Goal: Information Seeking & Learning: Learn about a topic

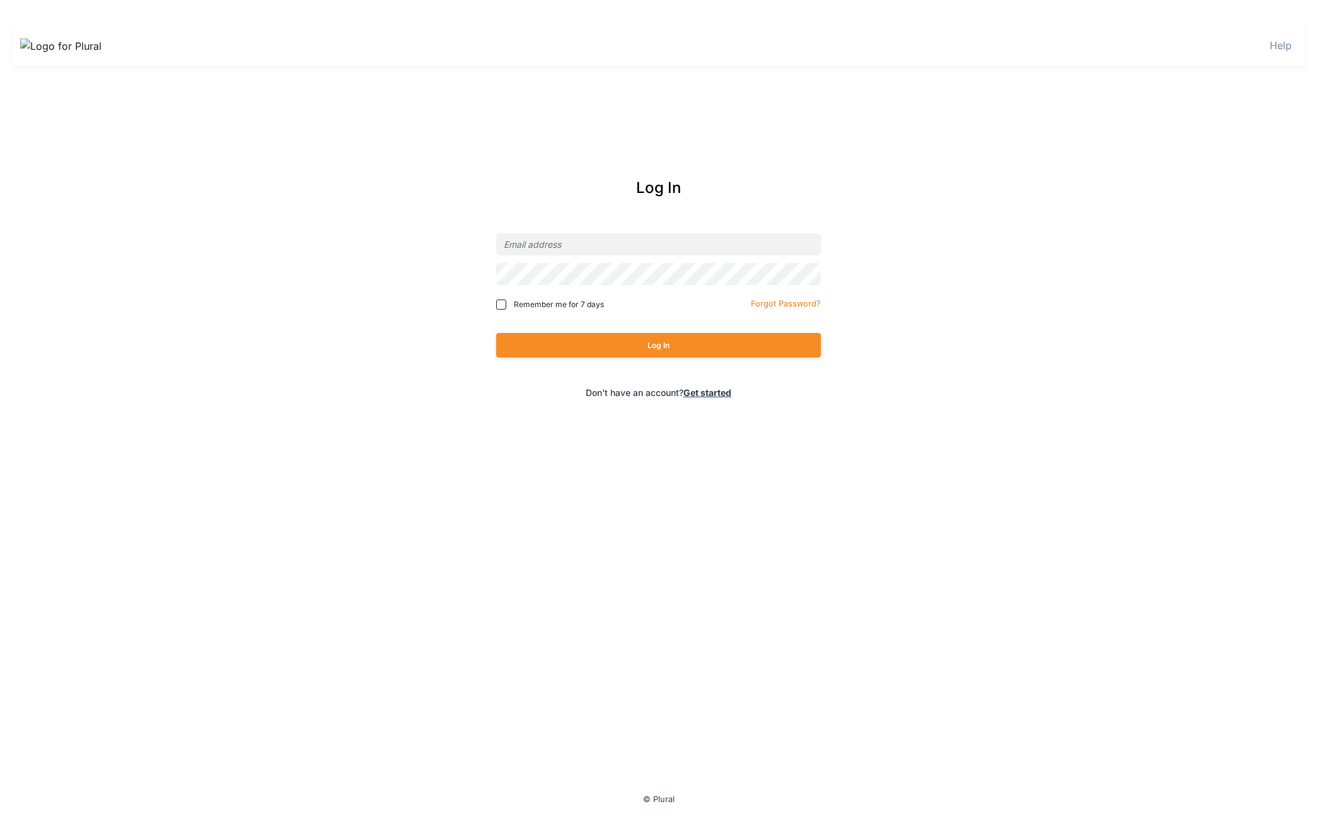
click at [690, 228] on div "Log In Remember me for 7 days Forgot Password? Log In Don't have an account? Ge…" at bounding box center [658, 288] width 509 height 248
click at [681, 243] on input "email" at bounding box center [658, 244] width 325 height 22
type input "ryan@civiceagle.com"
click at [496, 333] on button "Log In" at bounding box center [658, 345] width 325 height 25
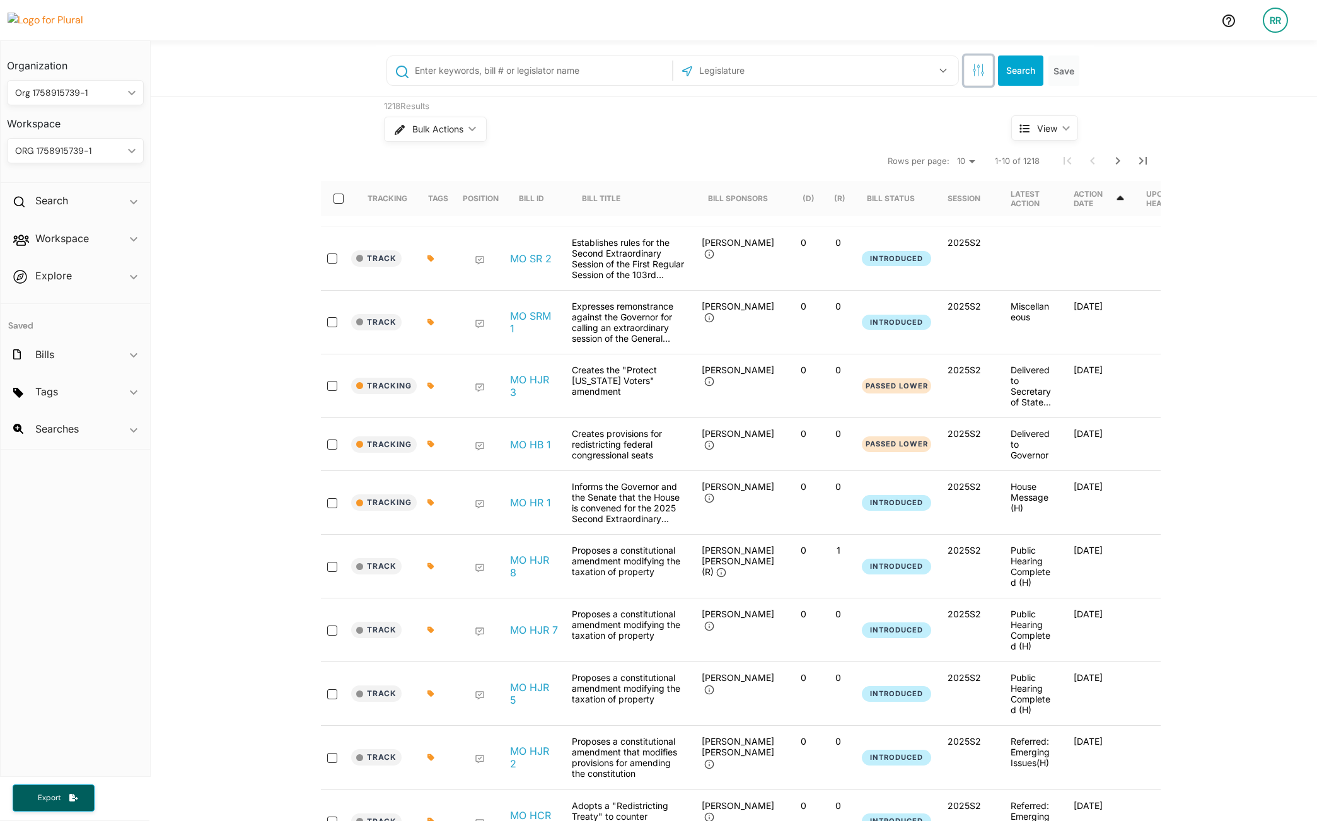
click at [978, 69] on icon "button" at bounding box center [978, 70] width 13 height 13
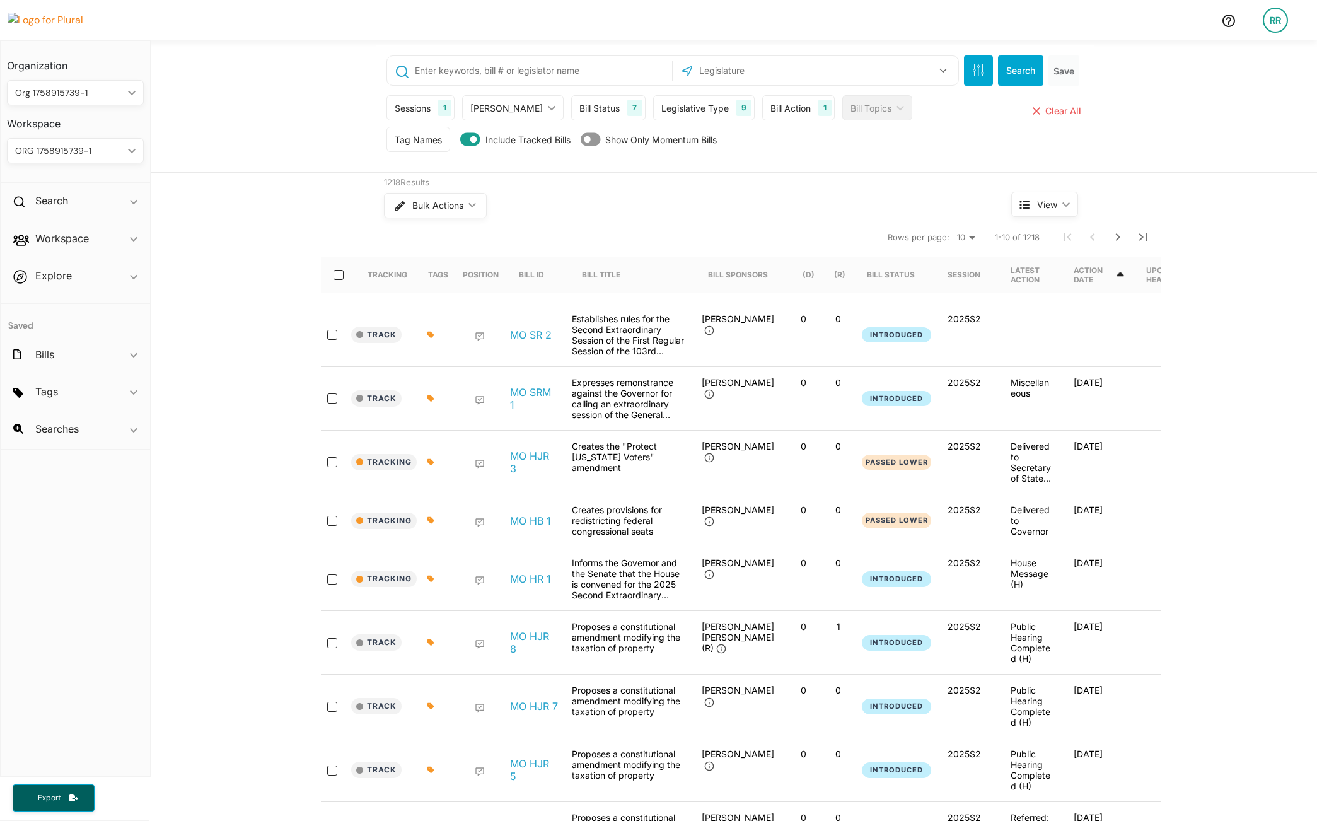
click at [415, 142] on div "Tag Names" at bounding box center [418, 139] width 47 height 13
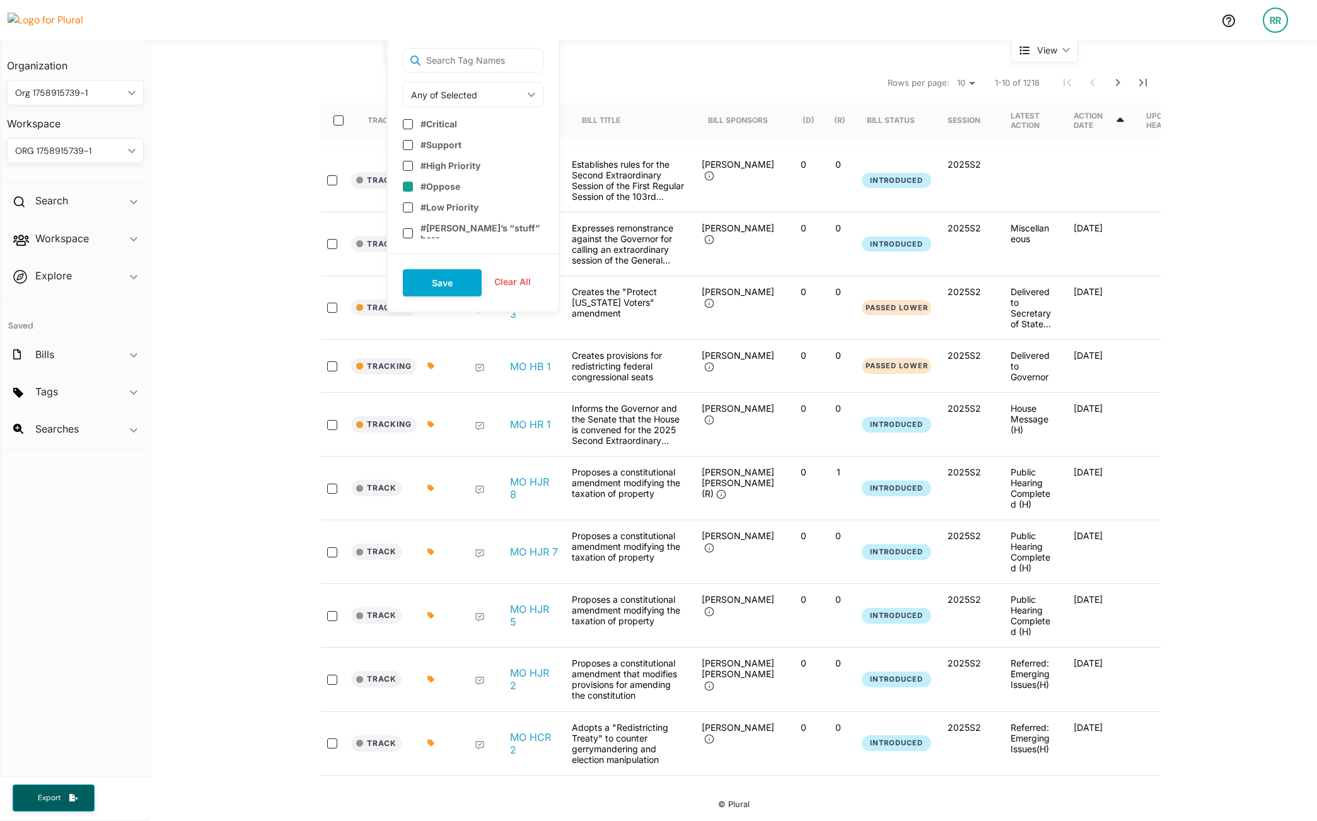
scroll to position [25, 0]
click at [406, 239] on input "checkbox" at bounding box center [408, 244] width 10 height 10
click at [443, 277] on button "Save" at bounding box center [442, 282] width 79 height 27
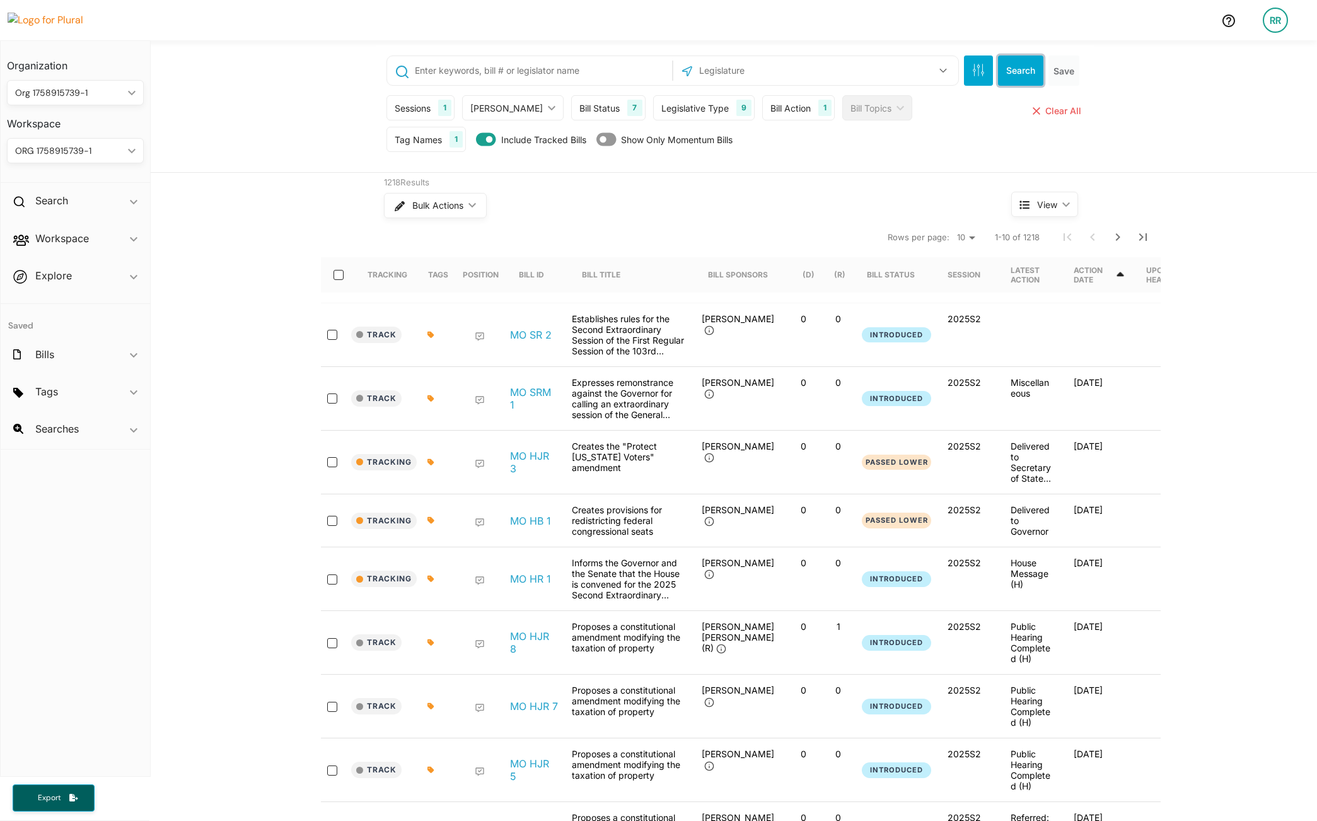
click at [1016, 67] on button "Search" at bounding box center [1020, 70] width 45 height 30
click at [114, 246] on div "Workspace ic_keyboard_arrow_down" at bounding box center [75, 241] width 149 height 34
click at [47, 284] on h4 "Bills" at bounding box center [79, 284] width 118 height 12
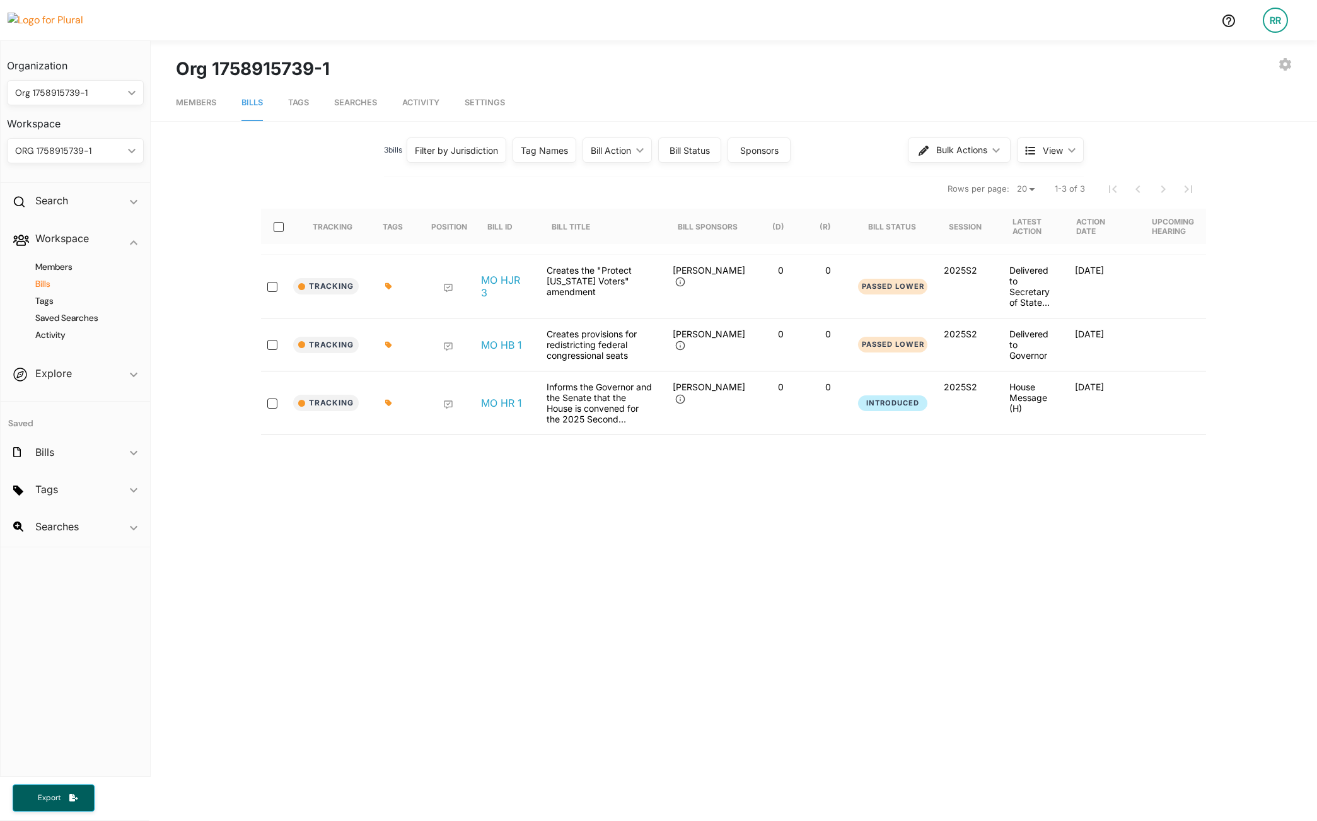
click at [549, 155] on div "Tag Names" at bounding box center [544, 150] width 47 height 13
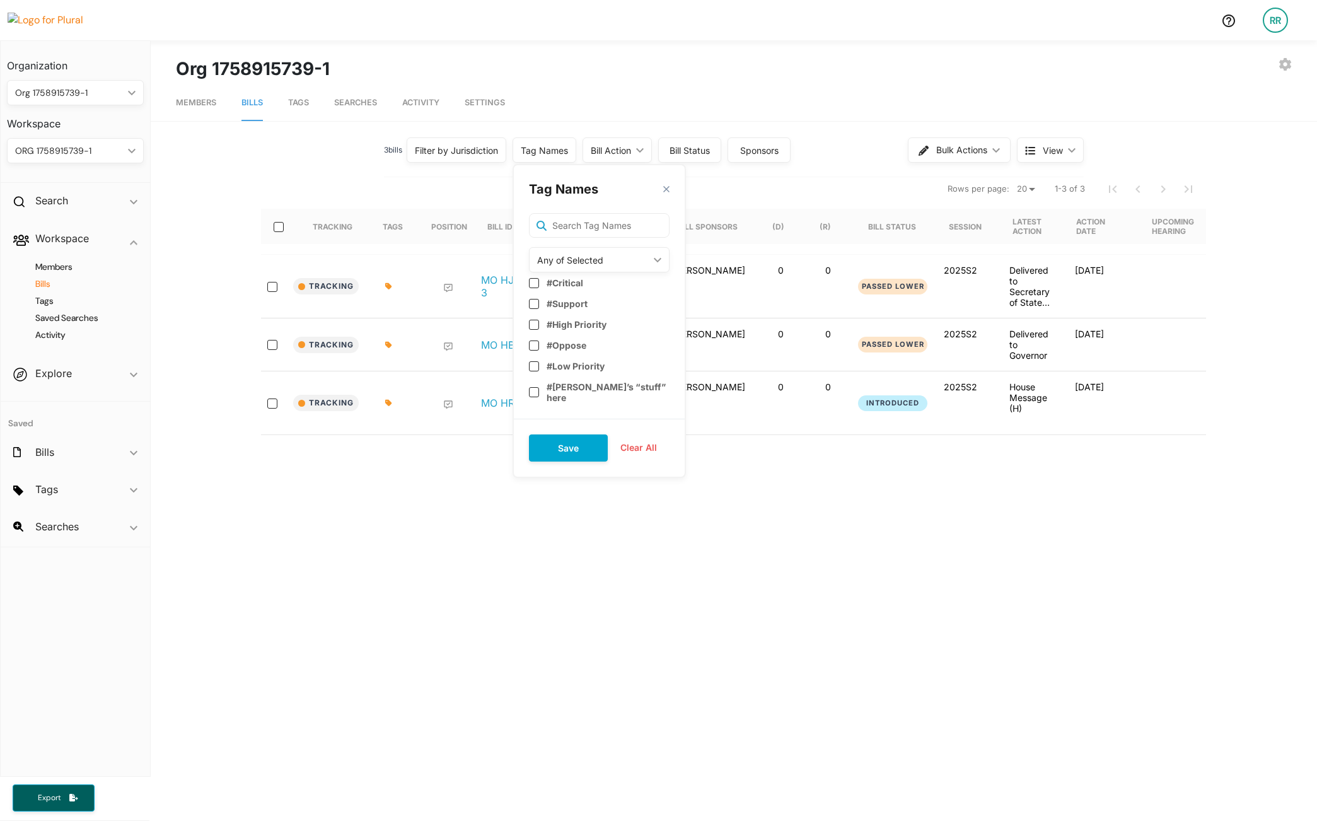
click at [318, 158] on div "3 bill s Filter by Jurisdiction Filter by Jurisdiction close Missouri Save Clea…" at bounding box center [734, 361] width 1116 height 454
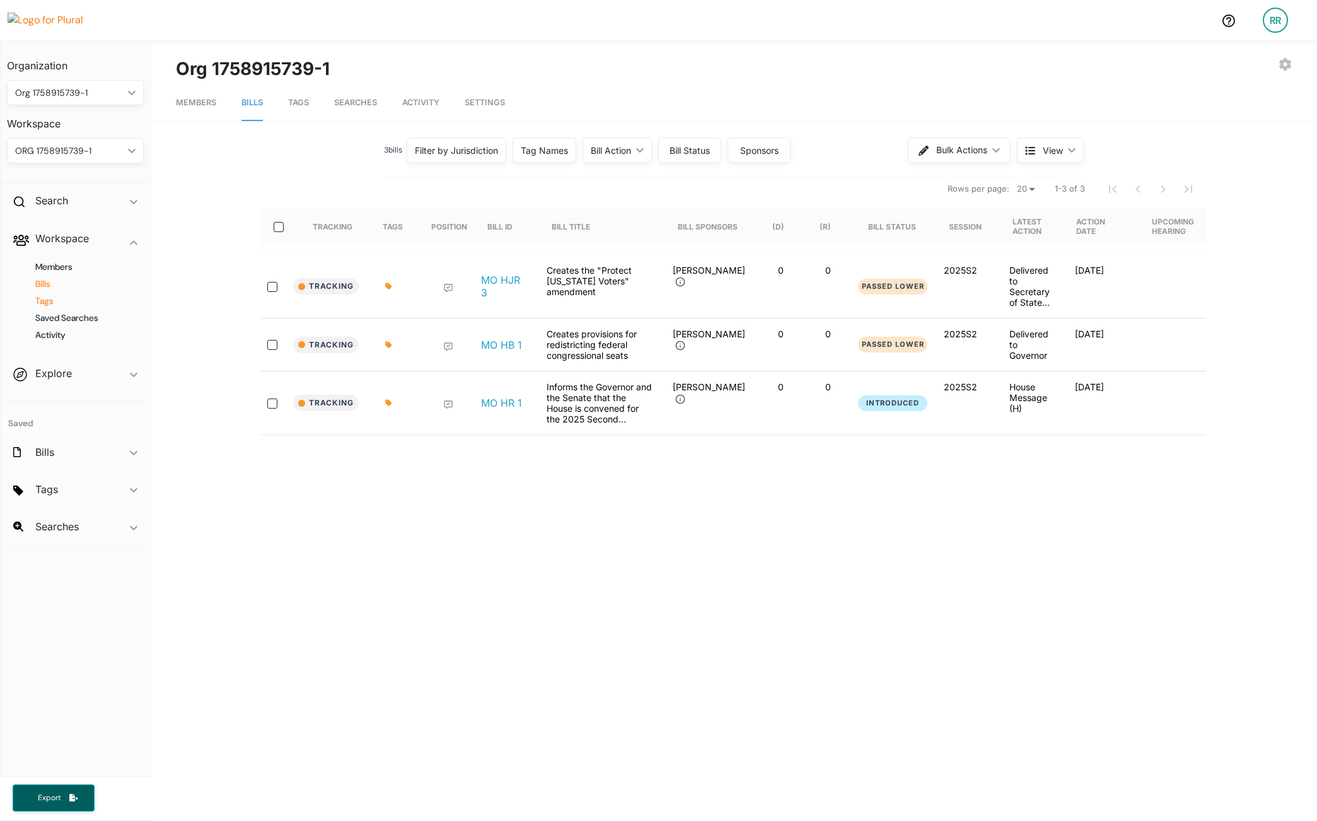
click at [39, 299] on h4 "Tags" at bounding box center [79, 301] width 118 height 12
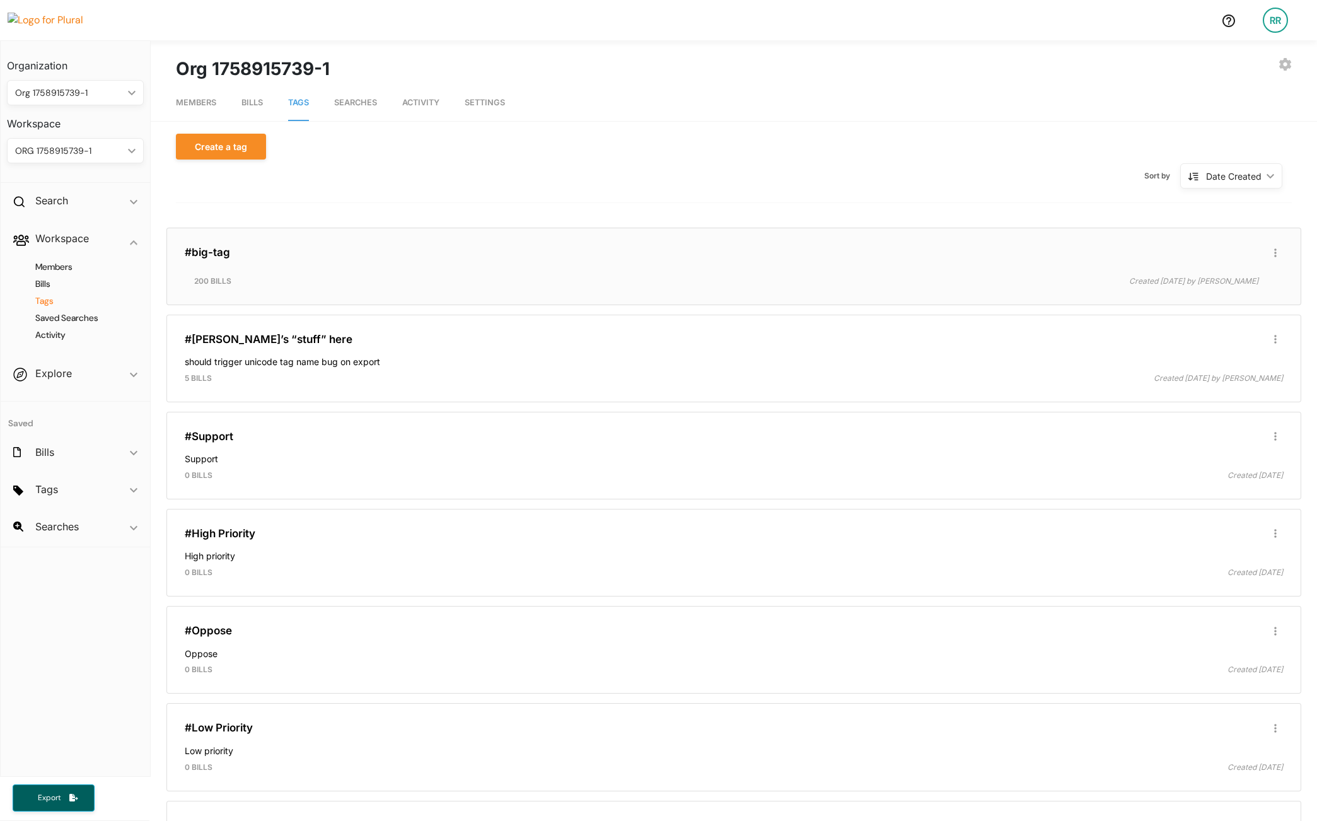
click at [310, 255] on h3 "#big-tag" at bounding box center [734, 252] width 1098 height 13
click at [206, 248] on link "#big-tag" at bounding box center [207, 252] width 45 height 13
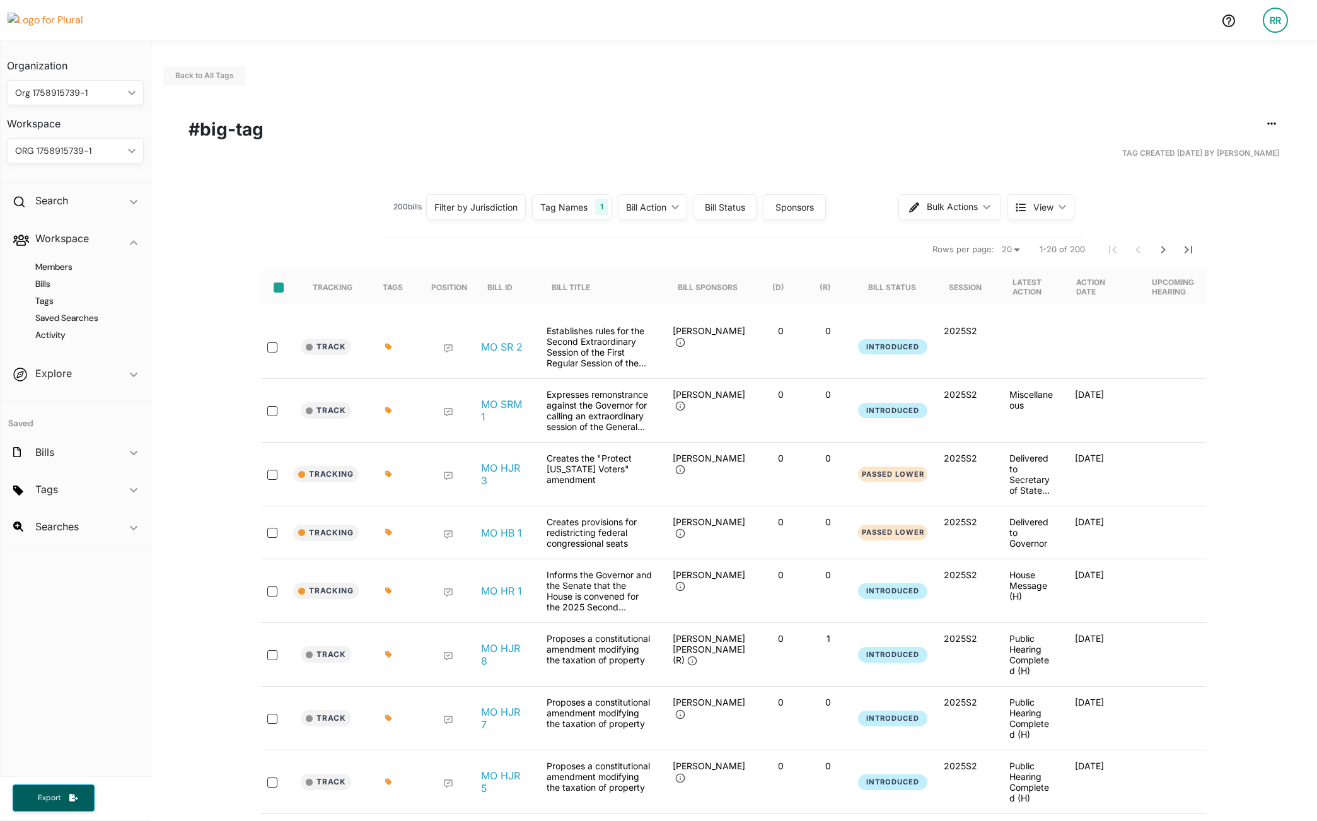
click at [274, 284] on input "select-all-rows" at bounding box center [279, 287] width 10 height 10
checkbox input "true"
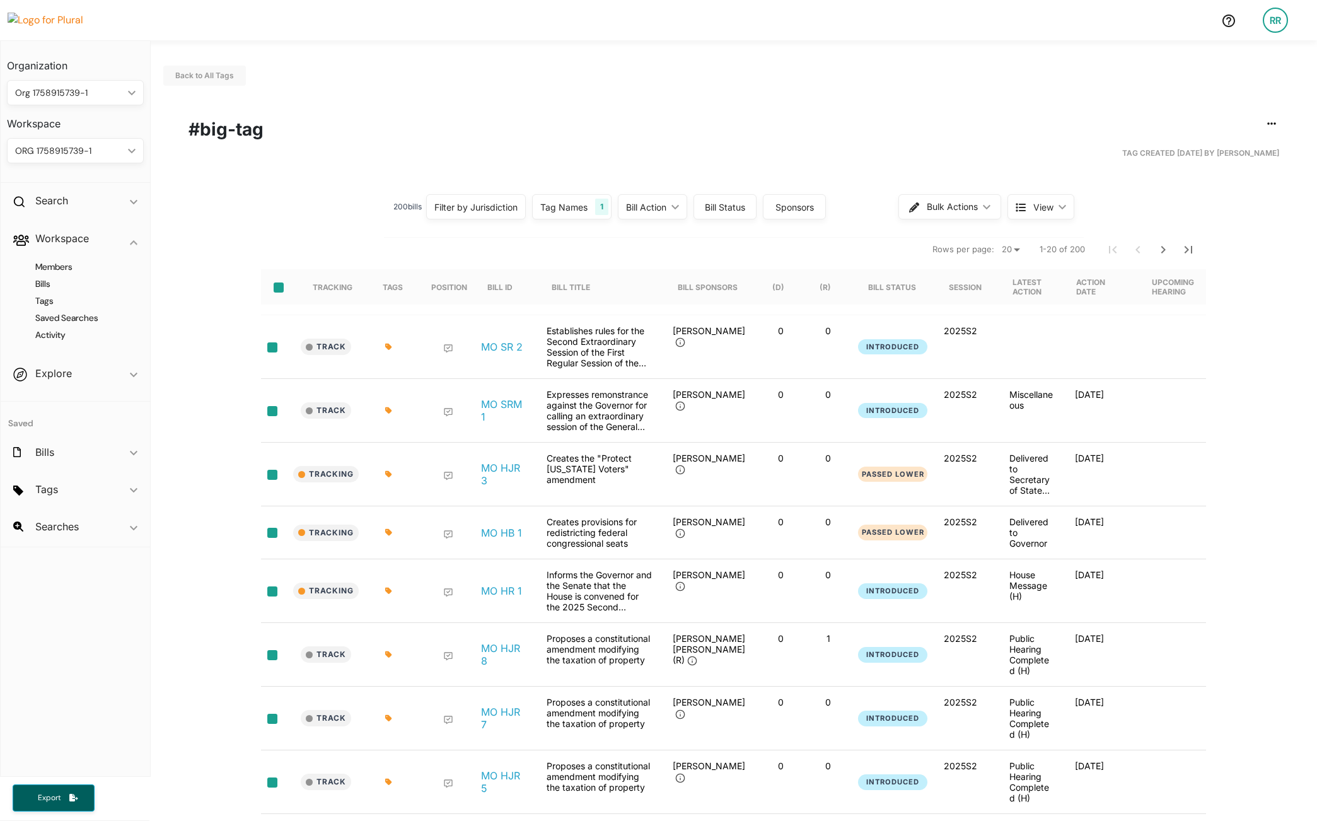
checkbox input "true"
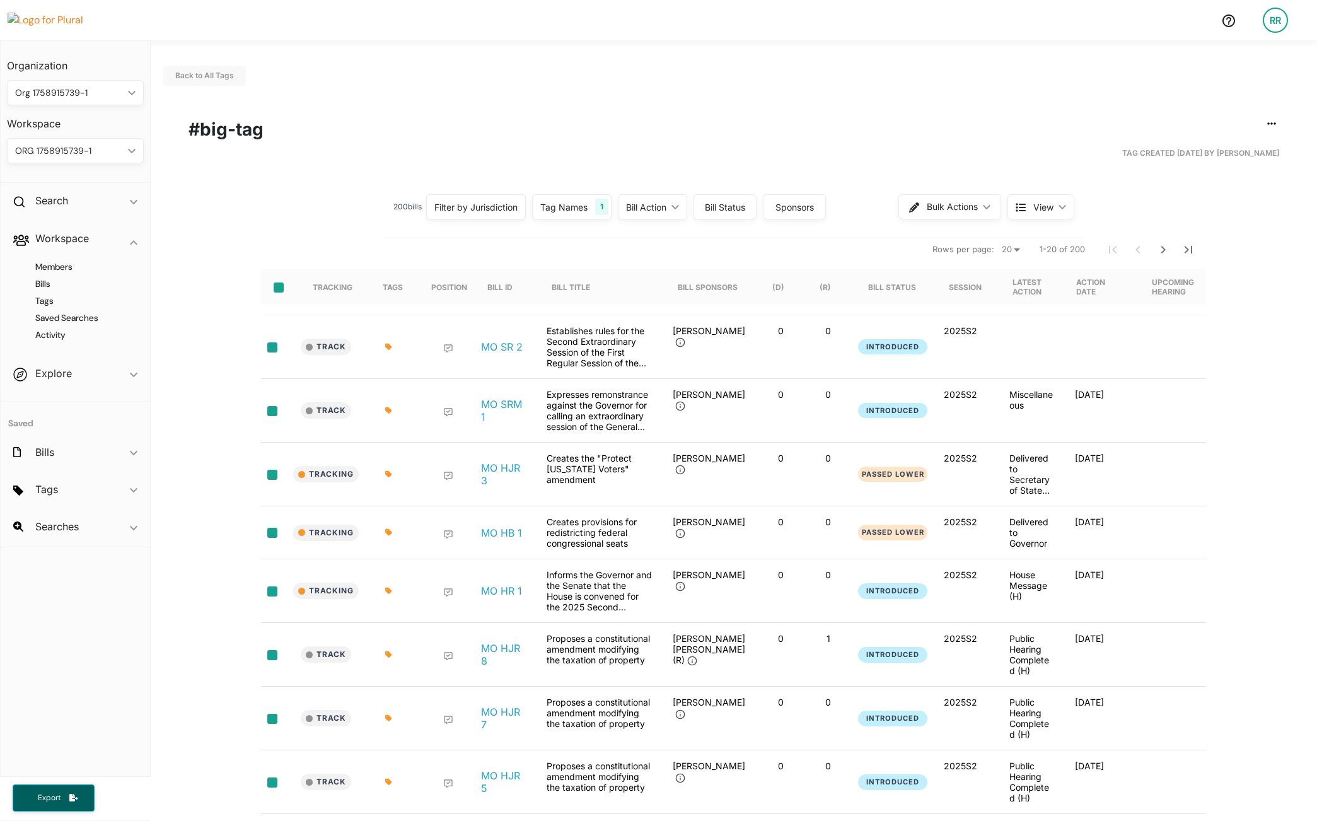
checkbox input "true"
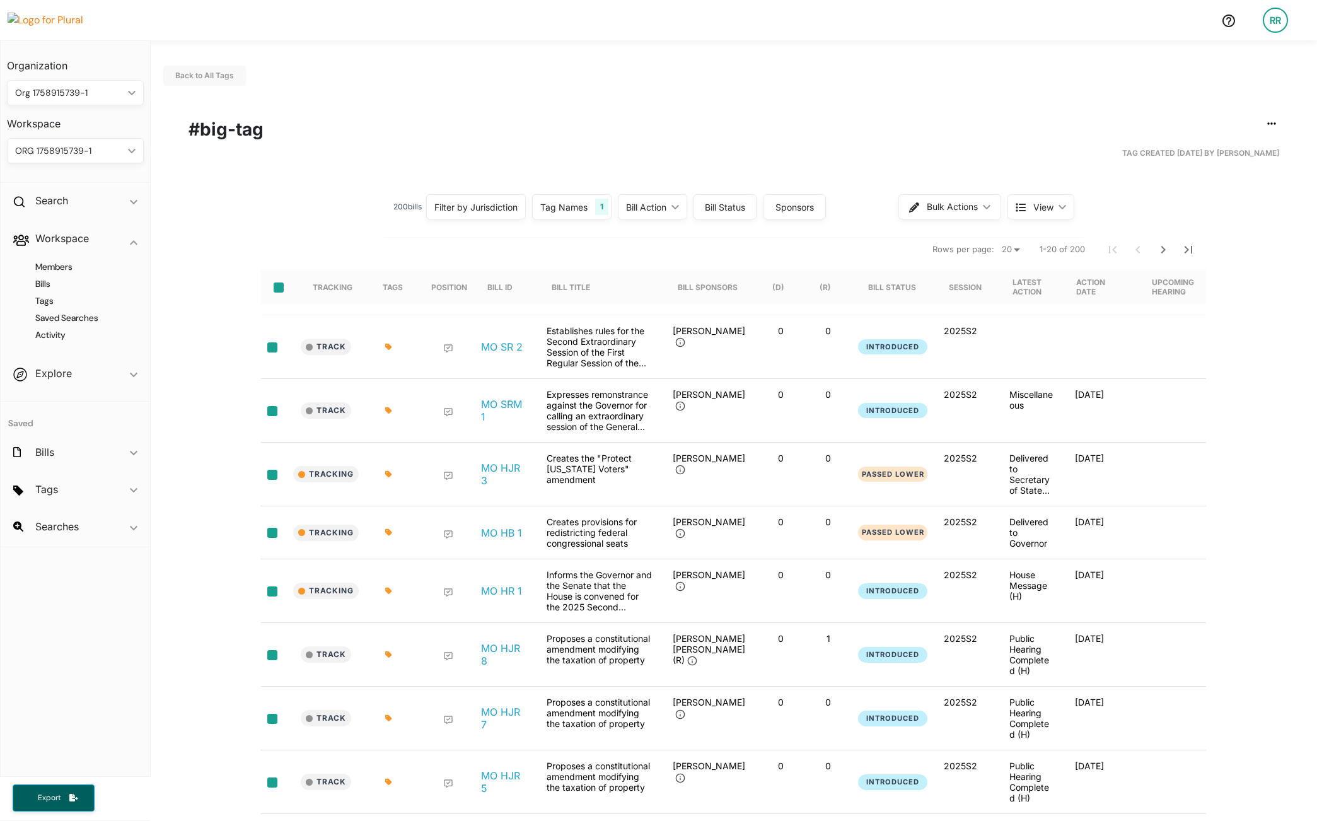
checkbox input "true"
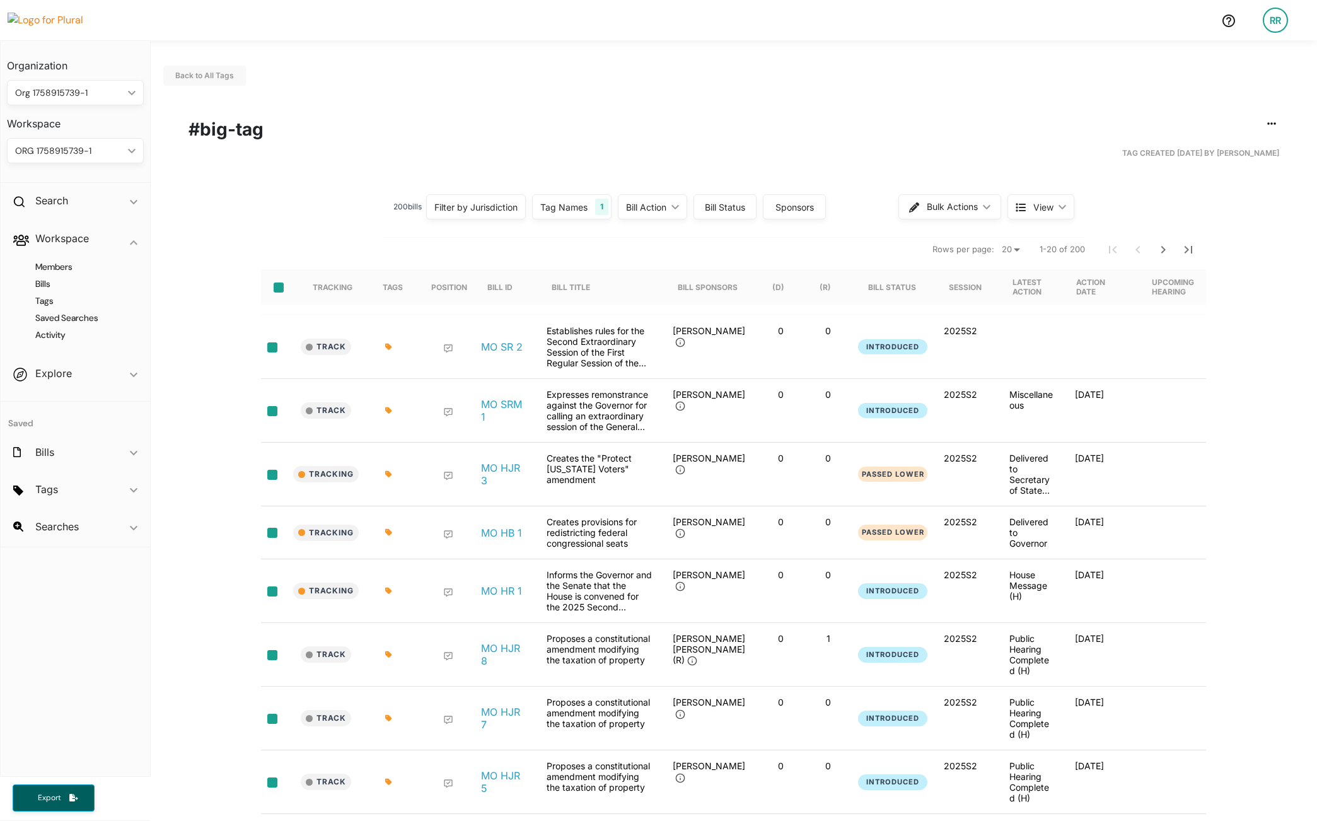
checkbox input "true"
click at [1011, 248] on select "20 50" at bounding box center [1011, 249] width 28 height 15
select select "50"
click at [997, 242] on select "20 50" at bounding box center [1011, 249] width 28 height 15
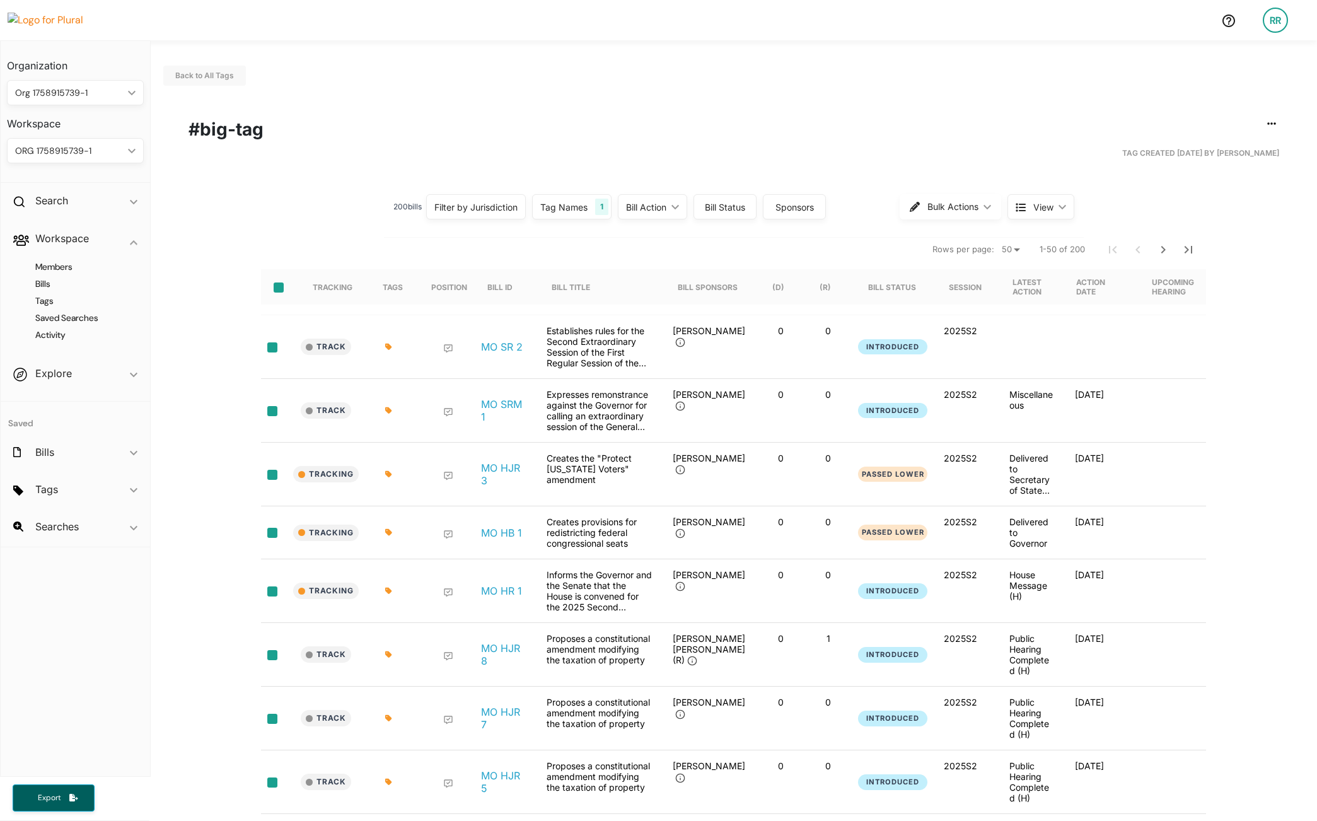
click at [274, 289] on input "select-all-rows" at bounding box center [279, 287] width 10 height 10
checkbox input "true"
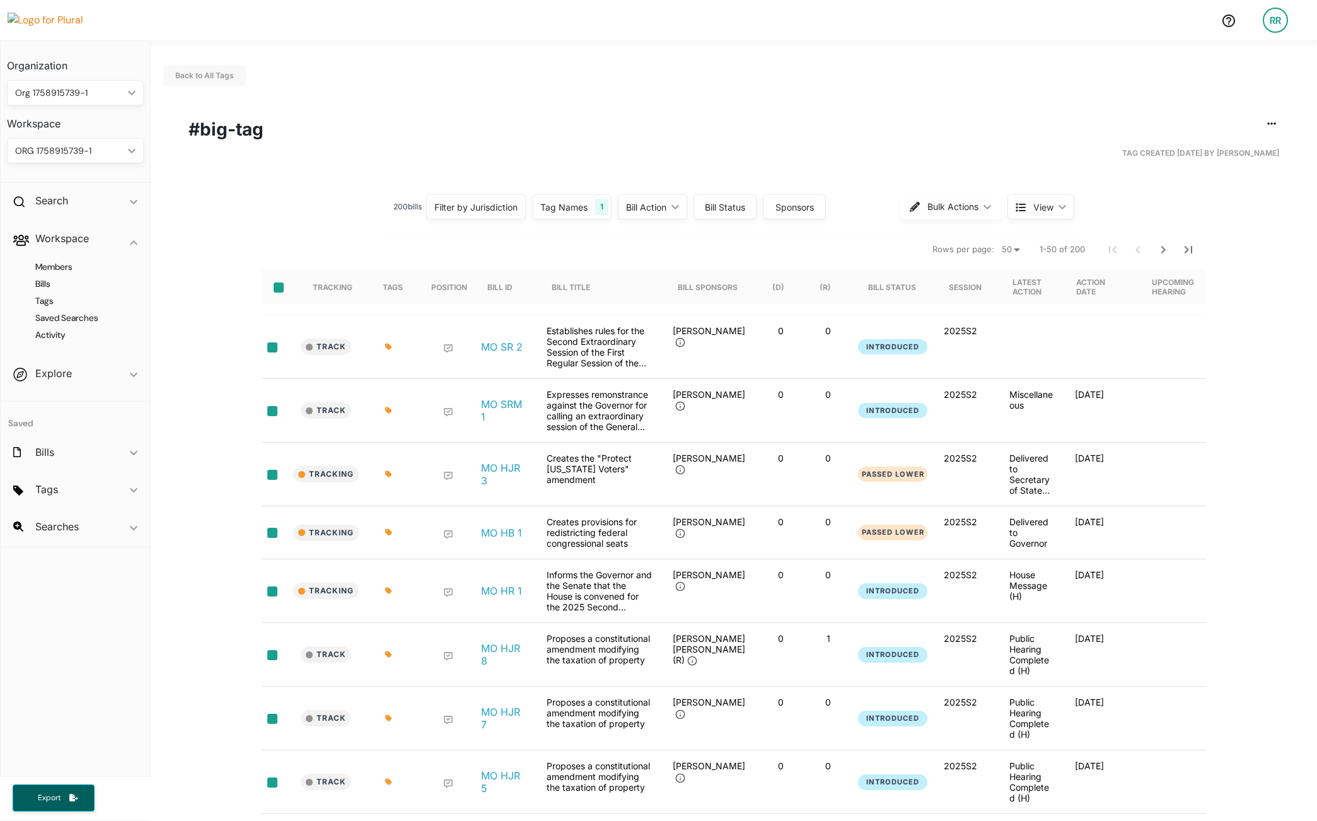
checkbox input "true"
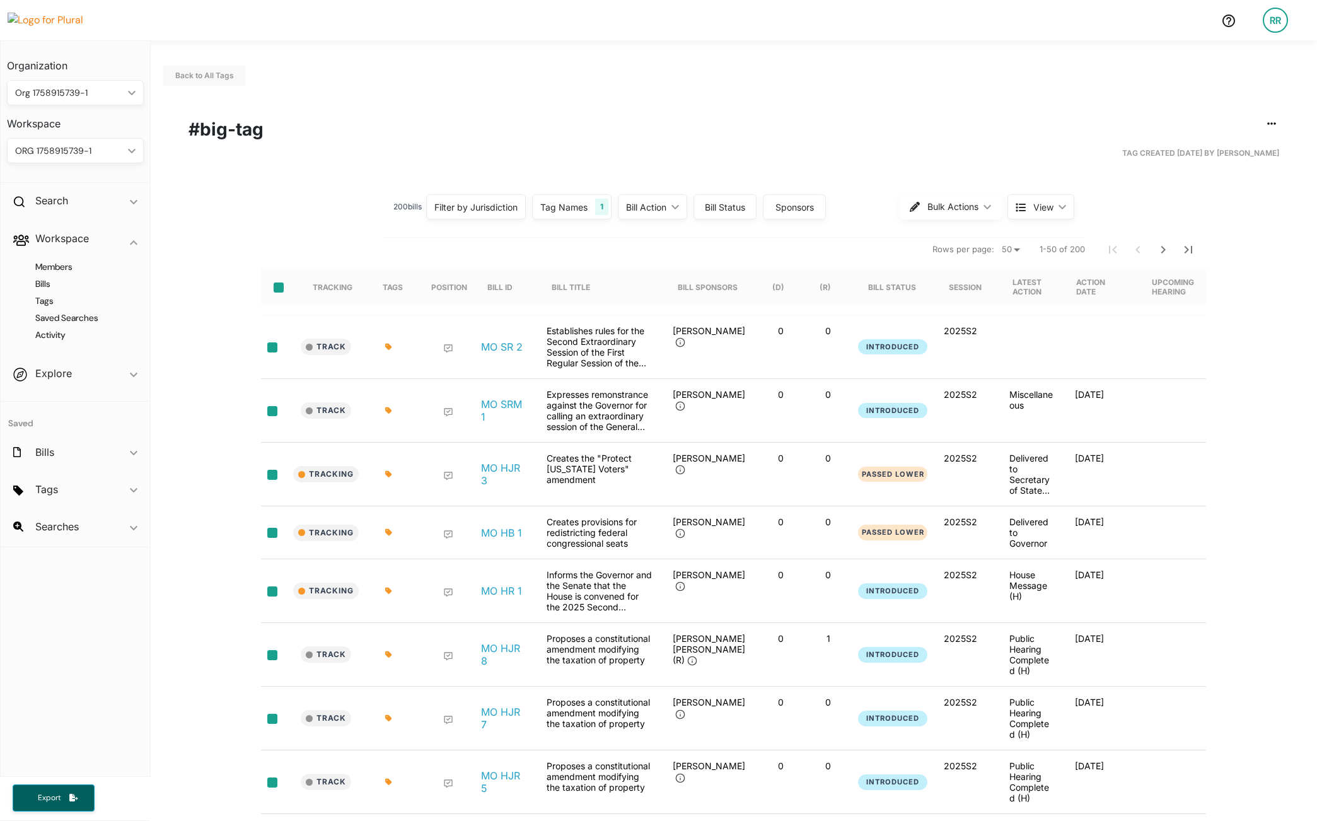
checkbox input "true"
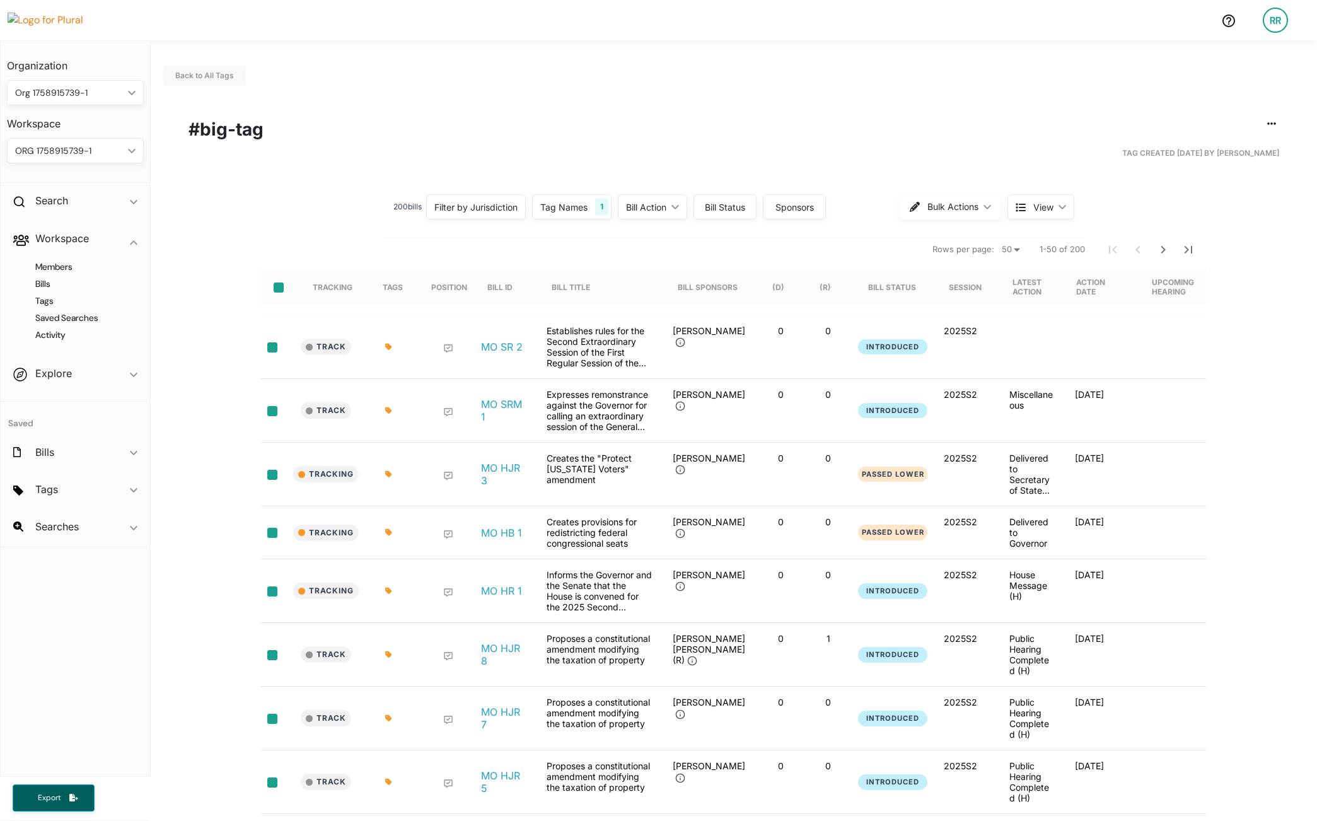
checkbox input "true"
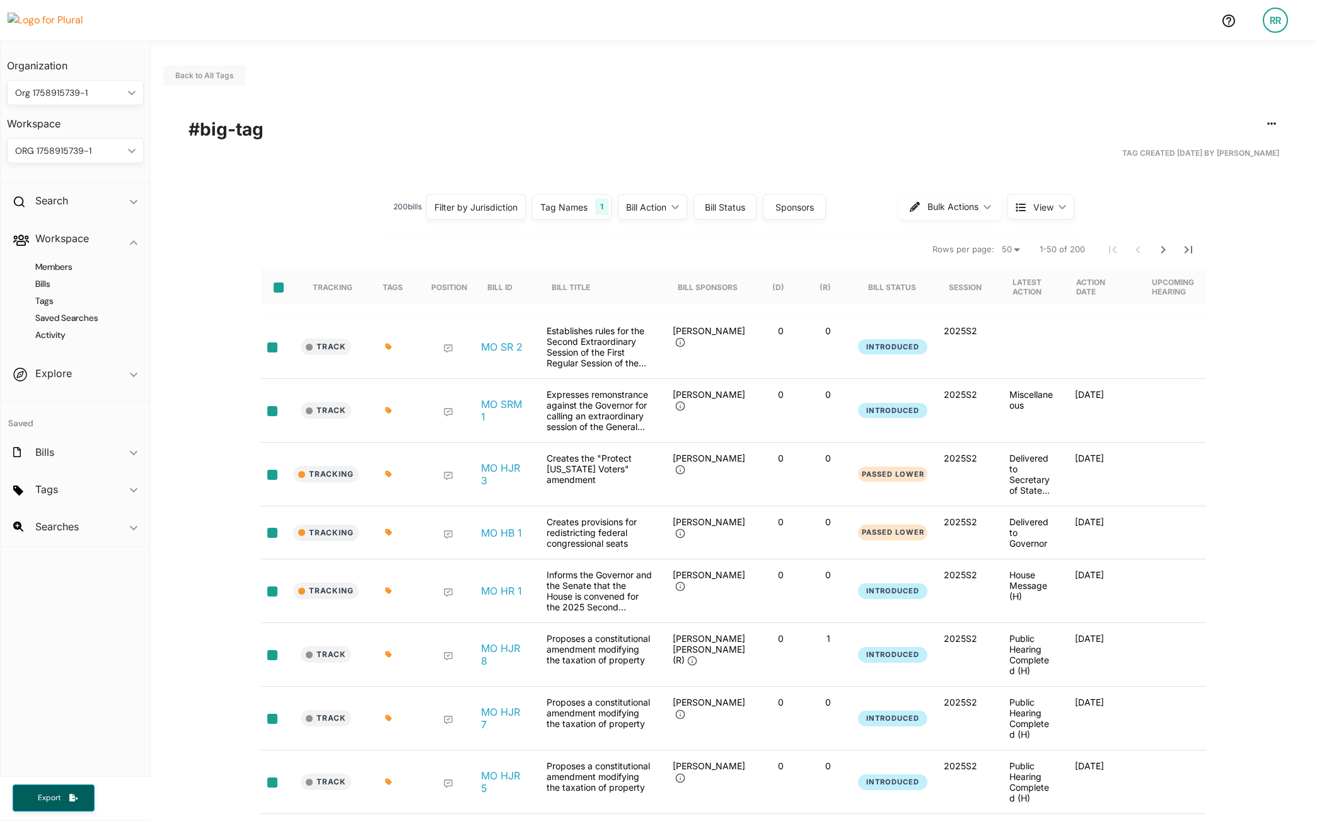
checkbox input "true"
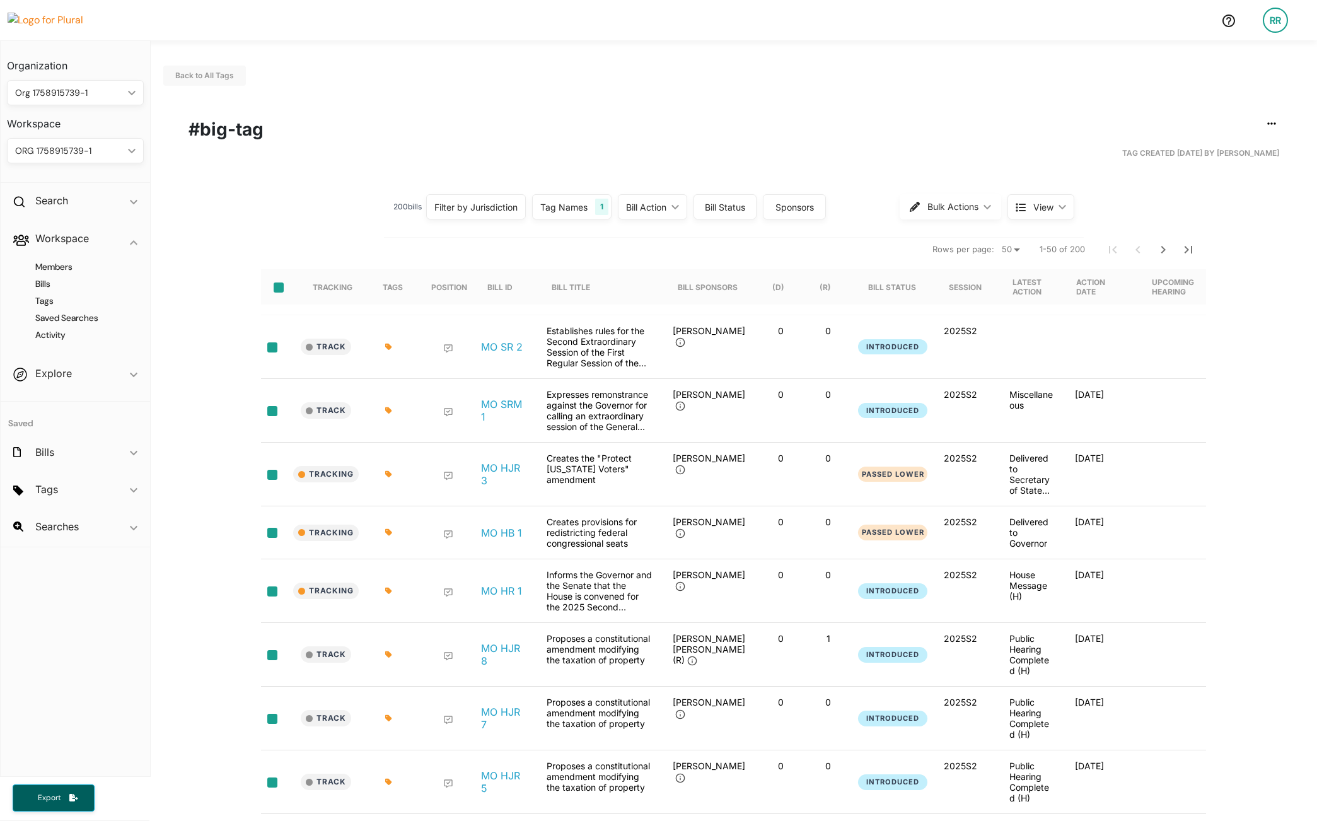
checkbox input "true"
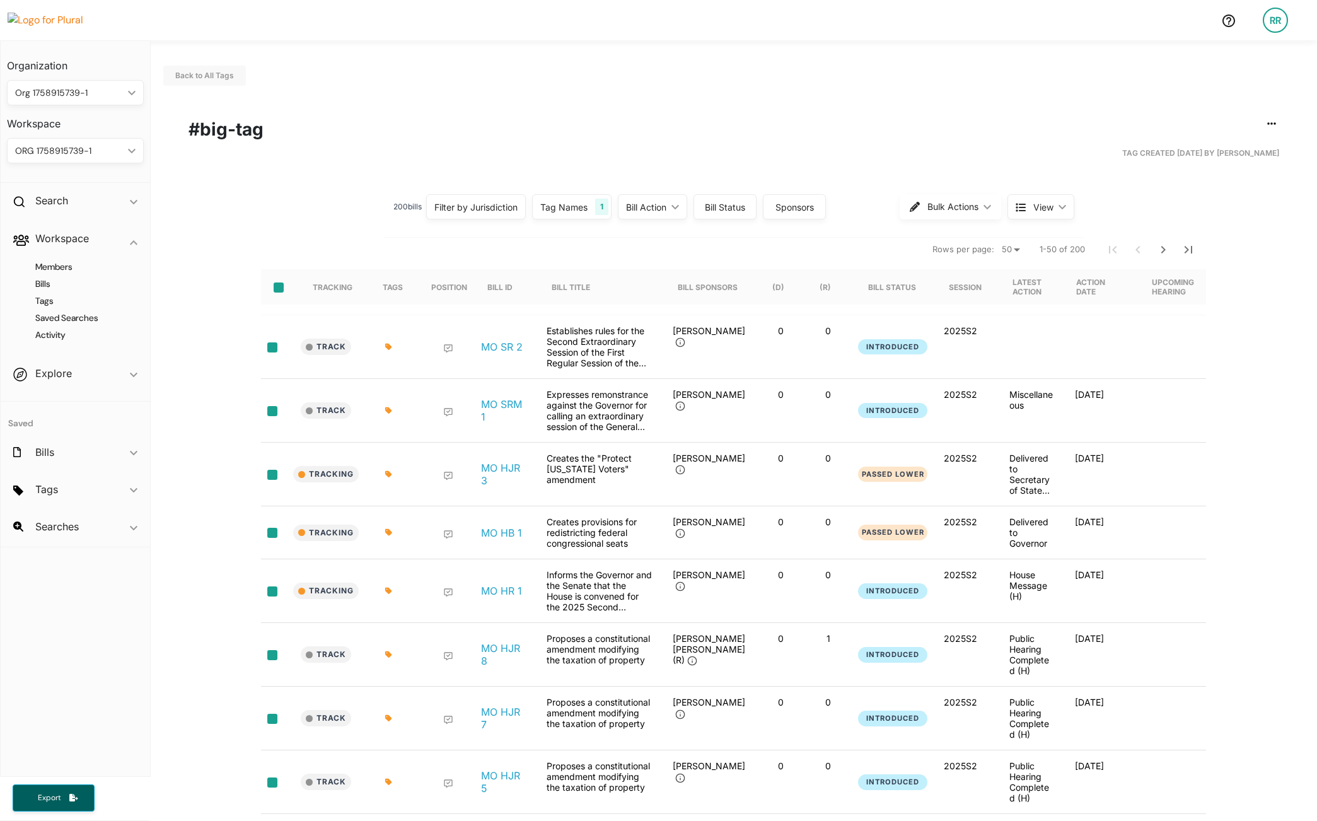
checkbox input "true"
click at [274, 289] on input "select-all-rows" at bounding box center [279, 287] width 10 height 10
checkbox input "false"
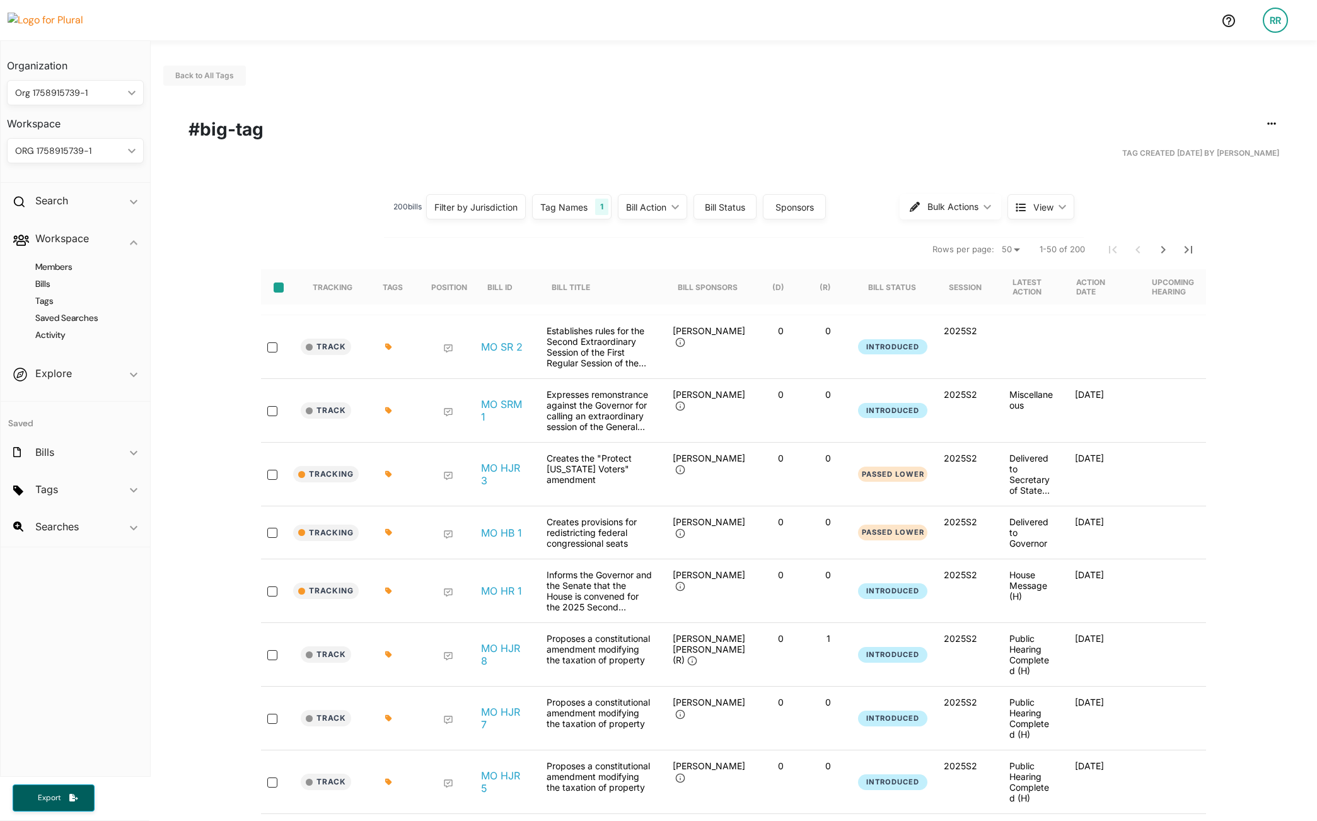
checkbox input "false"
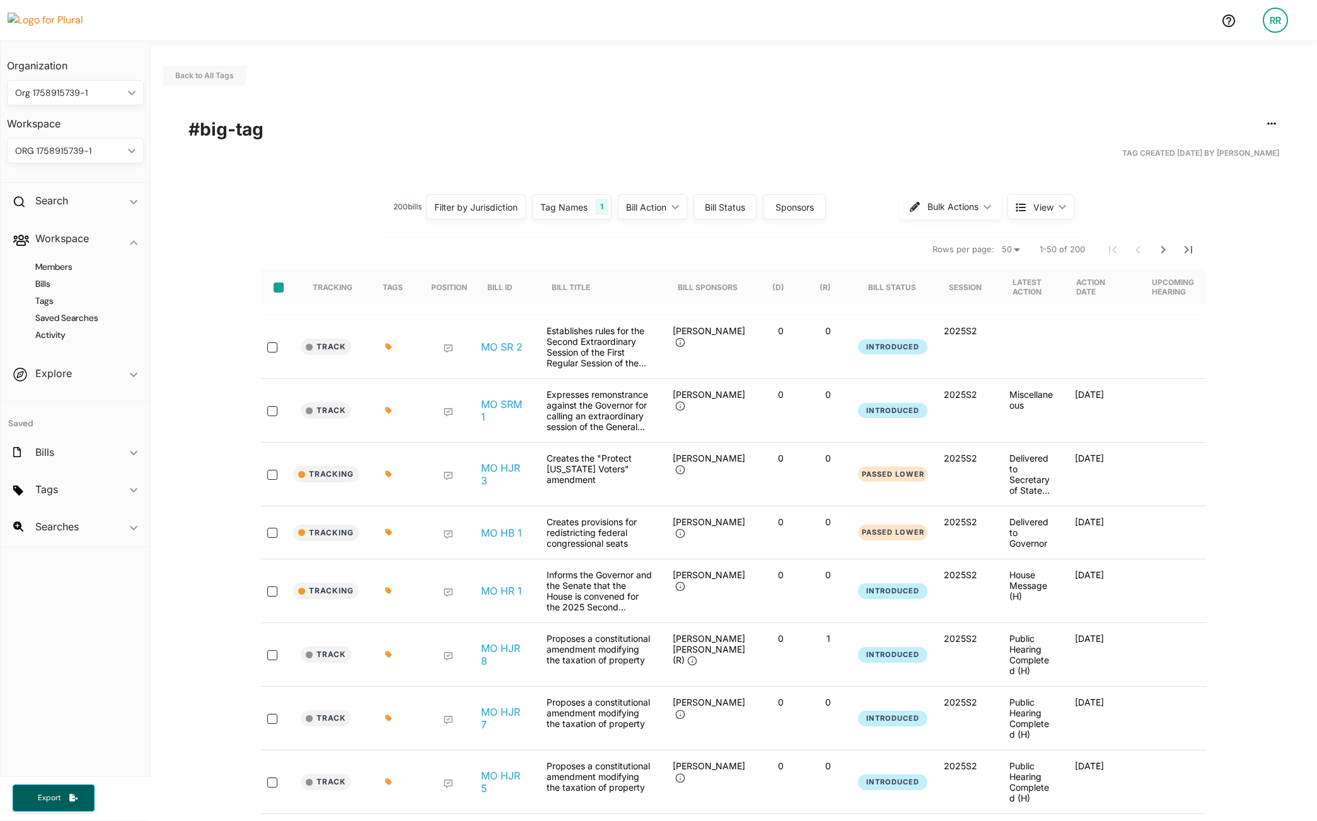
checkbox input "false"
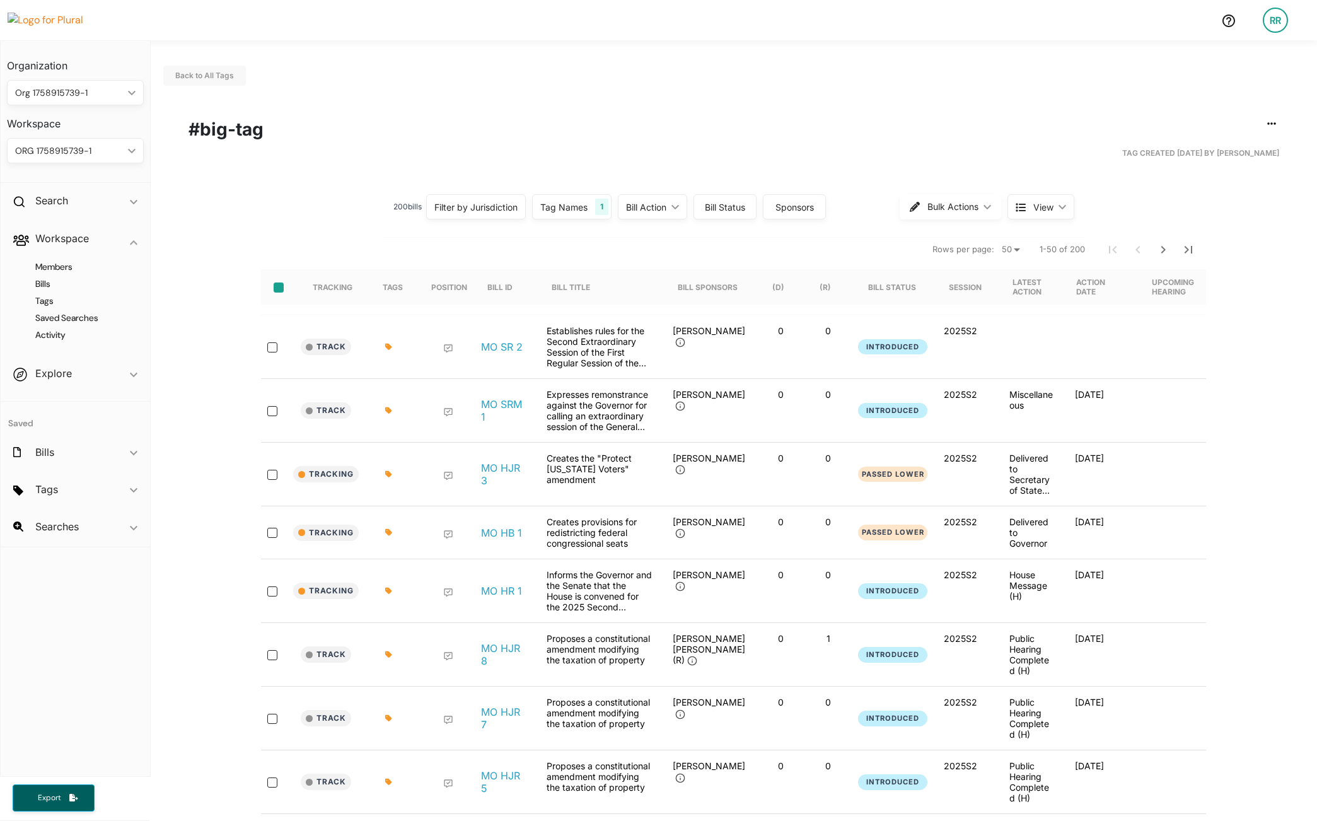
checkbox input "false"
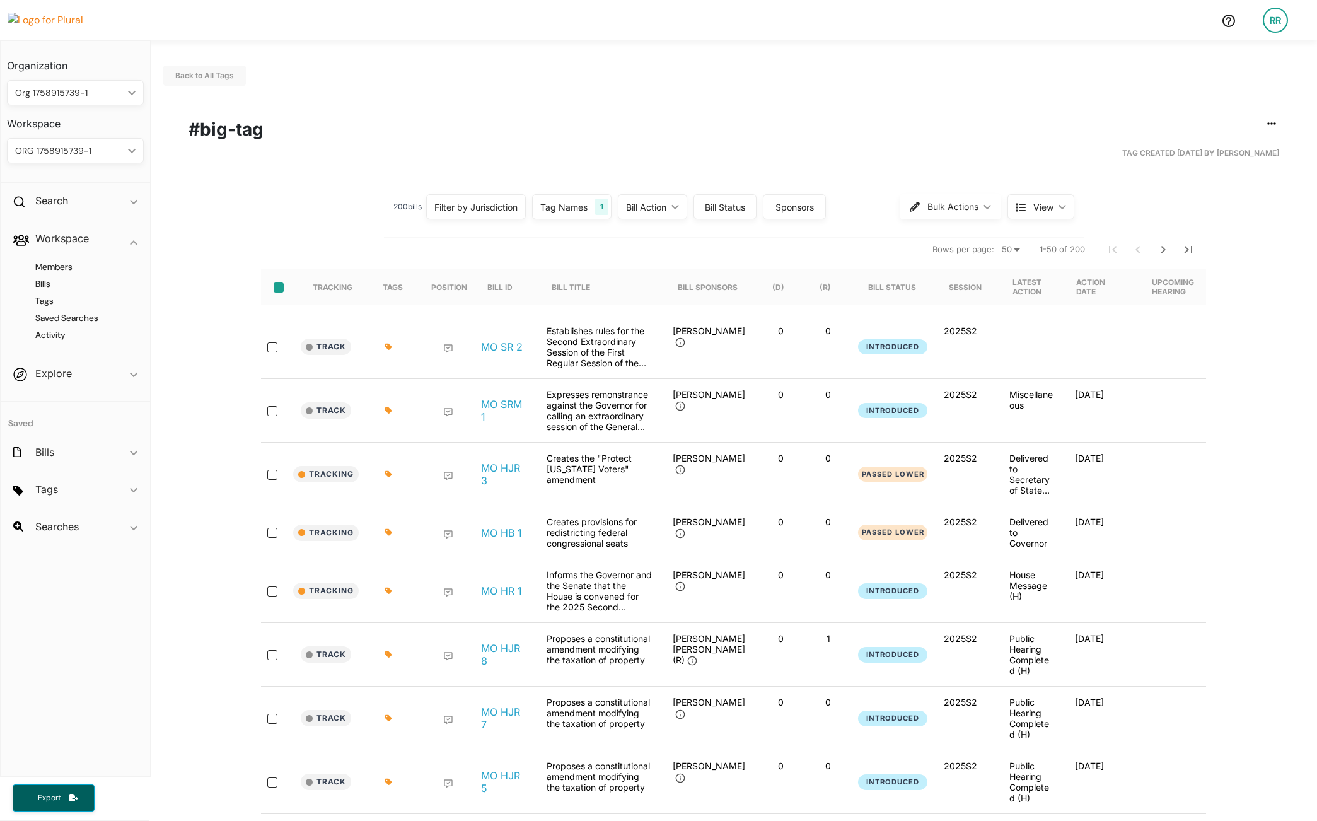
checkbox input "false"
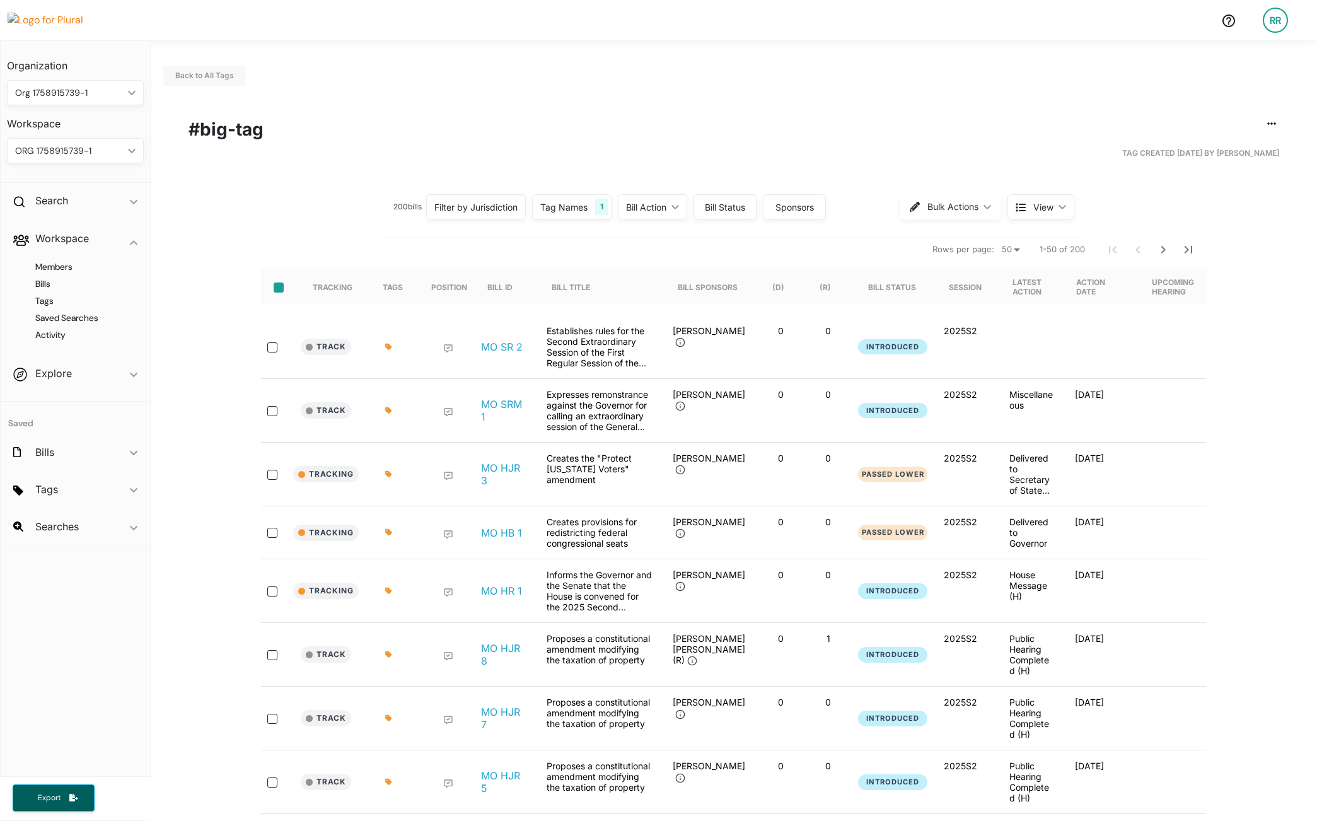
checkbox input "false"
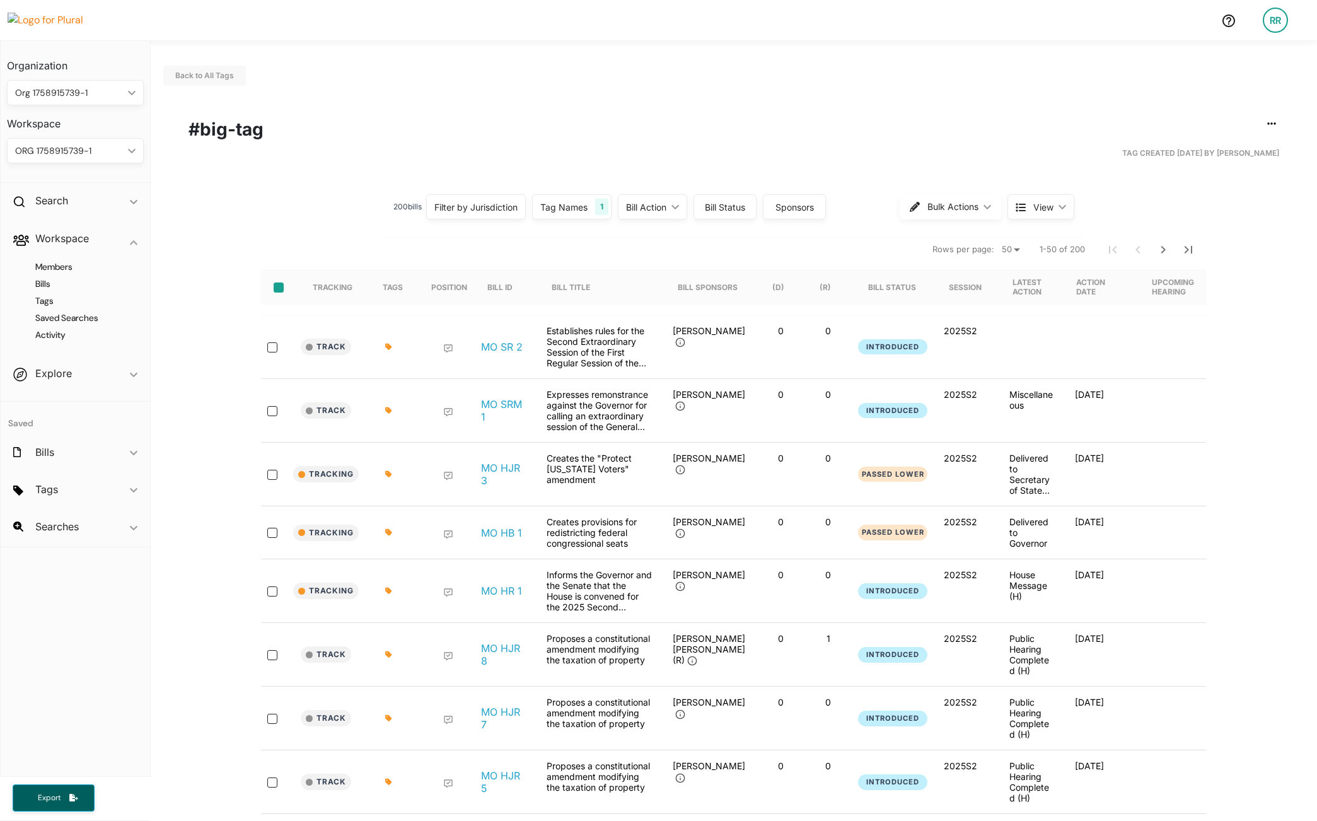
checkbox input "false"
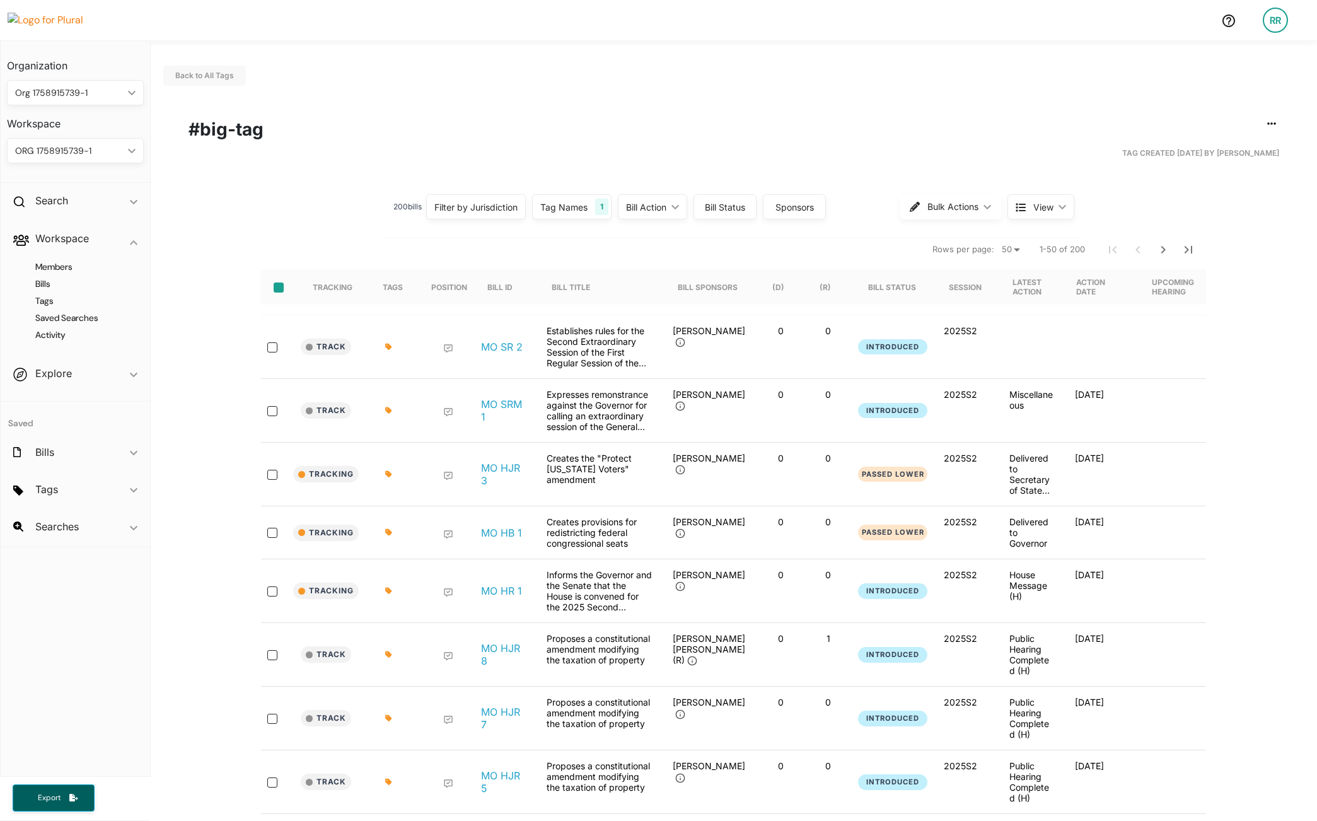
checkbox input "false"
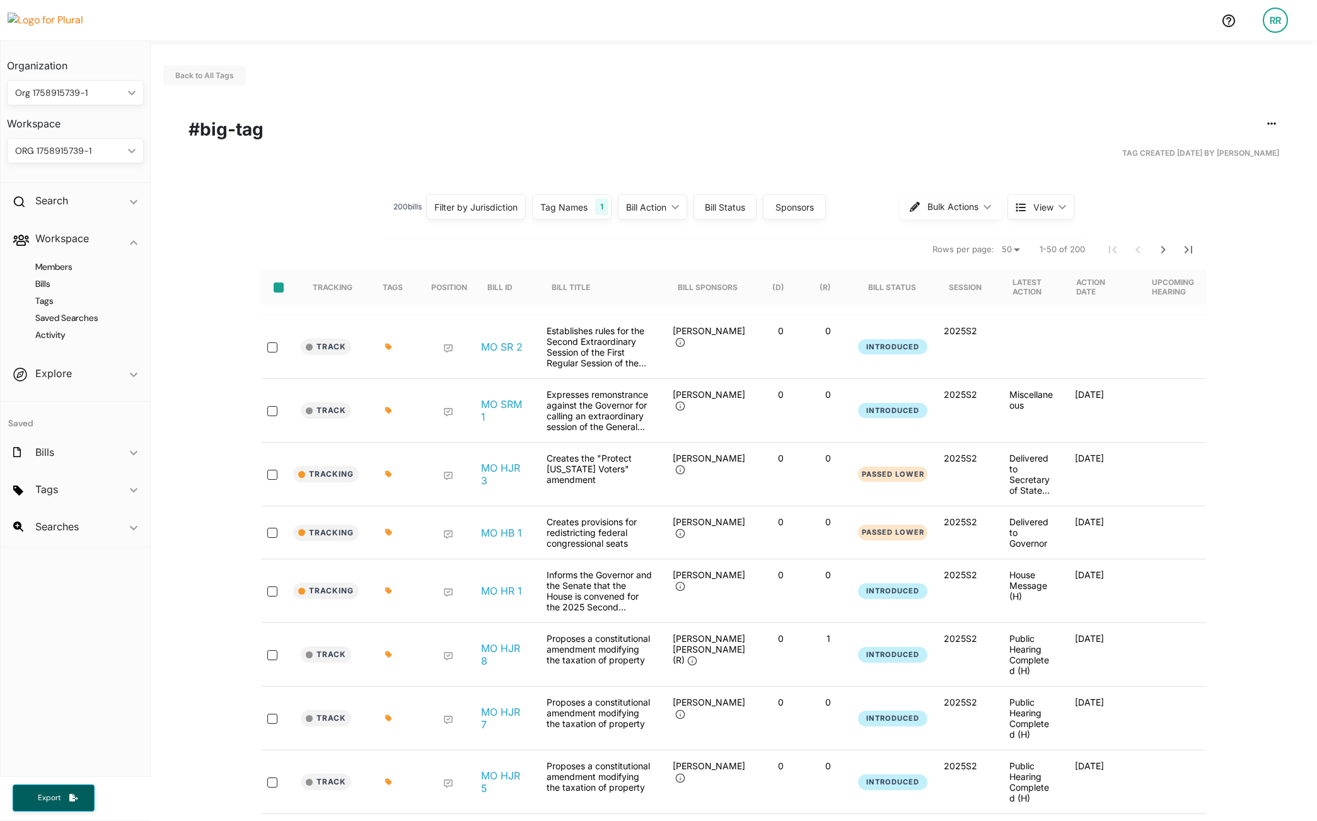
checkbox input "false"
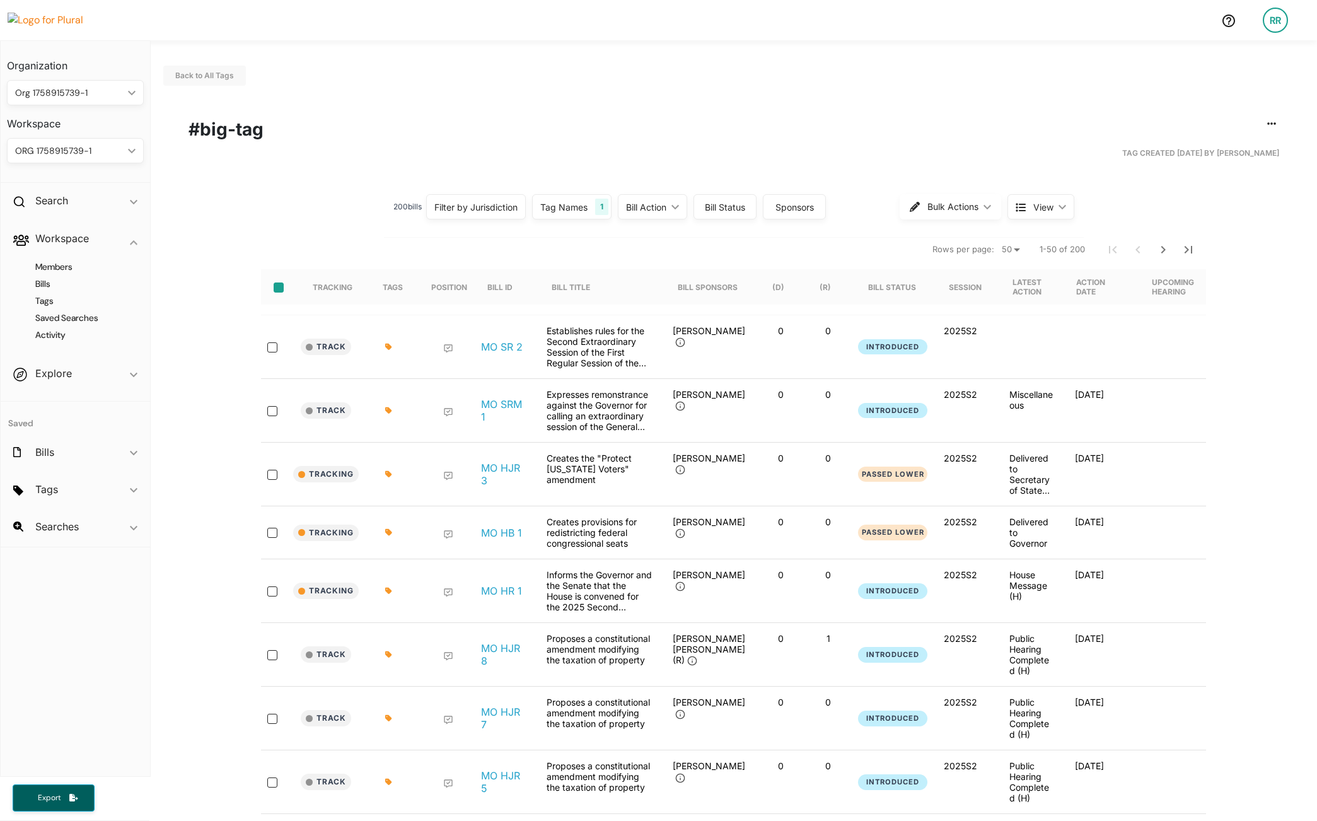
checkbox input "false"
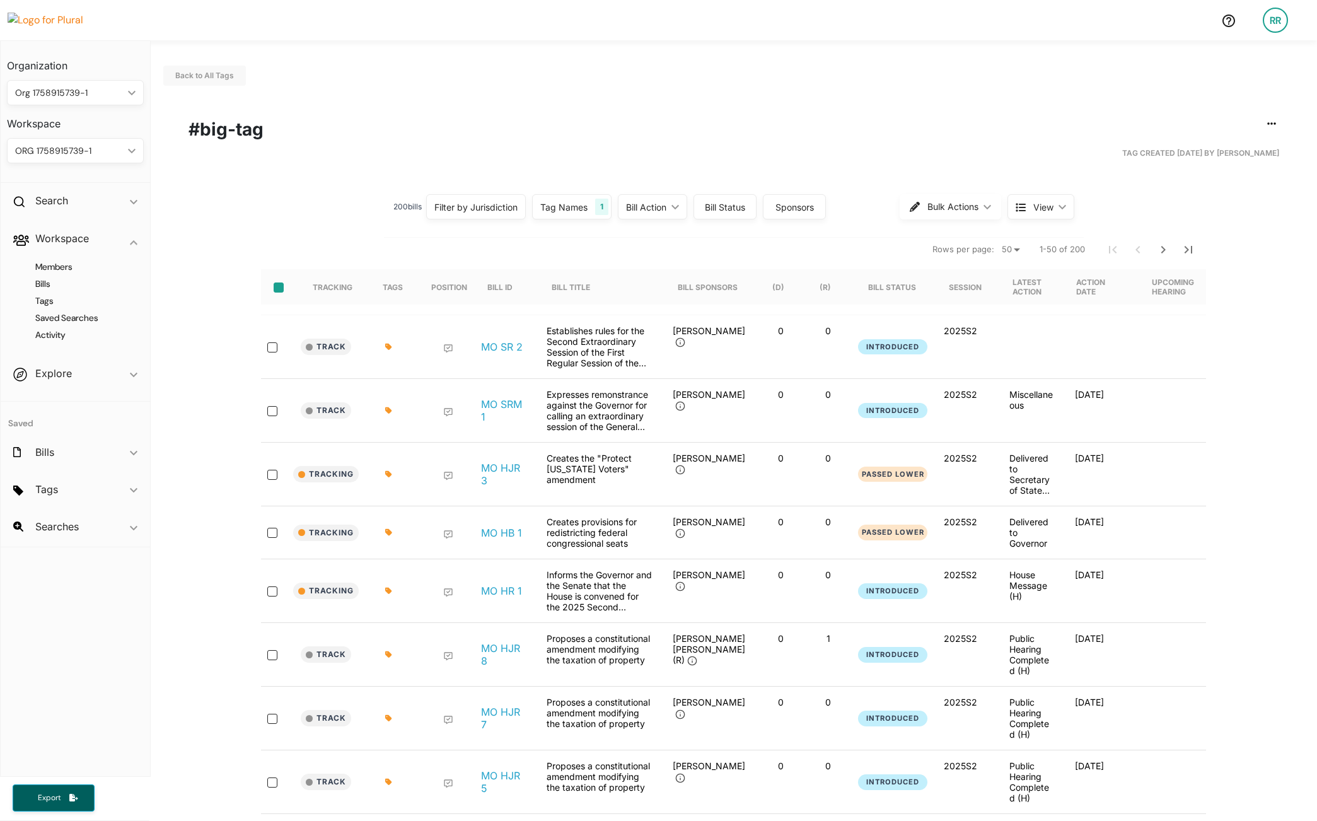
checkbox input "false"
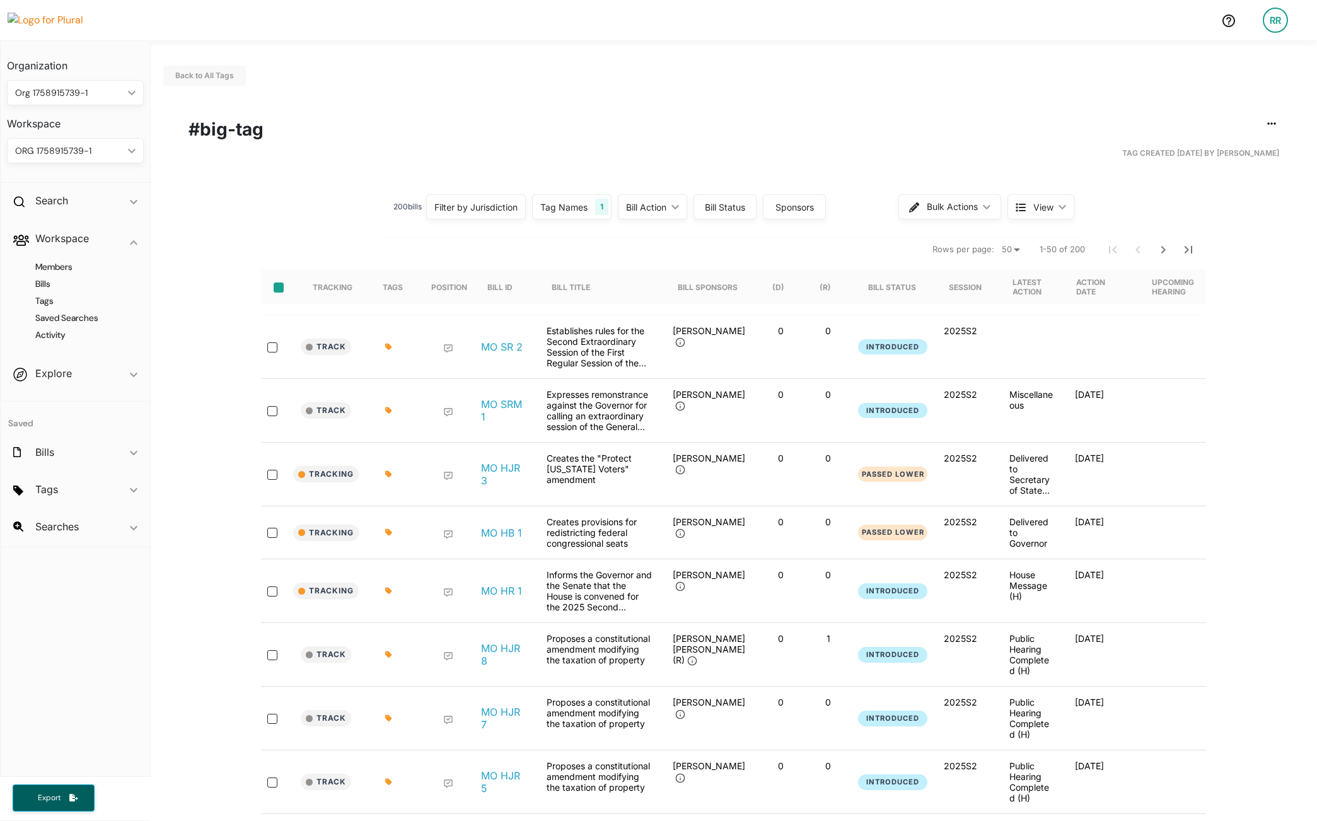
click at [274, 289] on input "select-all-rows" at bounding box center [279, 287] width 10 height 10
checkbox input "true"
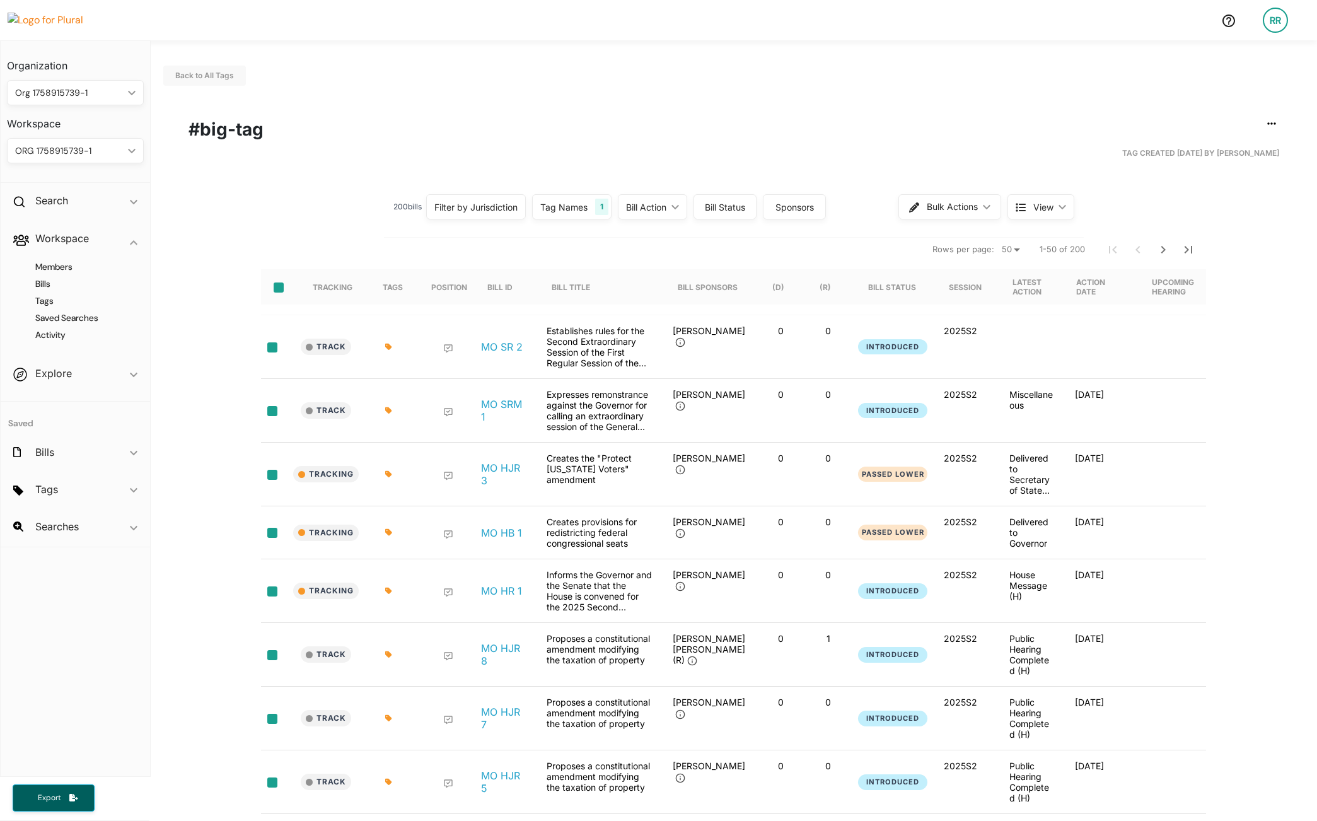
checkbox input "true"
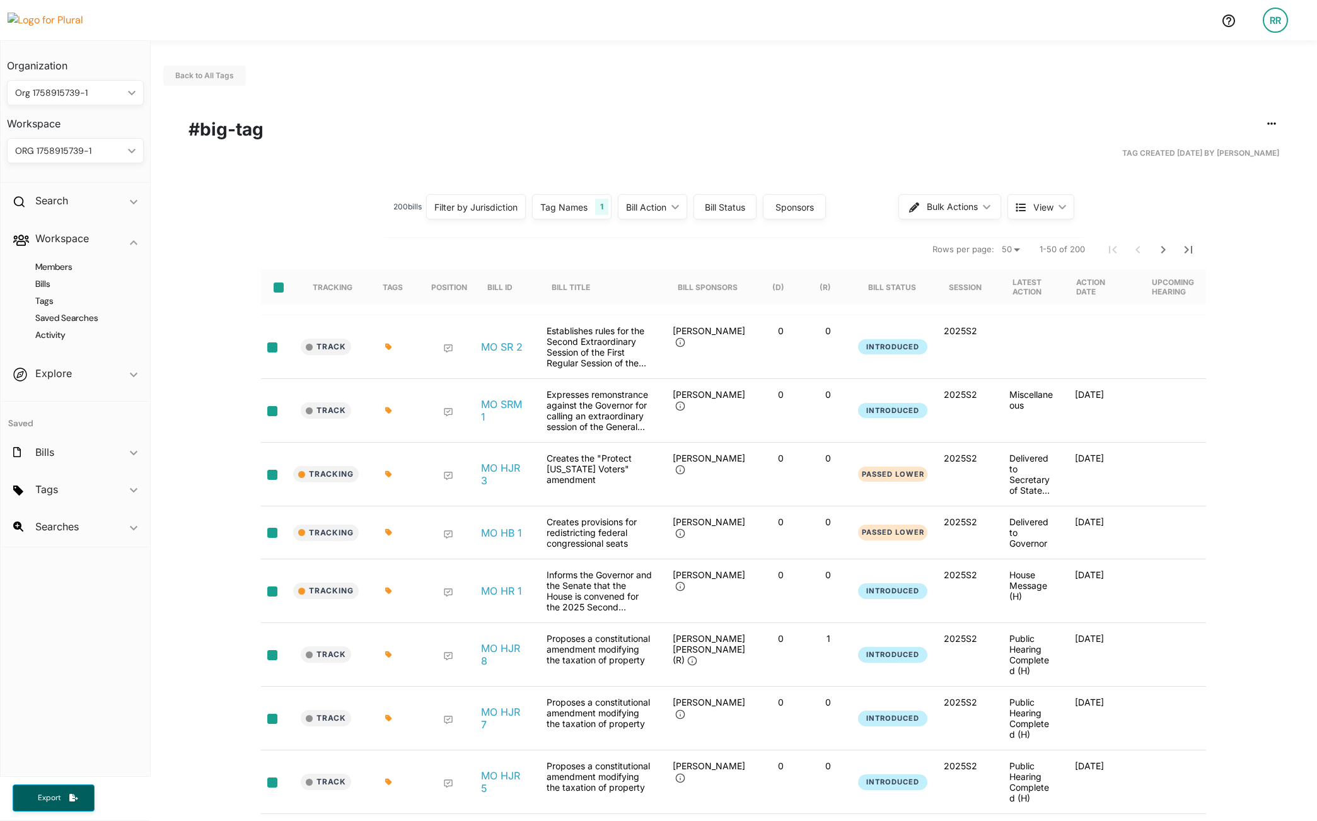
checkbox input "true"
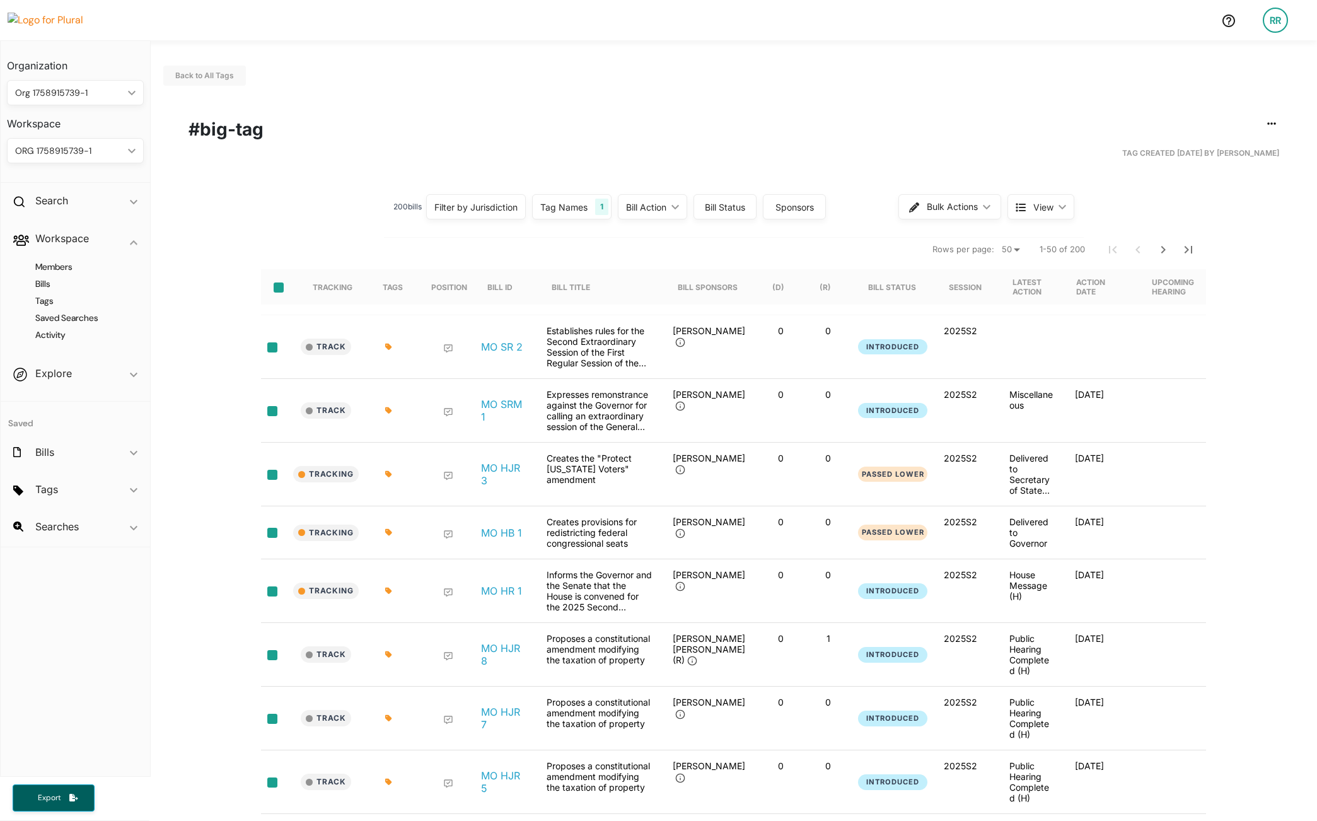
checkbox input "true"
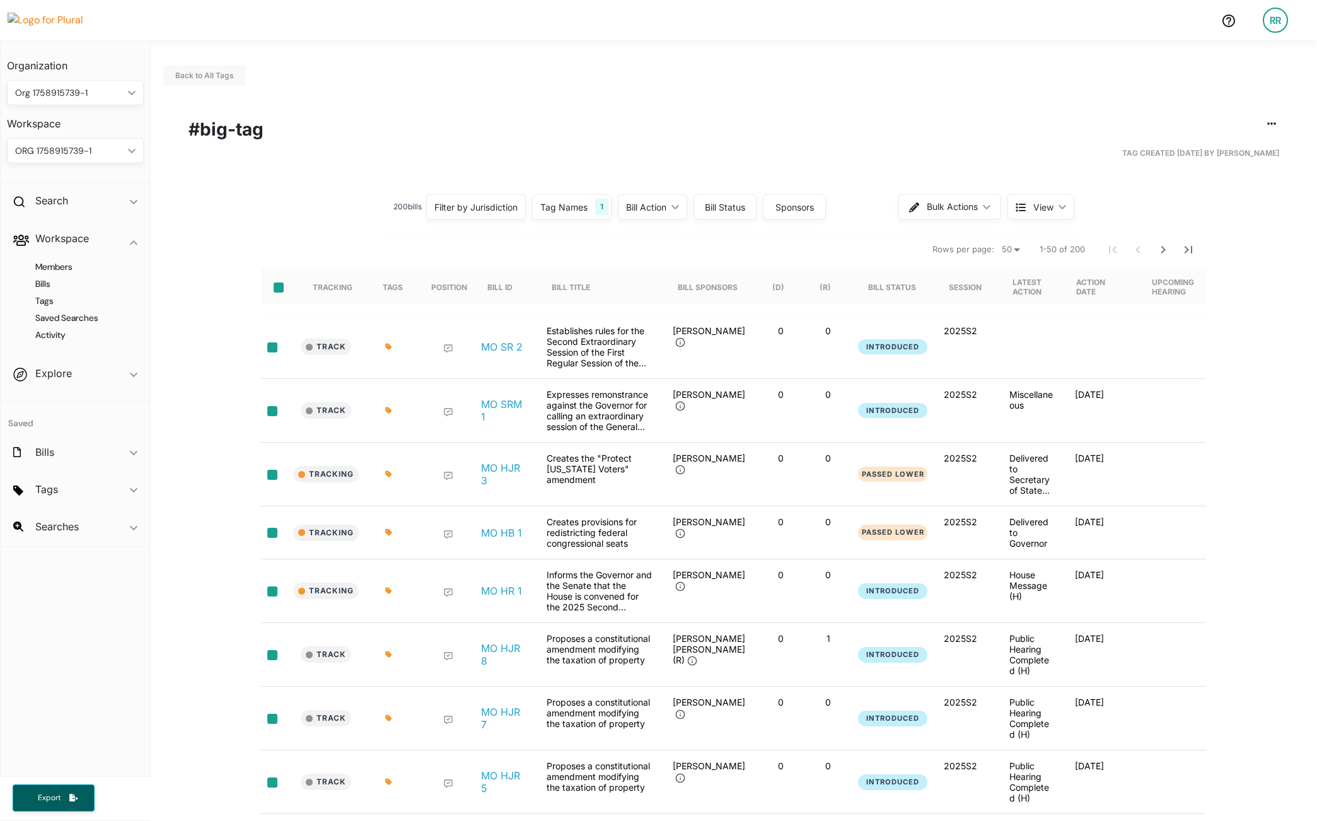
checkbox input "true"
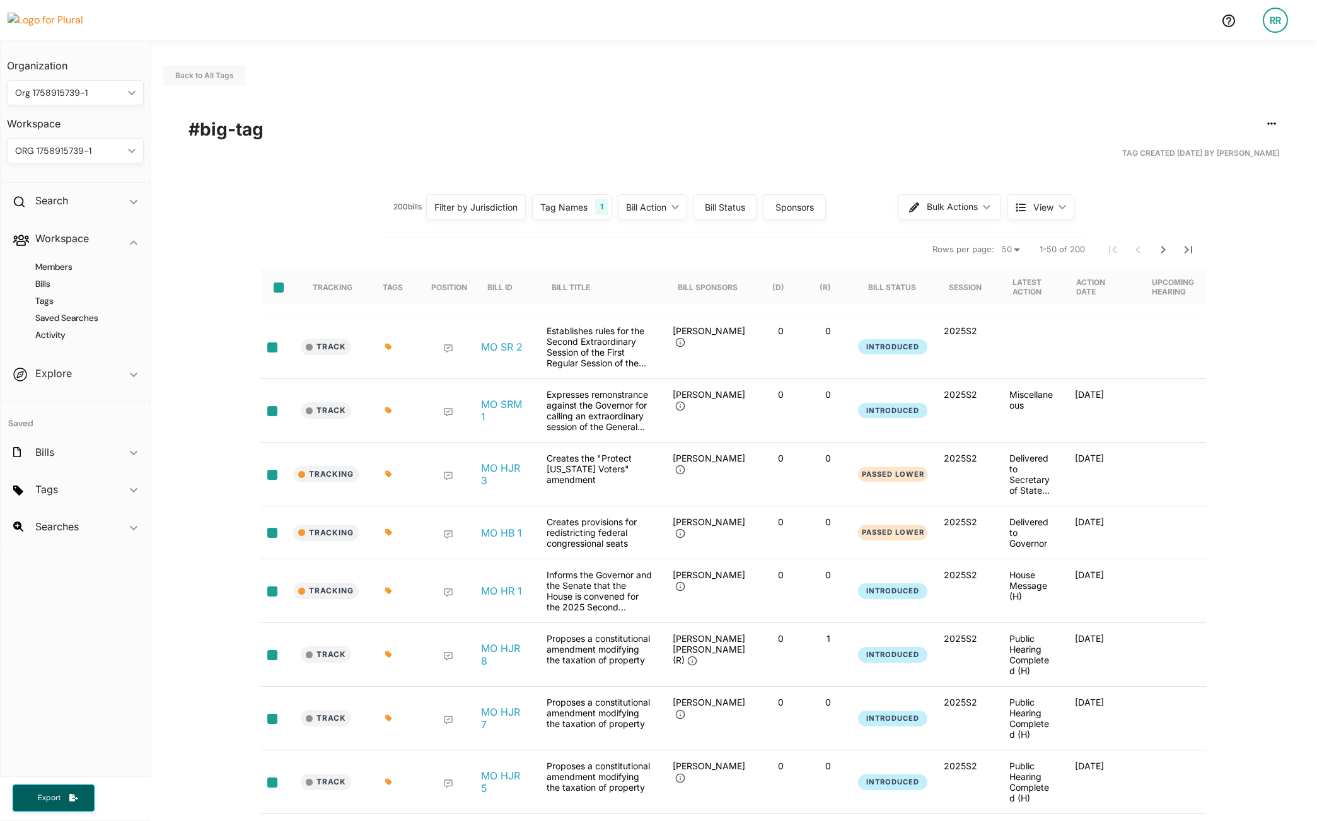
checkbox input "true"
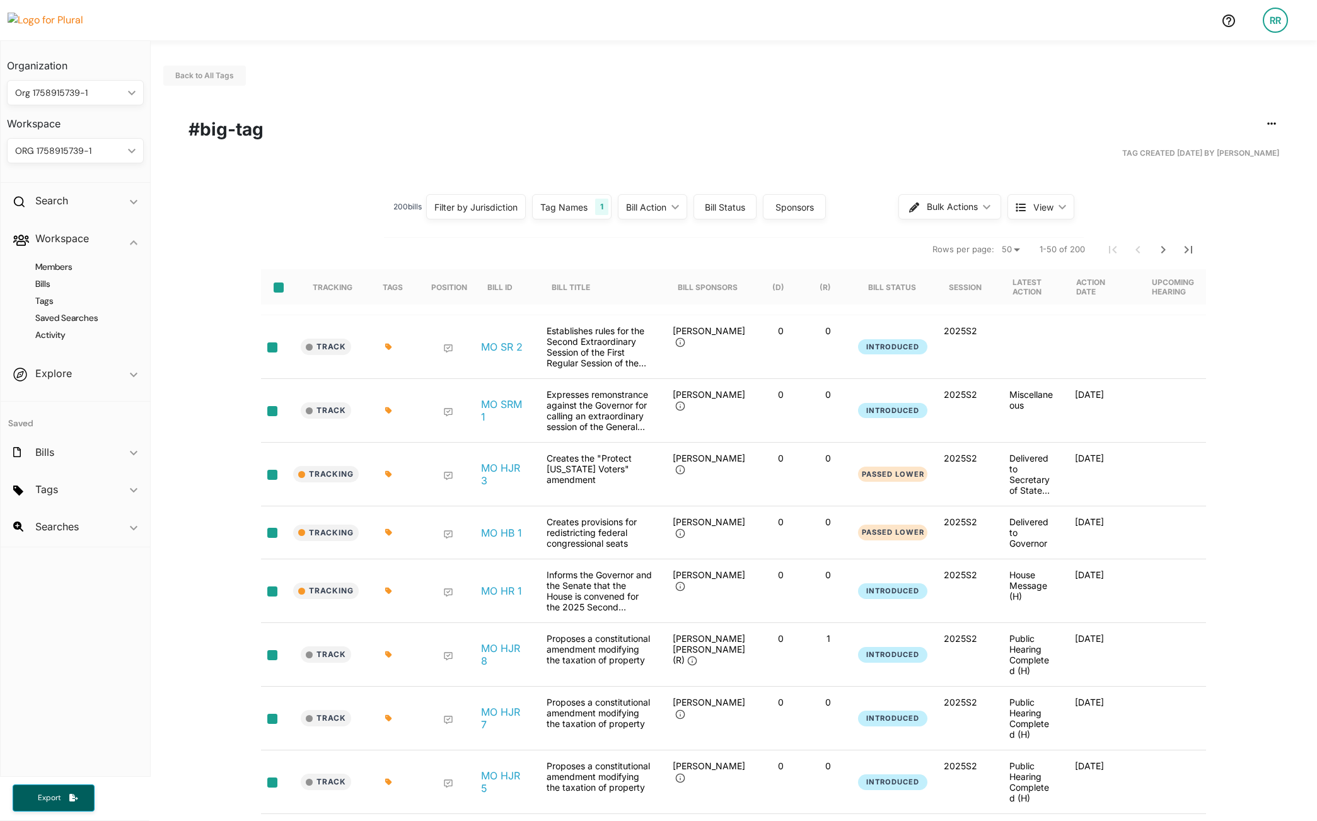
checkbox input "true"
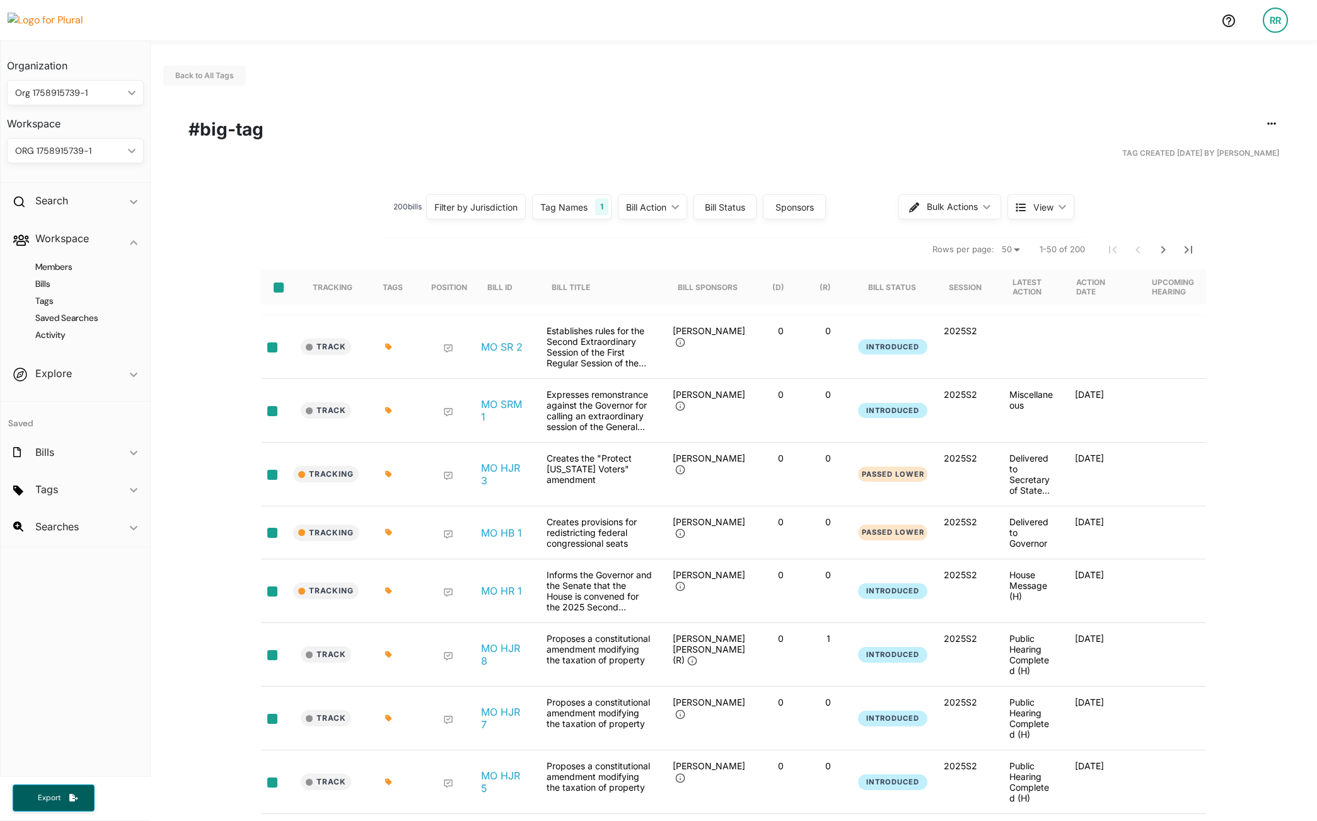
checkbox input "true"
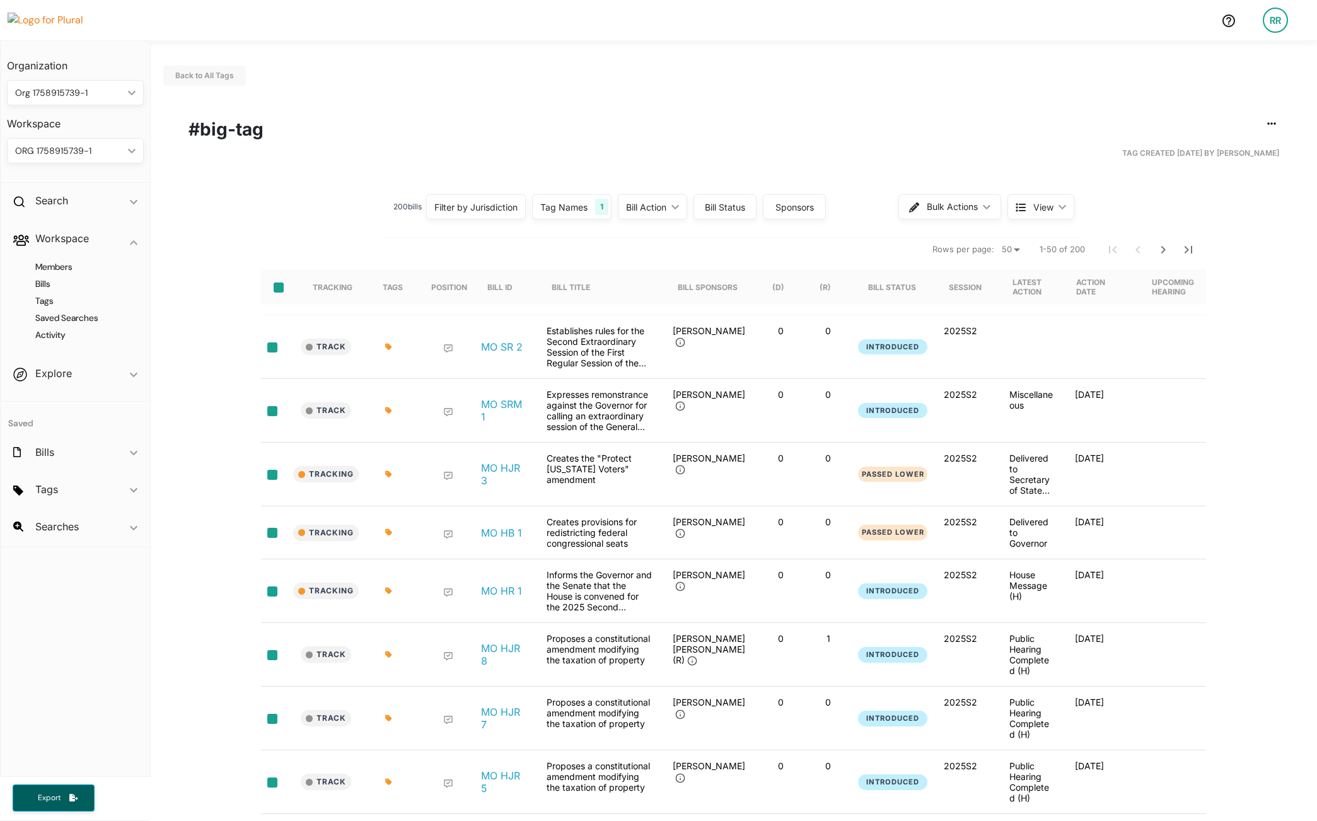
checkbox input "true"
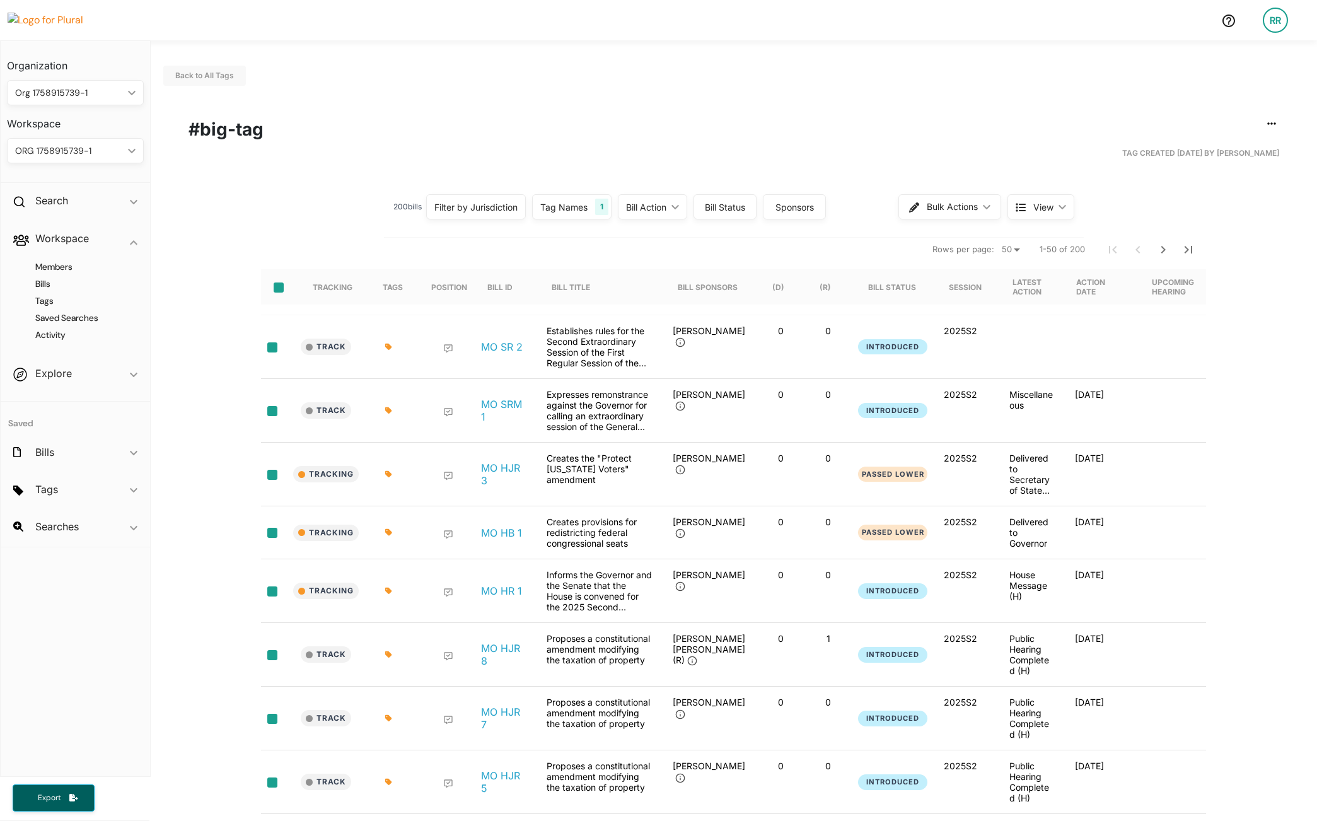
checkbox input "true"
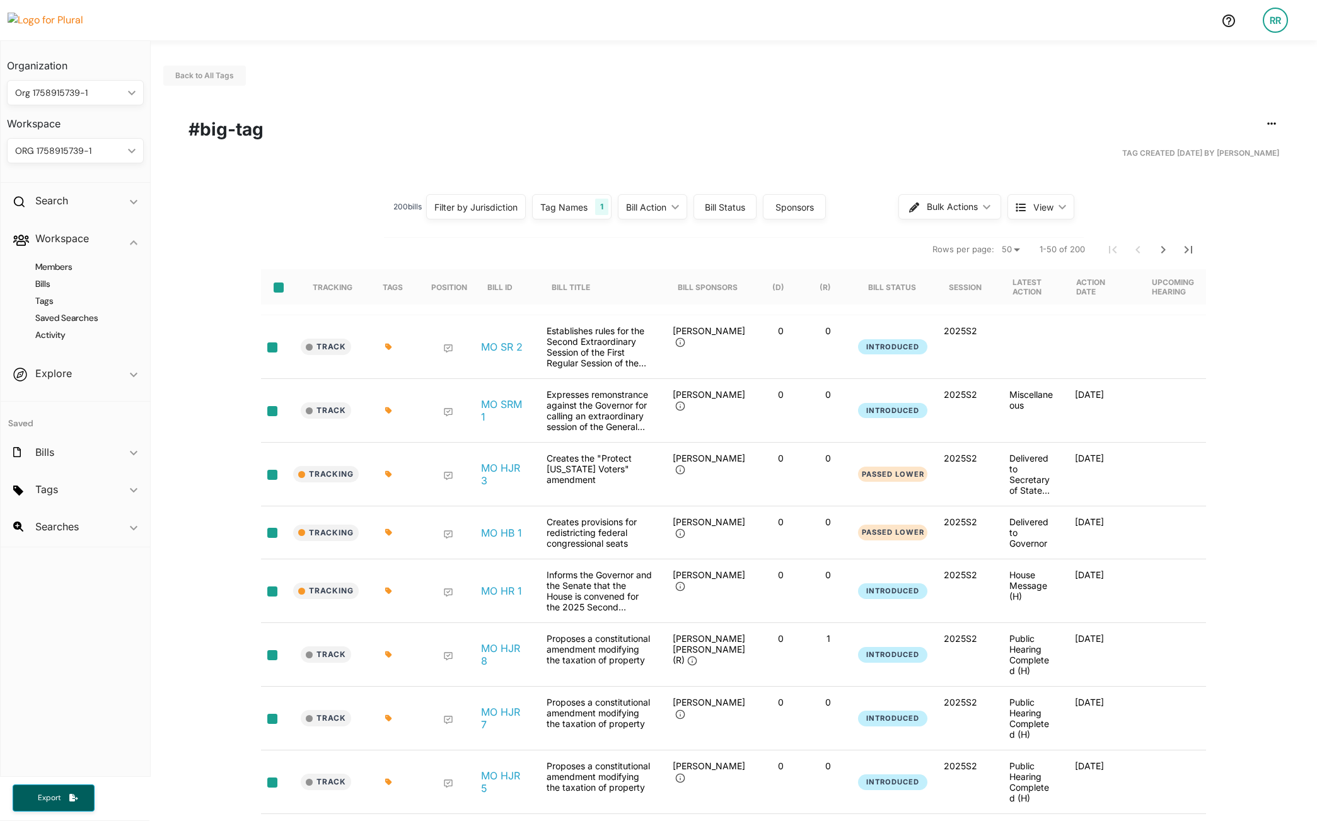
checkbox input "true"
click at [982, 212] on button "Bulk Actions ic_keyboard_arrow_down" at bounding box center [951, 206] width 102 height 25
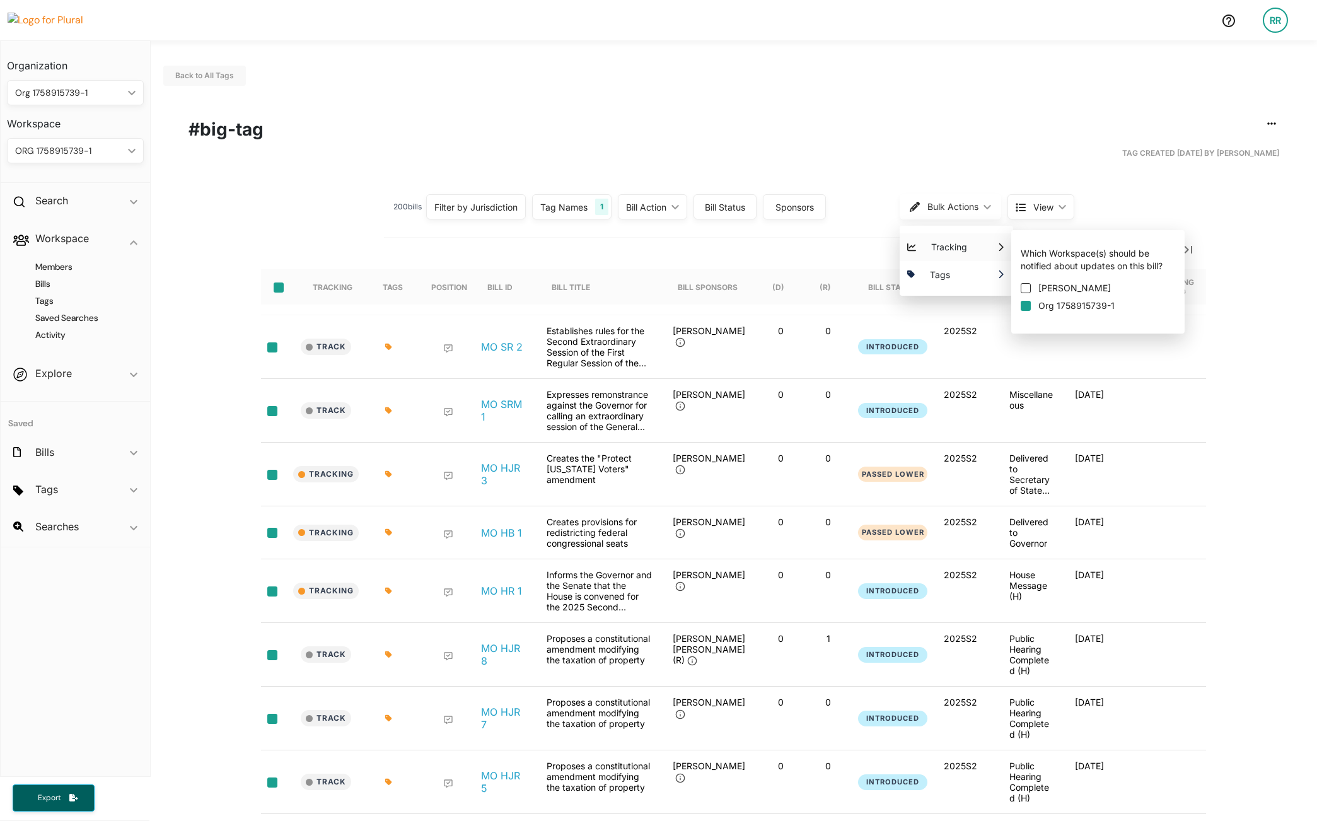
click at [1021, 306] on input "Org 1758915739-1" at bounding box center [1026, 306] width 10 height 10
checkbox input "true"
checkbox input "false"
click at [1127, 152] on span "Tag Created [DATE] by [PERSON_NAME]" at bounding box center [1200, 153] width 157 height 11
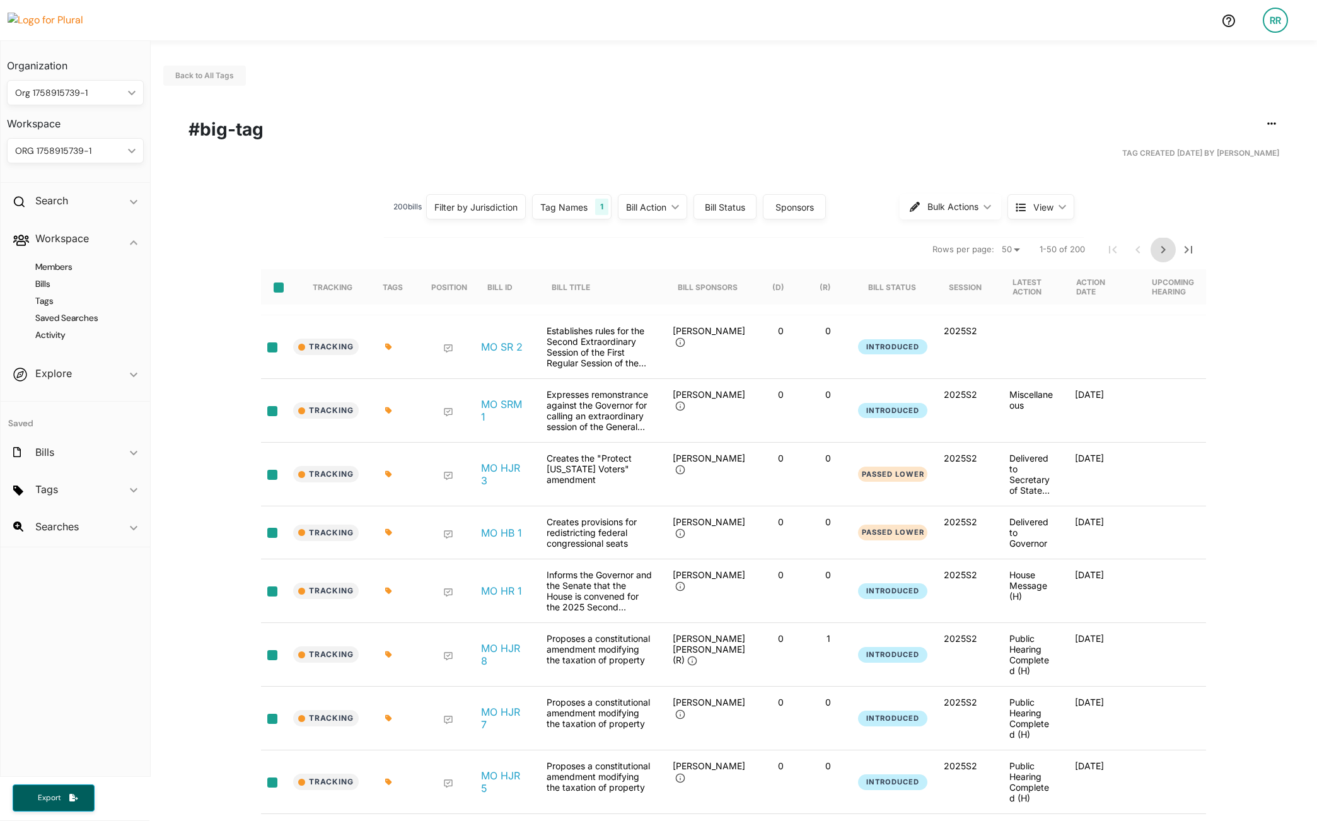
click at [1157, 250] on icon "Next Page" at bounding box center [1163, 249] width 15 height 15
checkbox input "false"
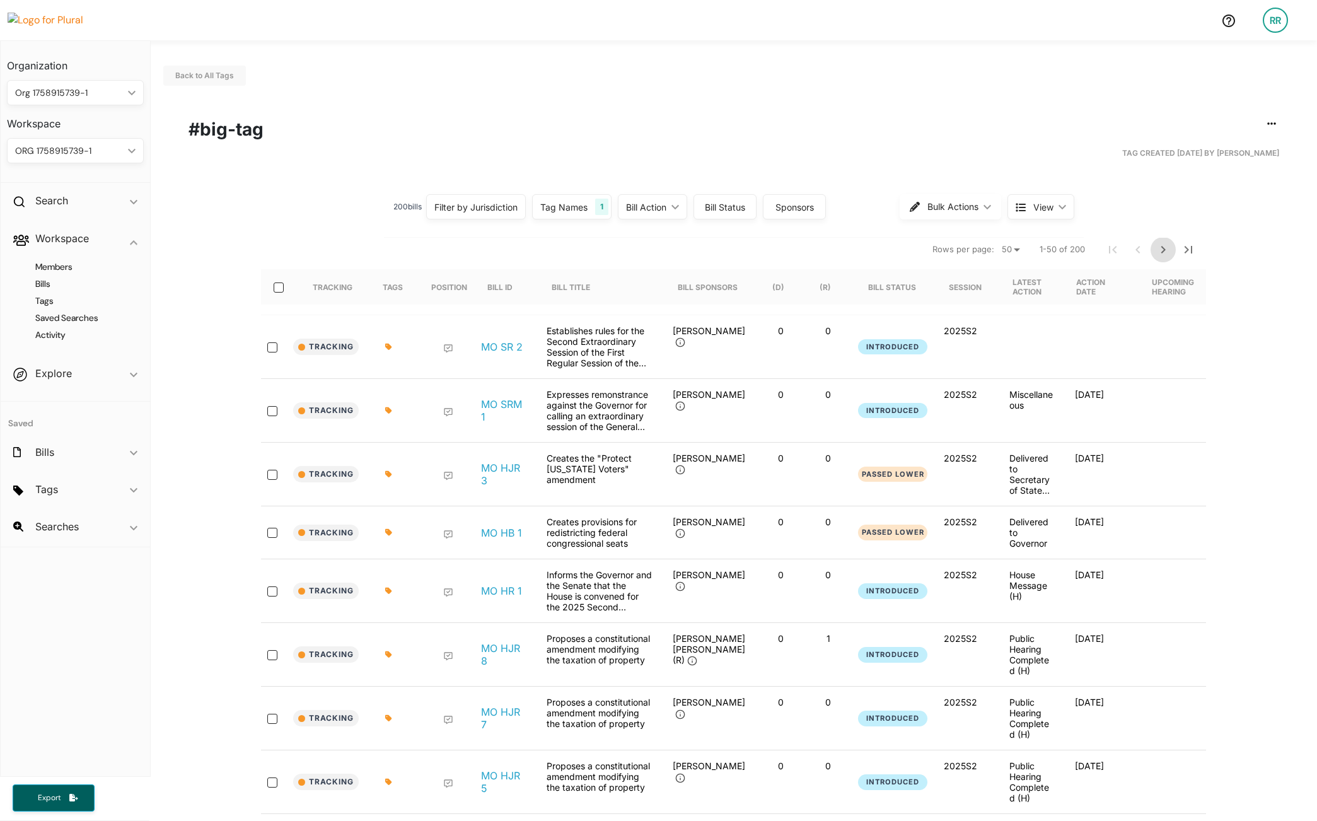
checkbox input "false"
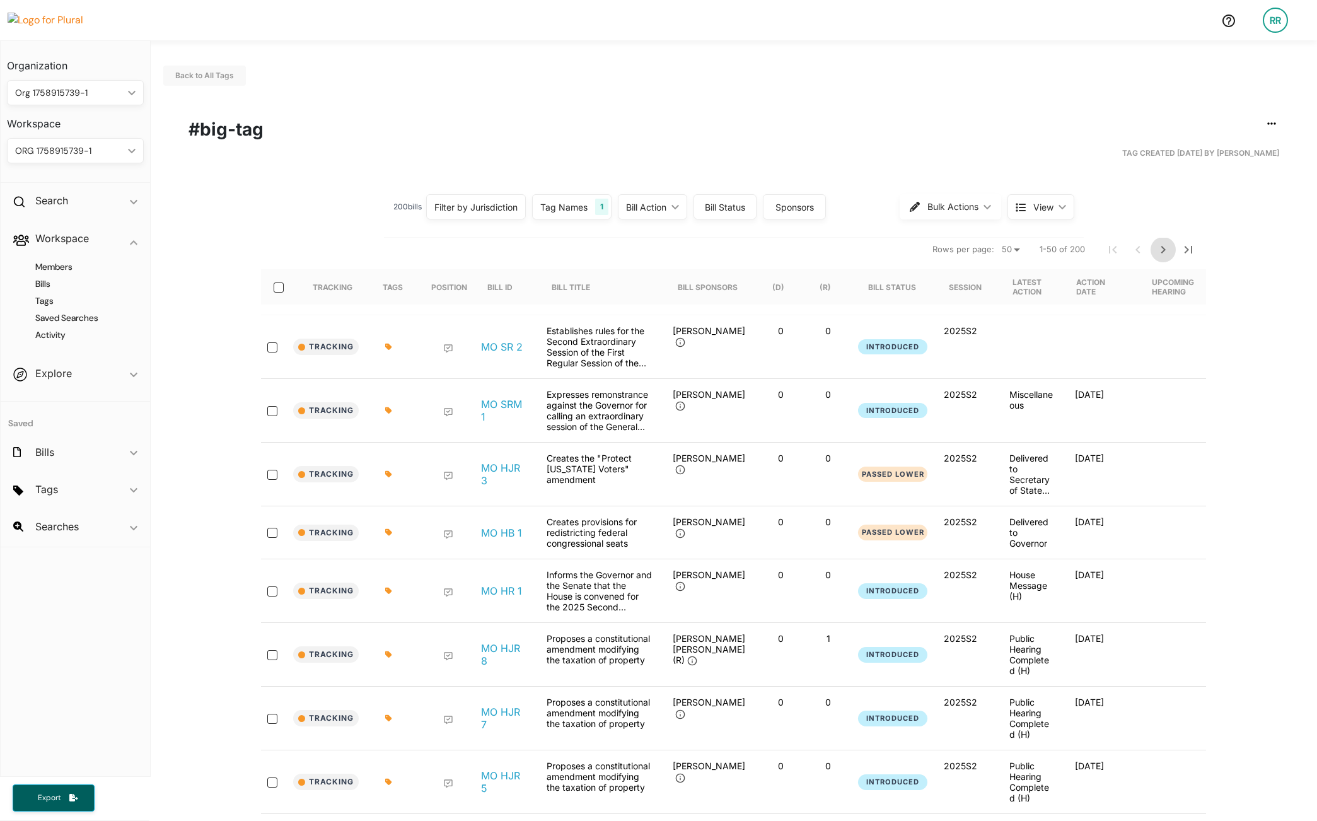
checkbox input "false"
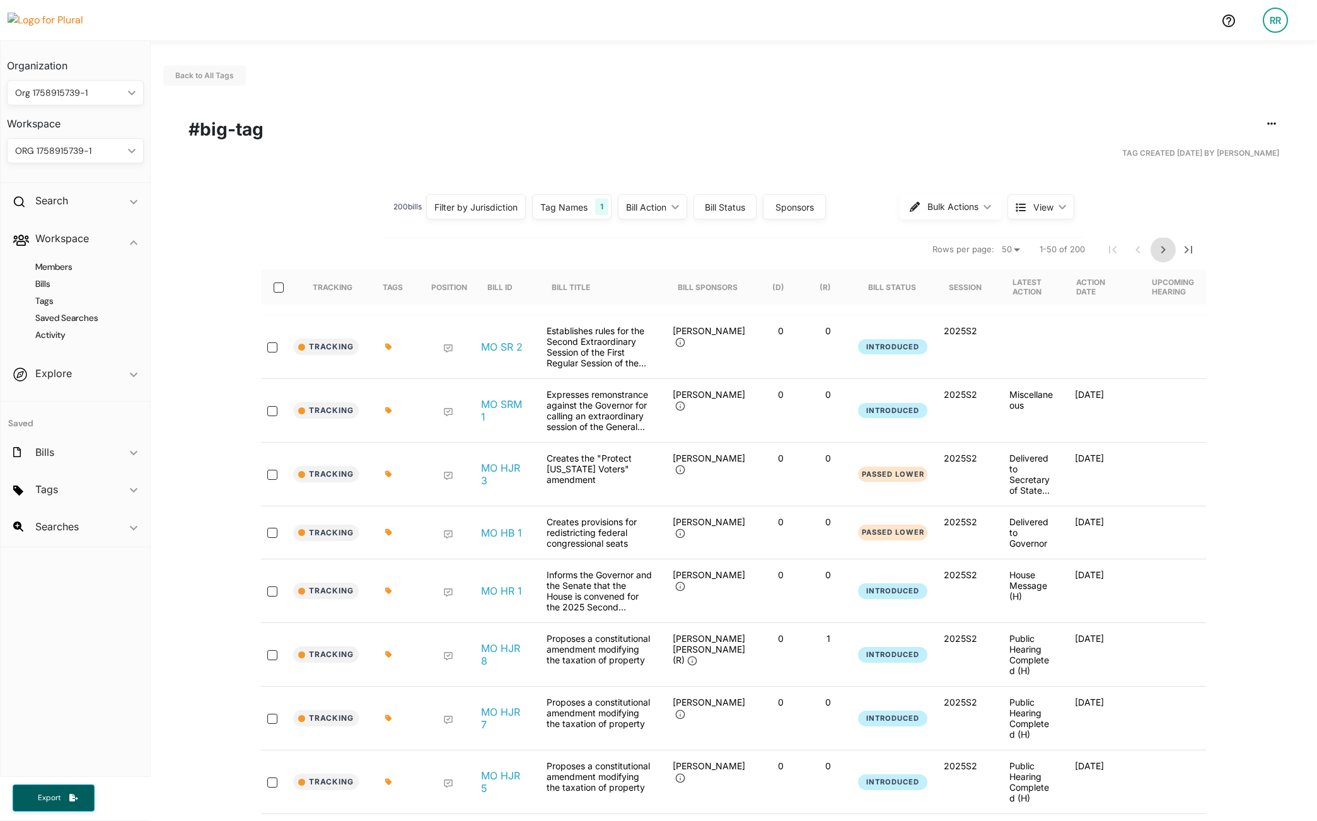
checkbox input "false"
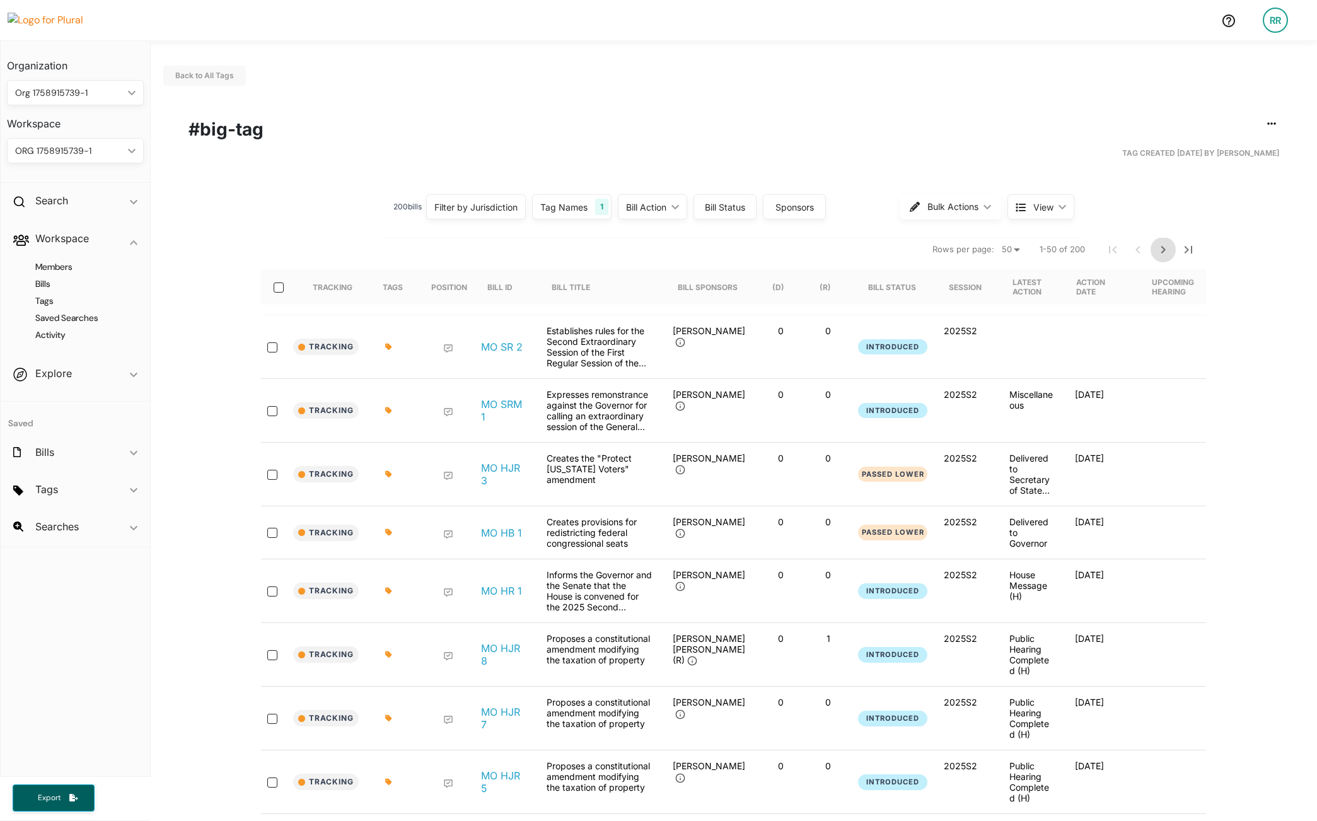
checkbox input "false"
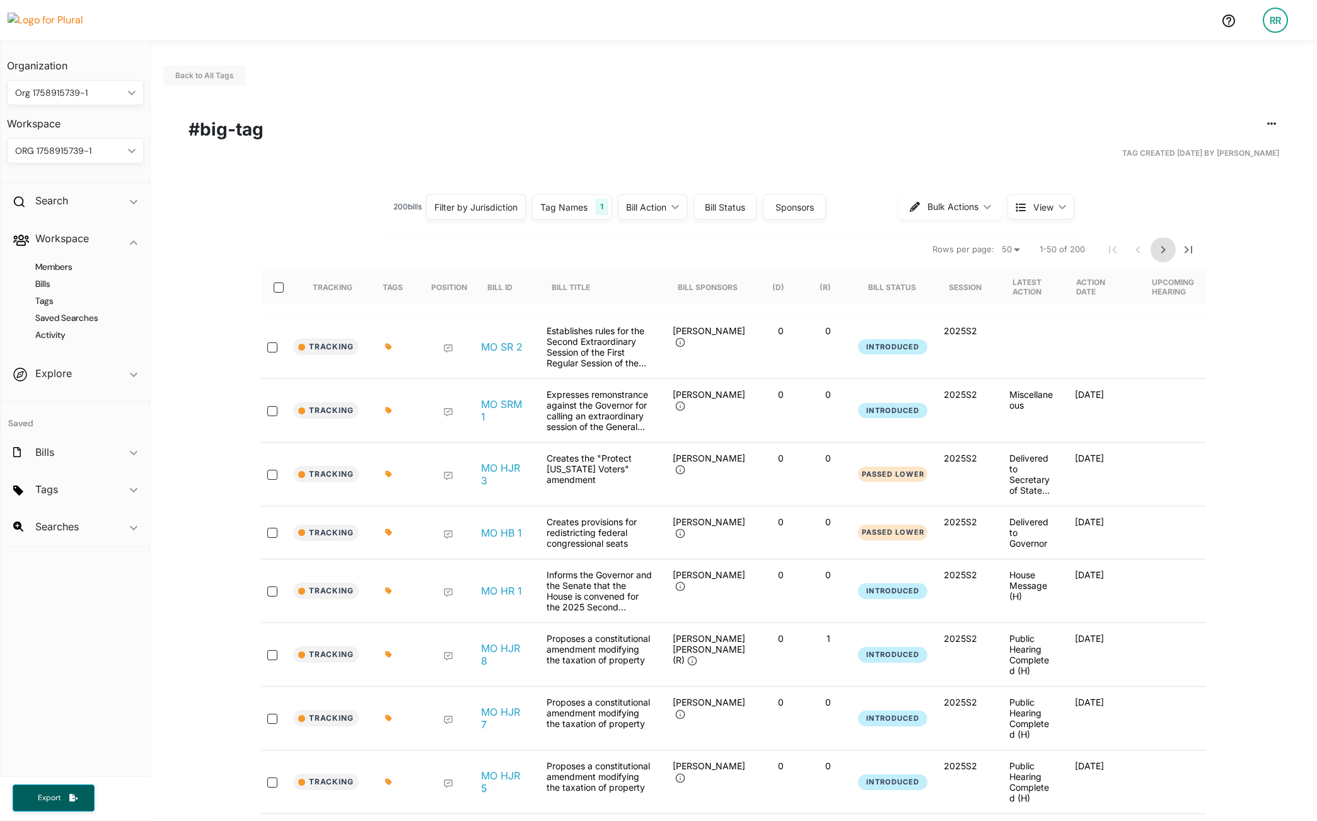
checkbox input "false"
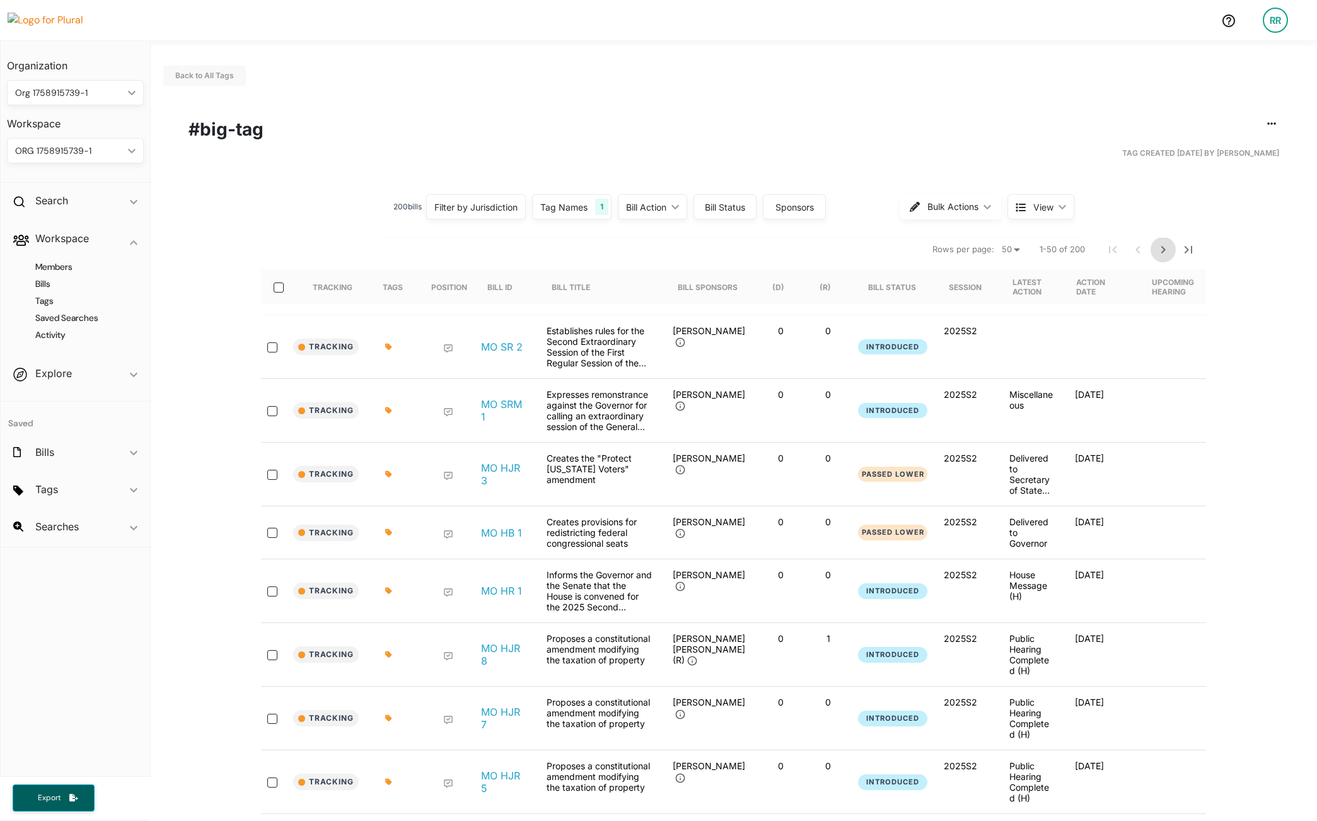
checkbox input "false"
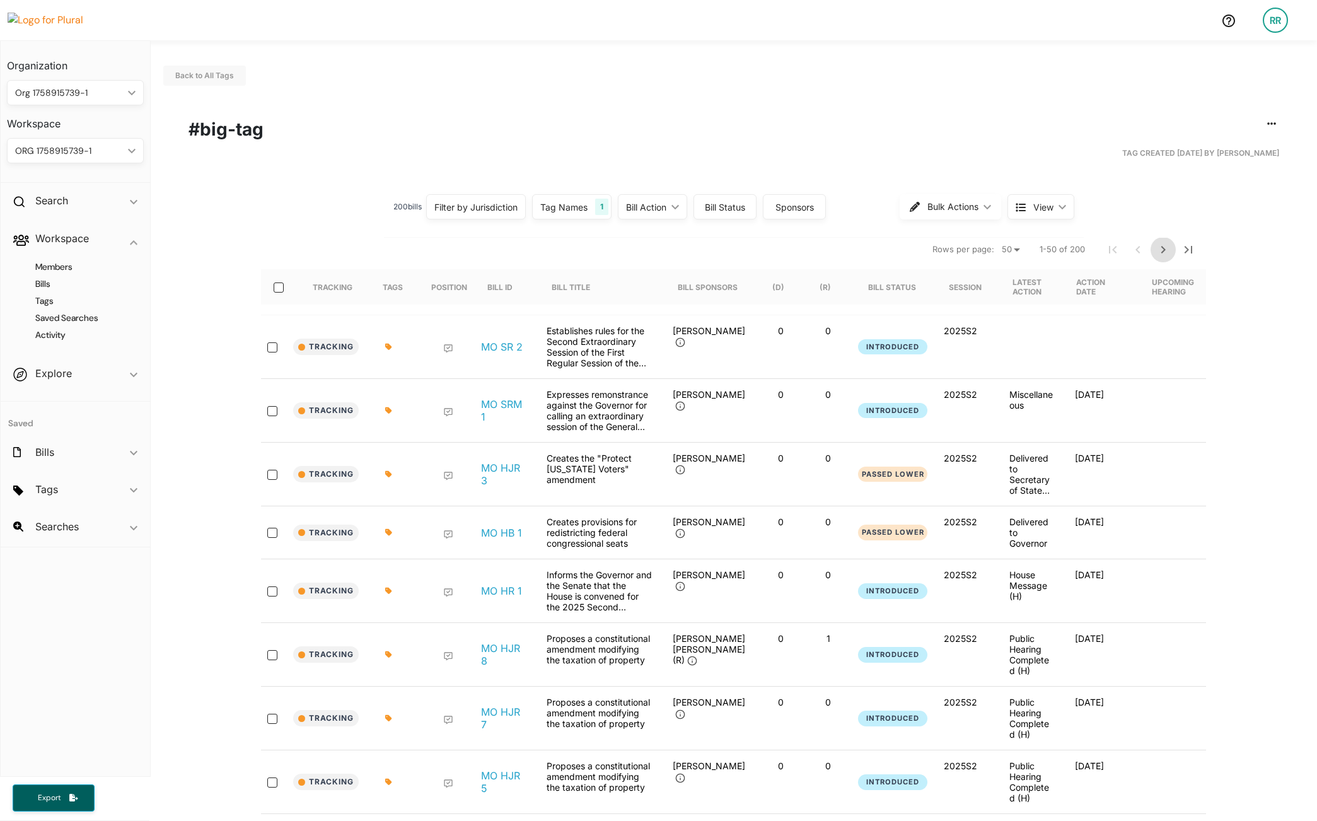
checkbox input "false"
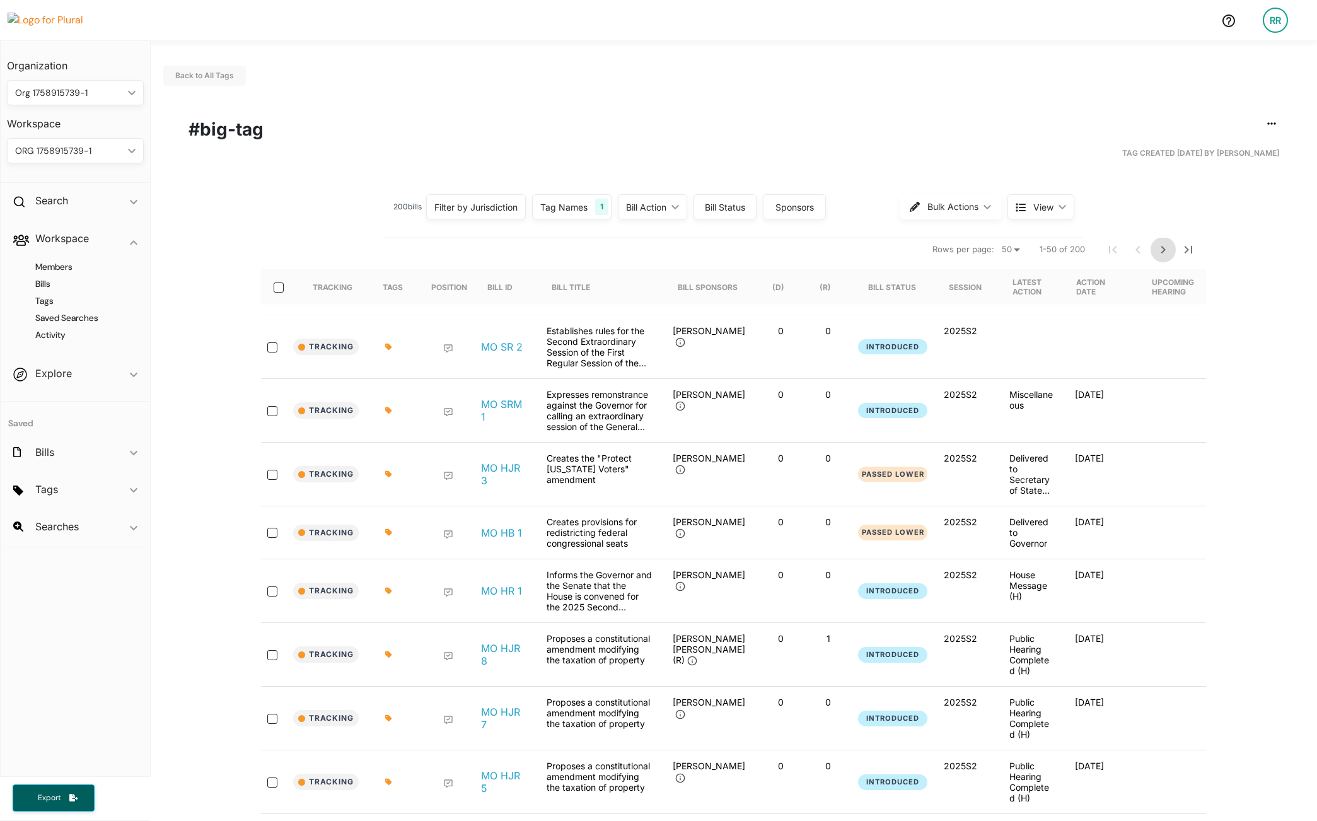
checkbox input "false"
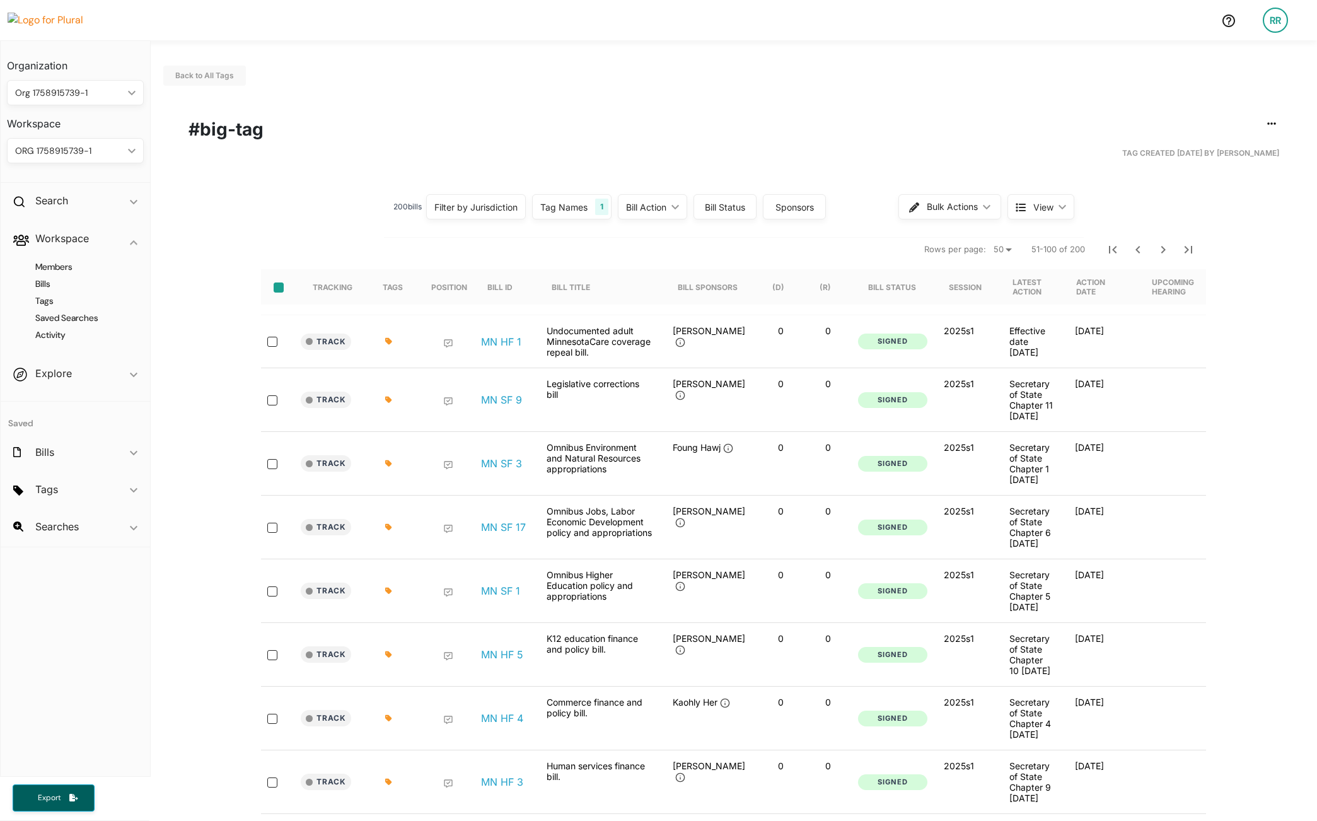
click at [274, 288] on input "select-all-rows" at bounding box center [279, 287] width 10 height 10
click at [312, 347] on button "Track" at bounding box center [326, 342] width 50 height 16
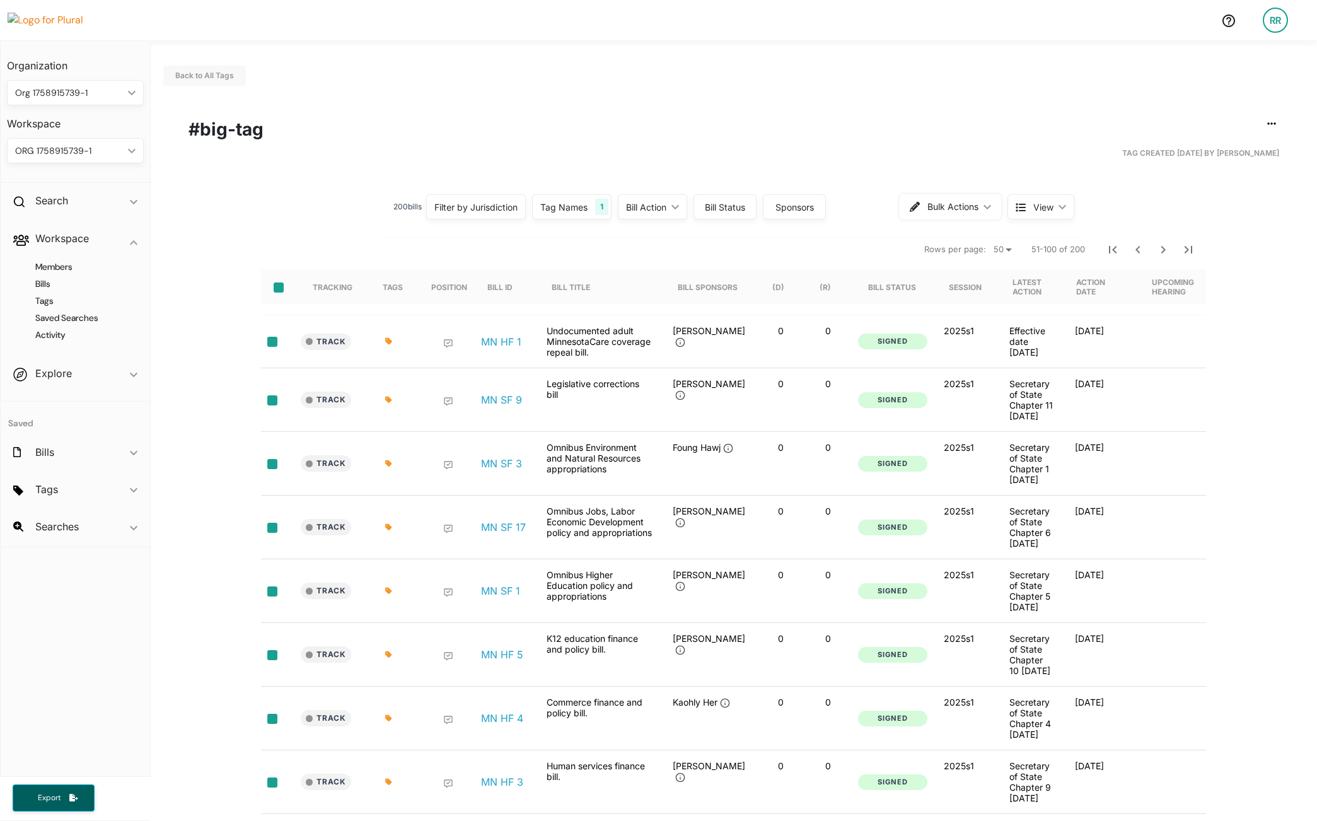
click at [979, 206] on icon "ic_keyboard_arrow_down" at bounding box center [985, 207] width 13 height 6
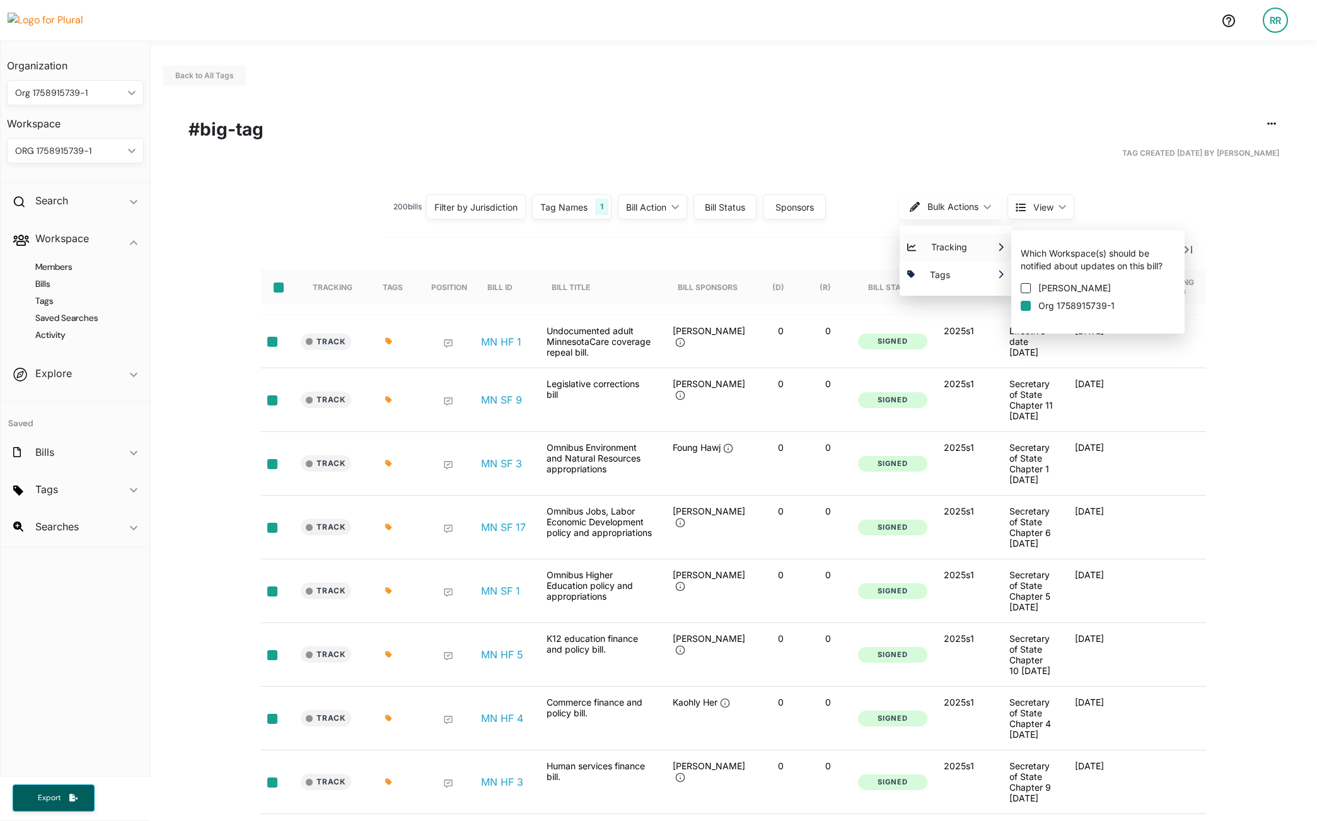
click at [1021, 307] on input "Org 1758915739-1" at bounding box center [1026, 306] width 10 height 10
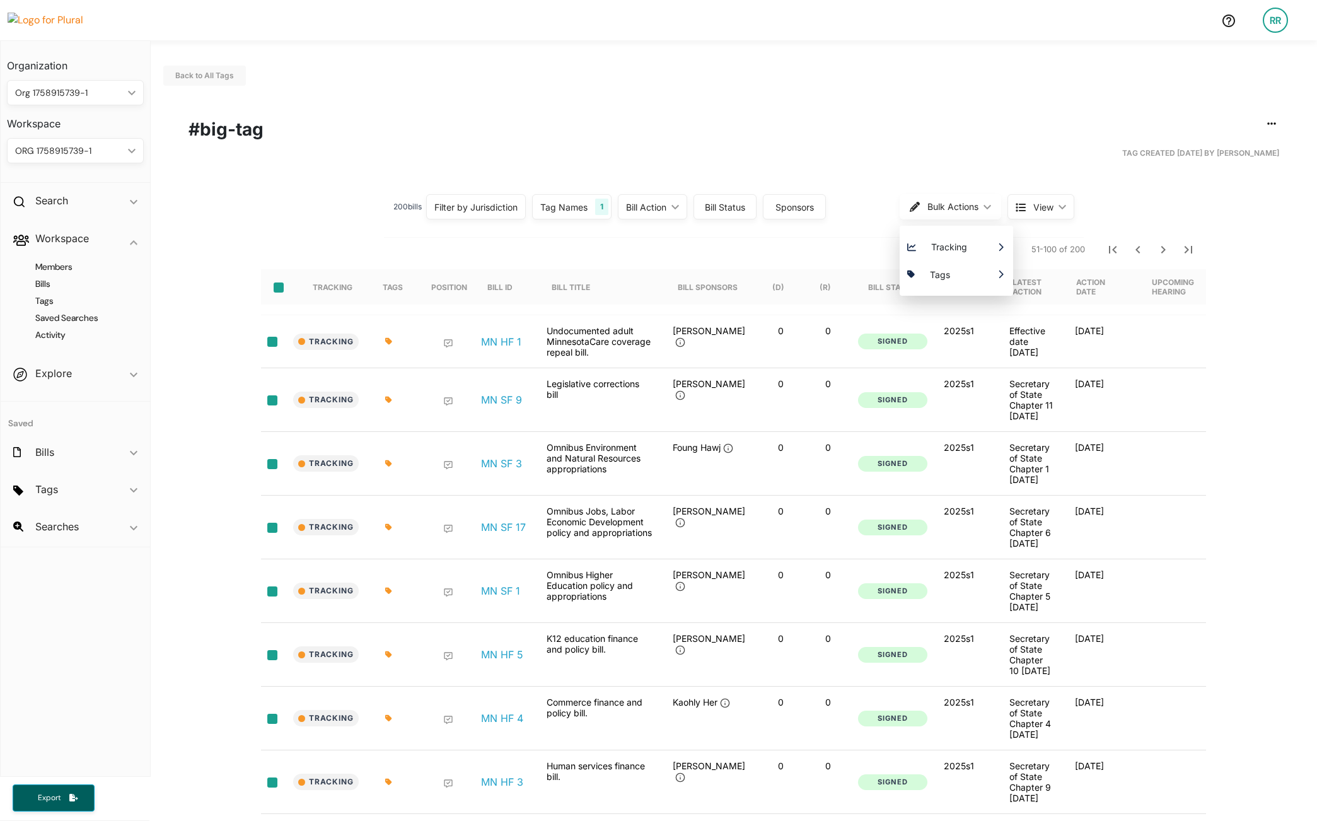
click at [1161, 249] on icon "Next Page" at bounding box center [1163, 250] width 4 height 8
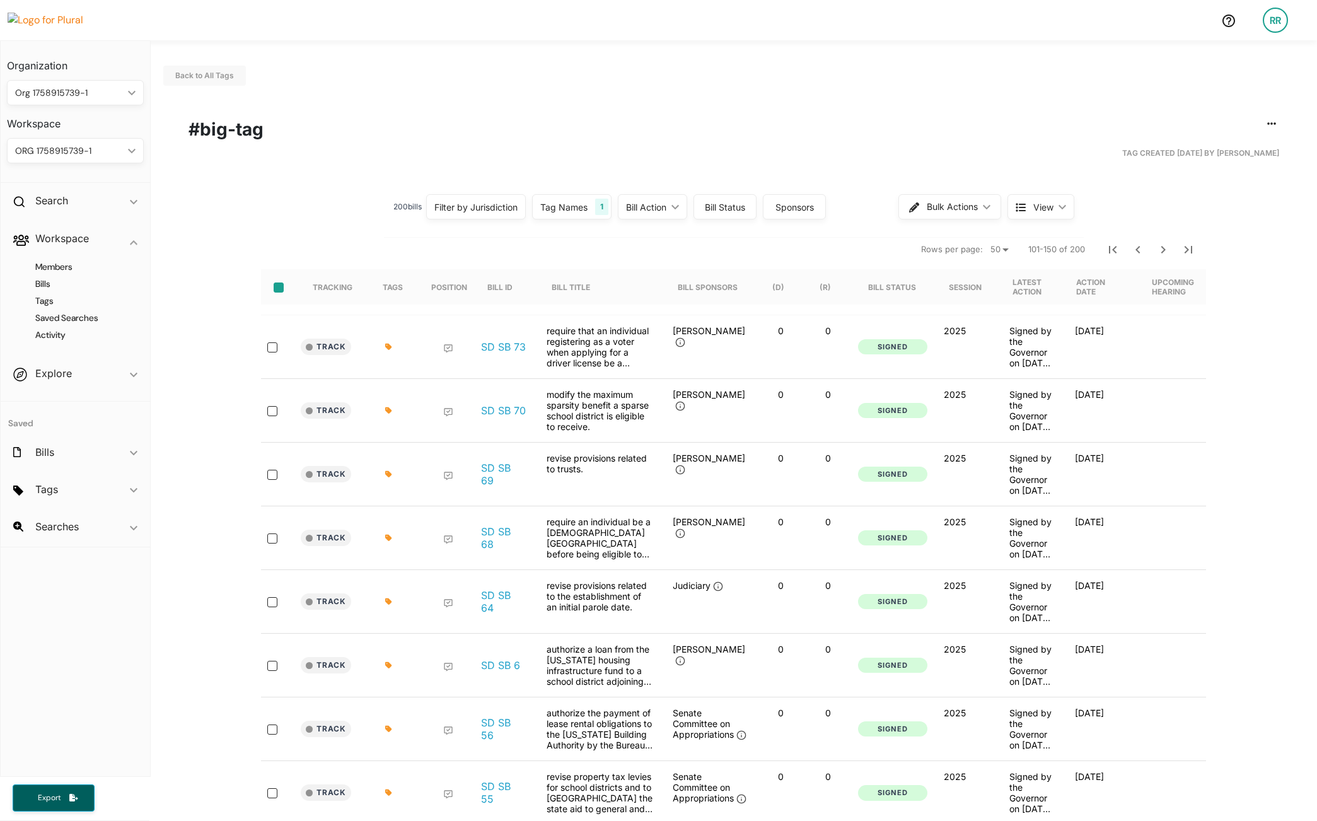
click at [276, 288] on input "select-all-rows" at bounding box center [279, 287] width 10 height 10
click at [955, 209] on span "Bulk Actions" at bounding box center [952, 206] width 51 height 9
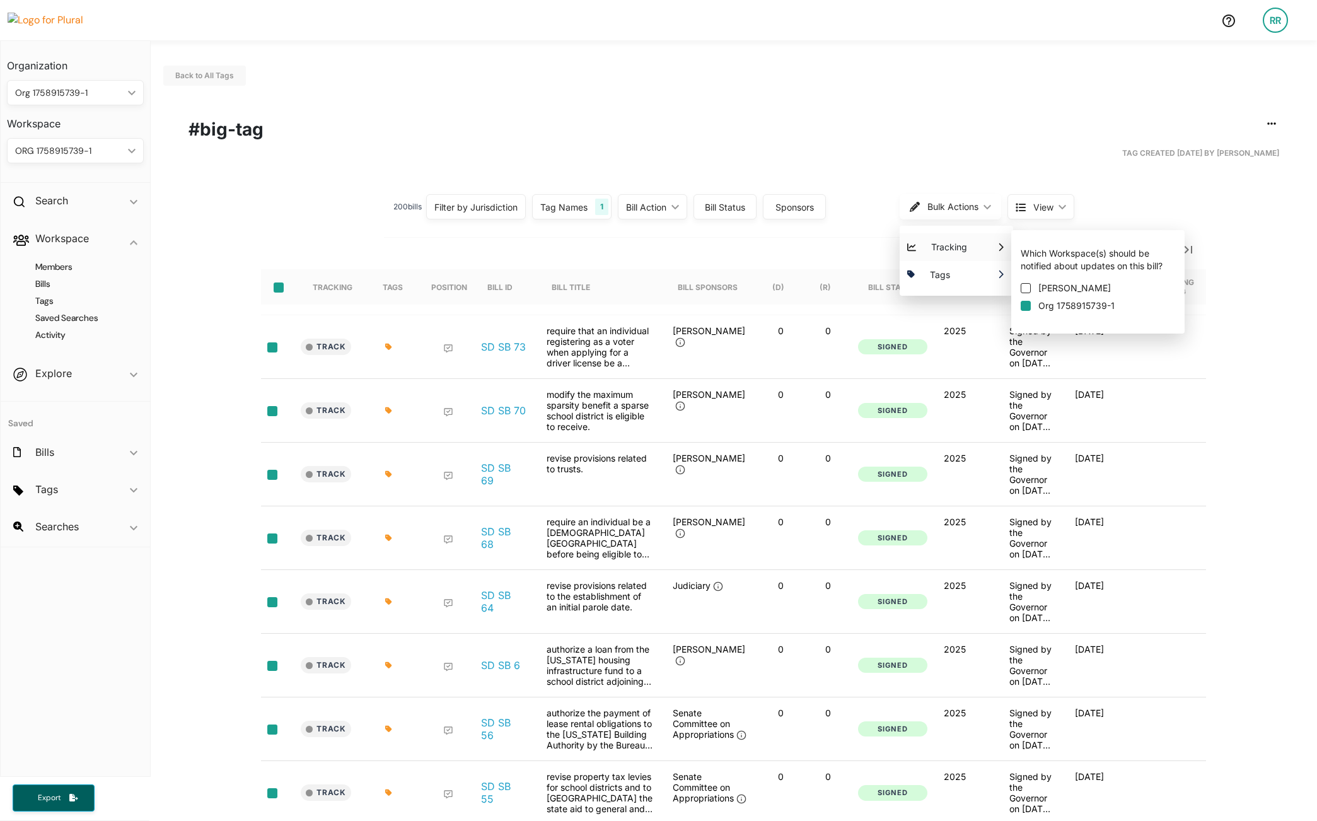
click at [1021, 305] on input "Org 1758915739-1" at bounding box center [1026, 306] width 10 height 10
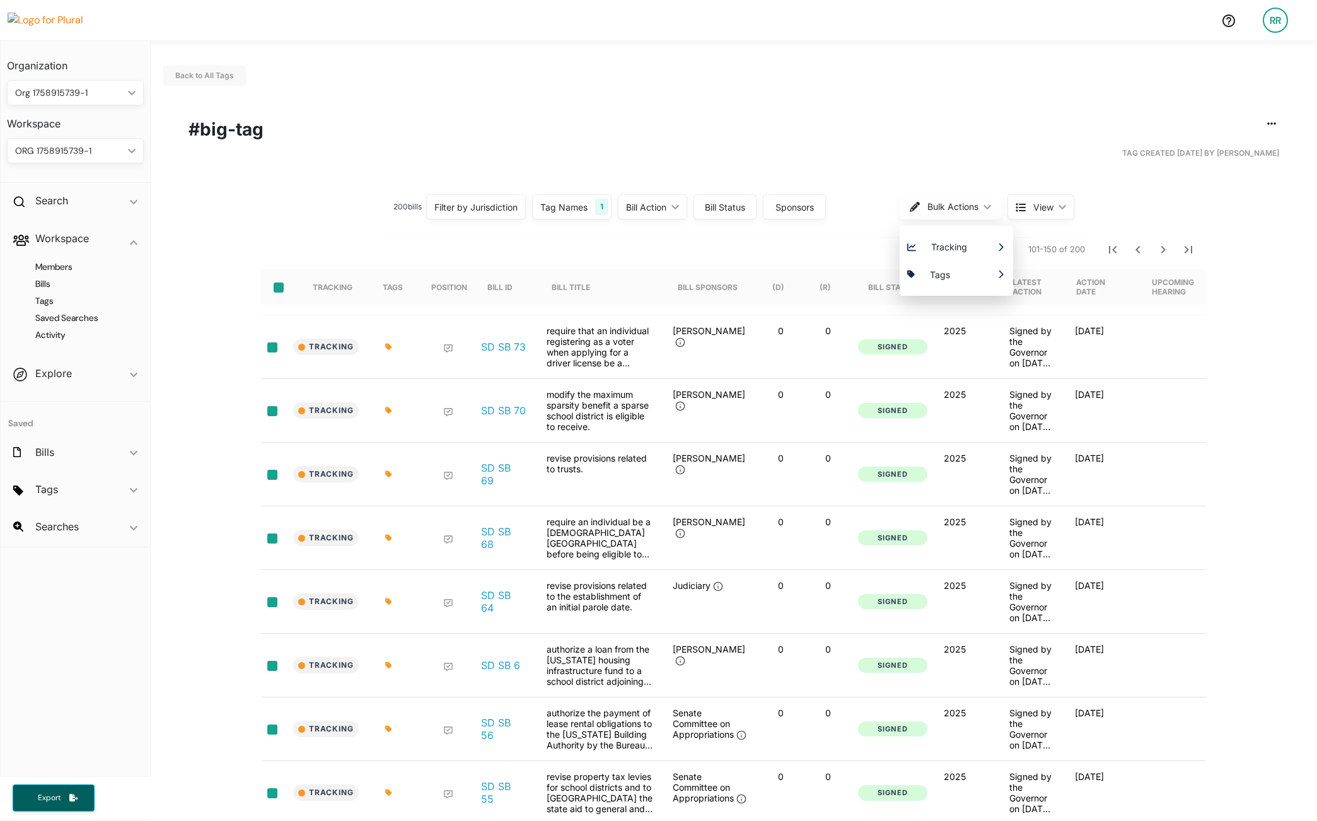
click at [1166, 250] on icon "Next Page" at bounding box center [1163, 249] width 15 height 15
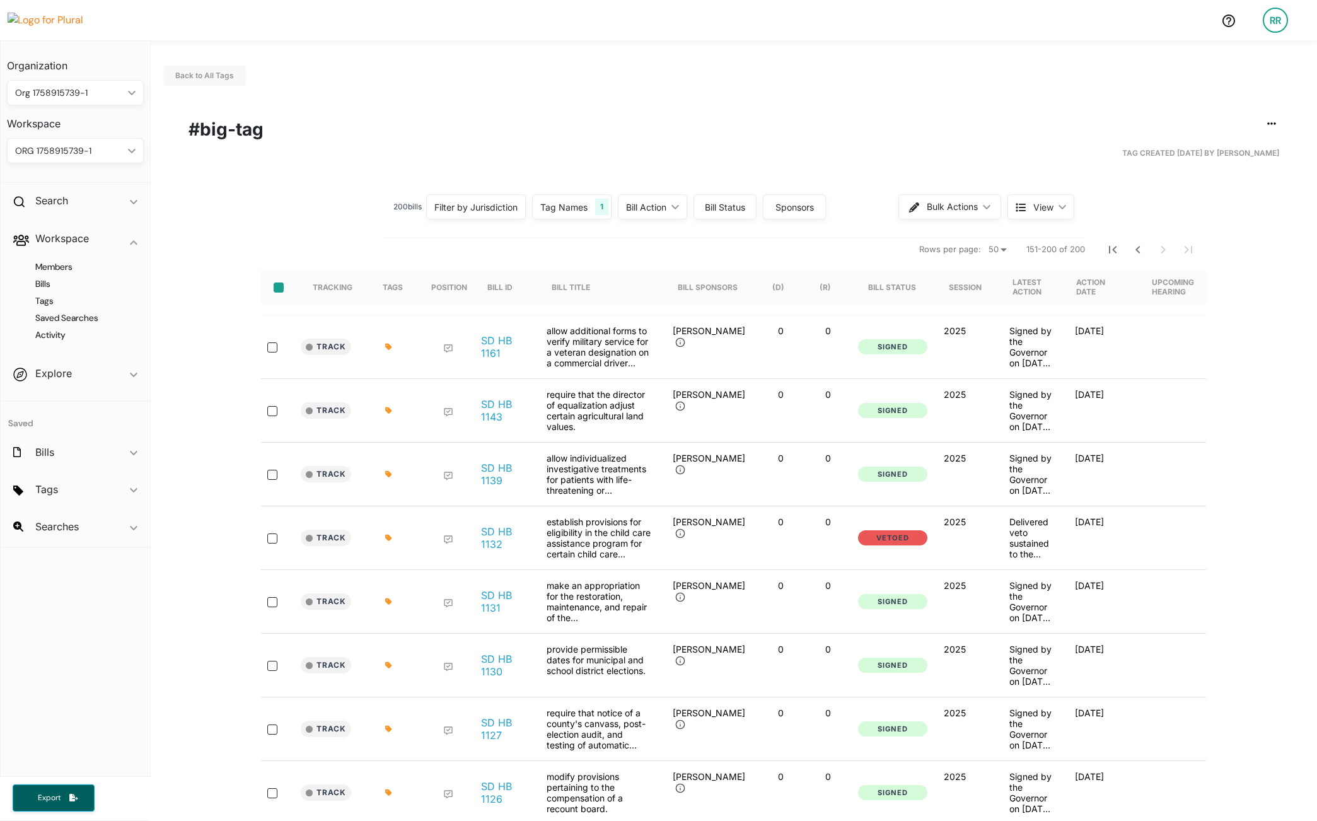
click at [274, 289] on input "select-all-rows" at bounding box center [279, 287] width 10 height 10
click at [976, 209] on button "Bulk Actions ic_keyboard_arrow_down" at bounding box center [951, 206] width 102 height 25
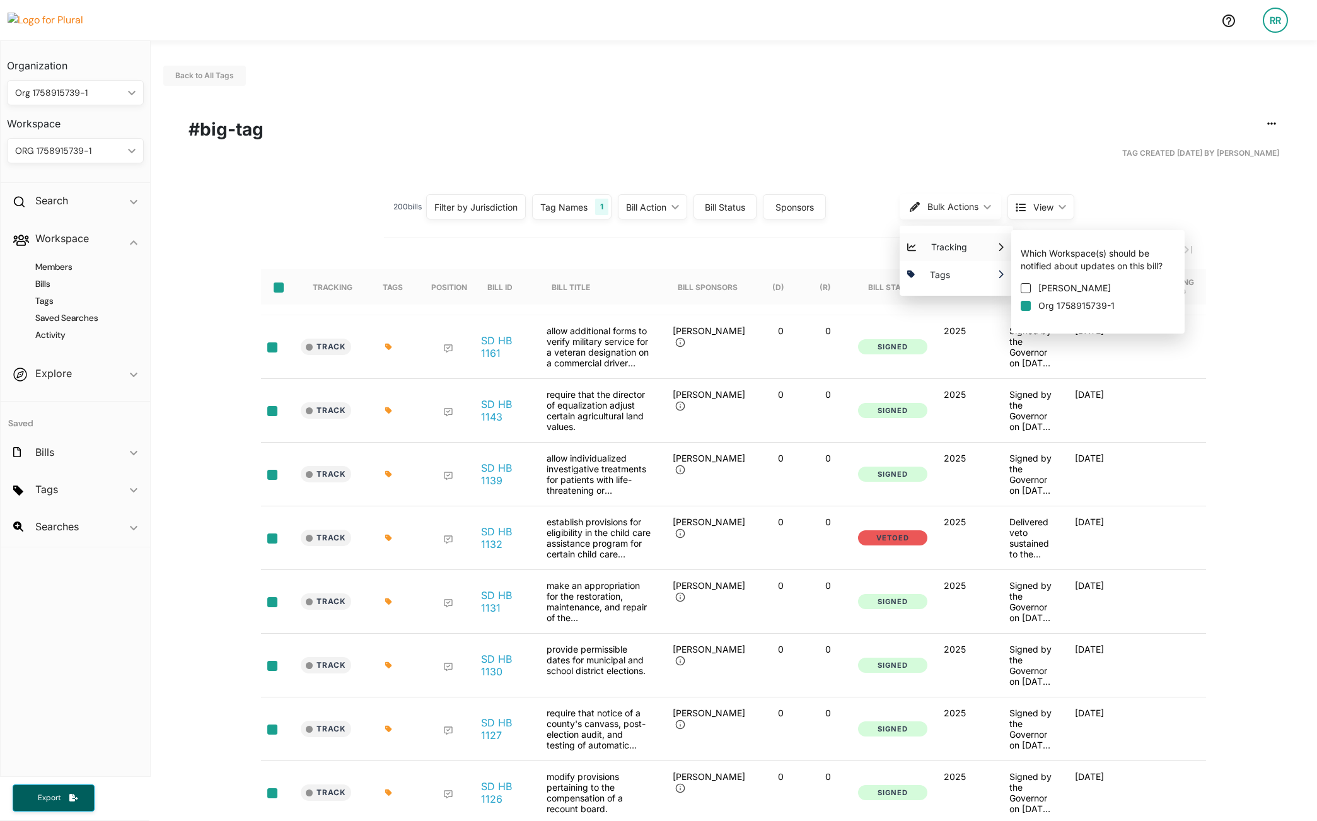
click at [1023, 306] on input "Org 1758915739-1" at bounding box center [1026, 306] width 10 height 10
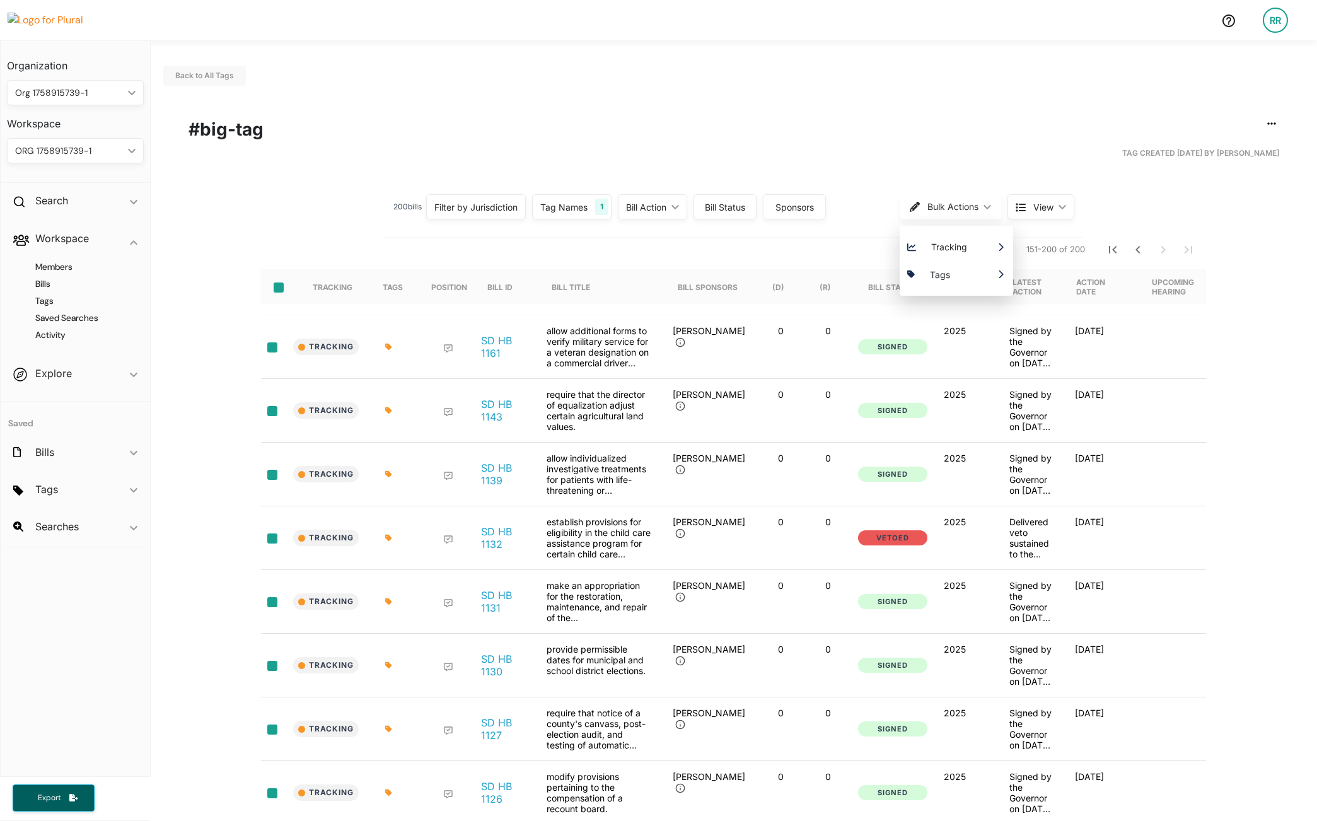
click at [48, 306] on h4 "Tags" at bounding box center [79, 301] width 118 height 12
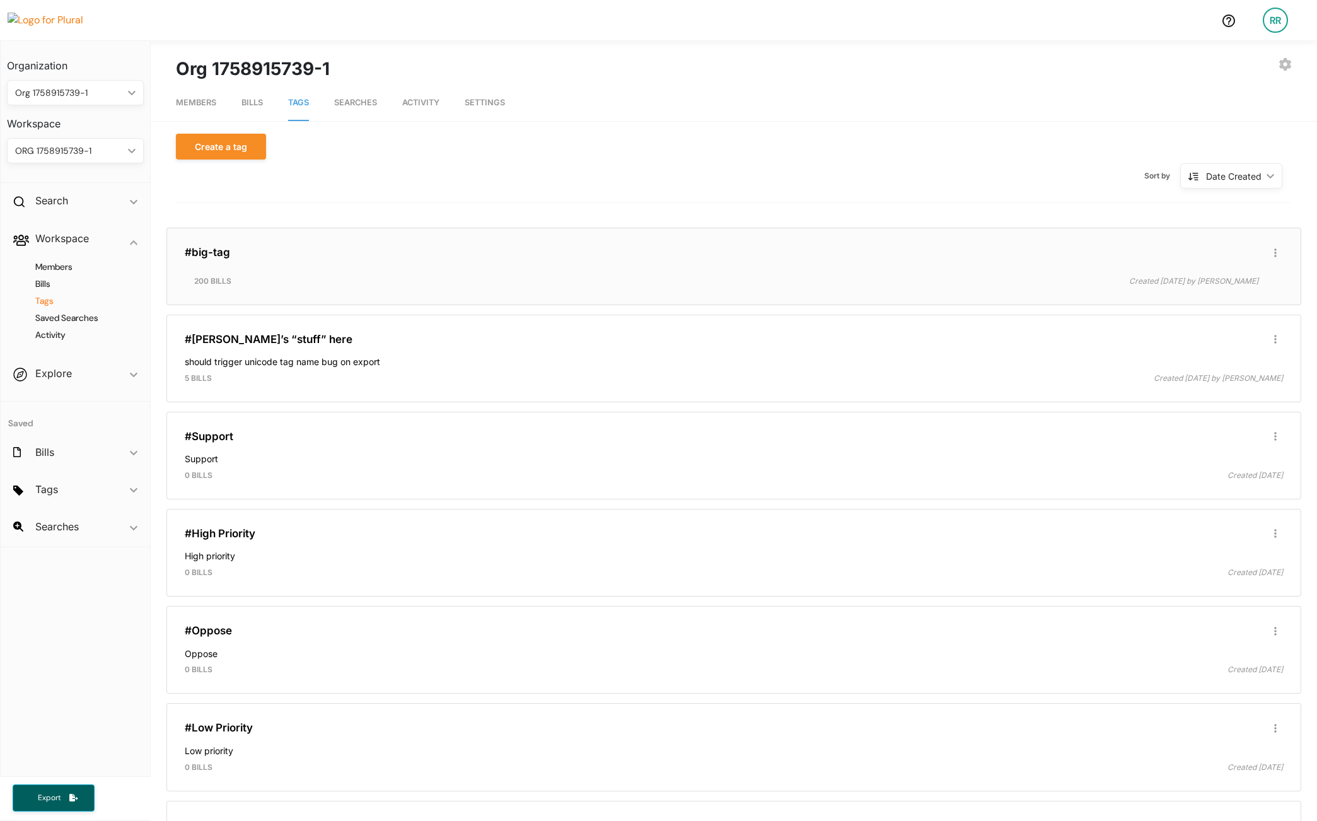
click at [393, 270] on div "#big-tag Edit/Share Tag Delete Tag ic_group_add Created with Sketch. Publish Ta…" at bounding box center [734, 266] width 1124 height 66
click at [50, 284] on h4 "Bills" at bounding box center [79, 284] width 118 height 12
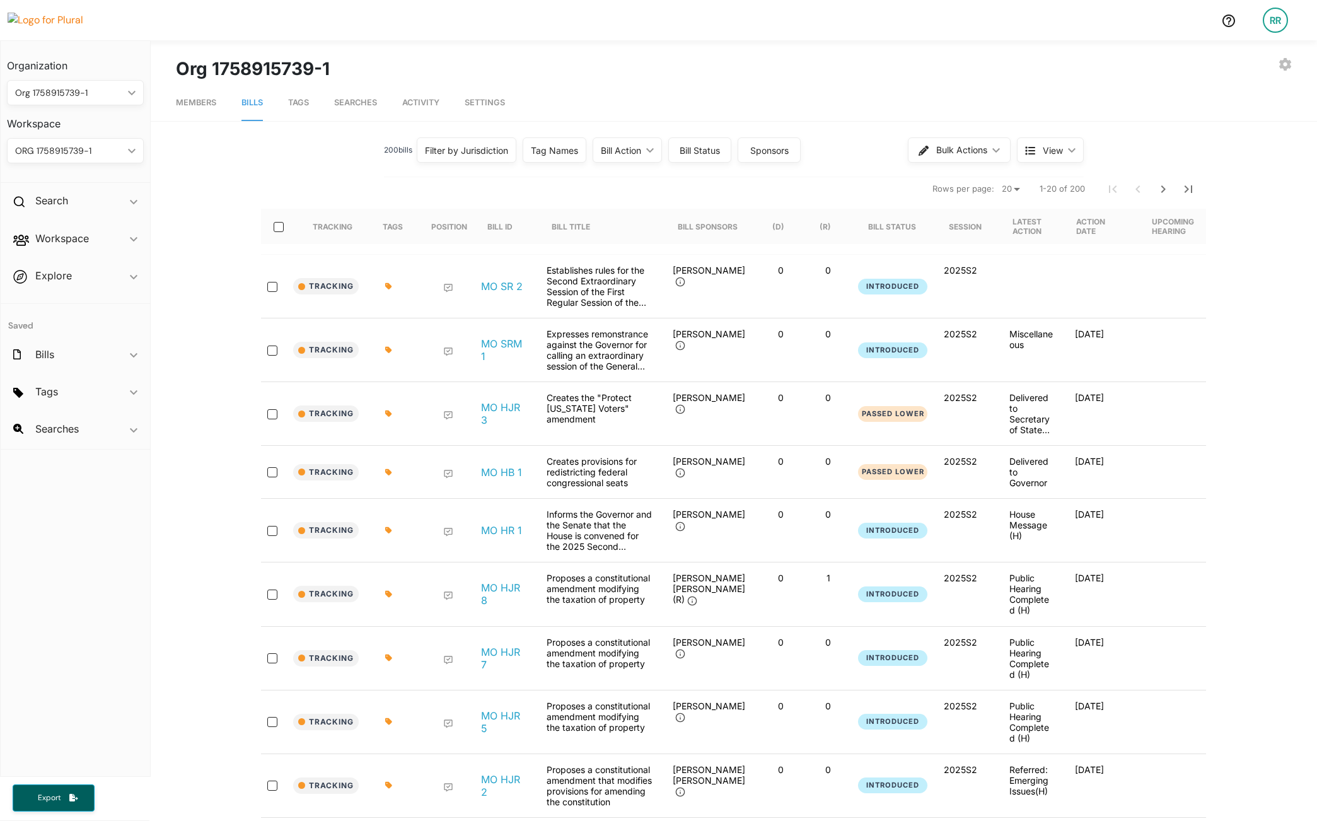
click at [550, 142] on div "Tag Names" at bounding box center [555, 149] width 64 height 25
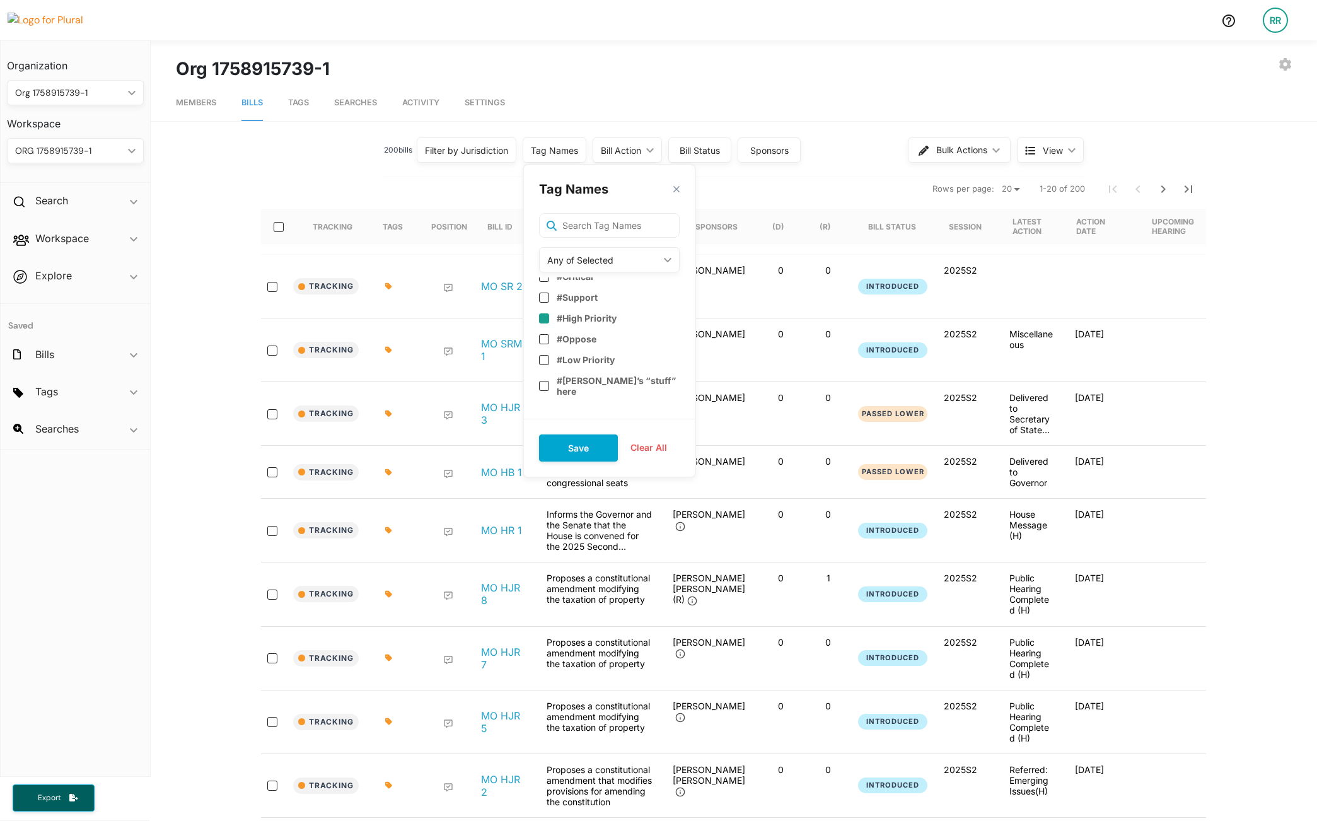
scroll to position [9, 0]
click at [961, 75] on div "EXPORT BILLS INVITE USER EDIT WORKSPACE LEAVE WORKSPACE DELETE WORKSPACE Org 17…" at bounding box center [734, 68] width 1116 height 26
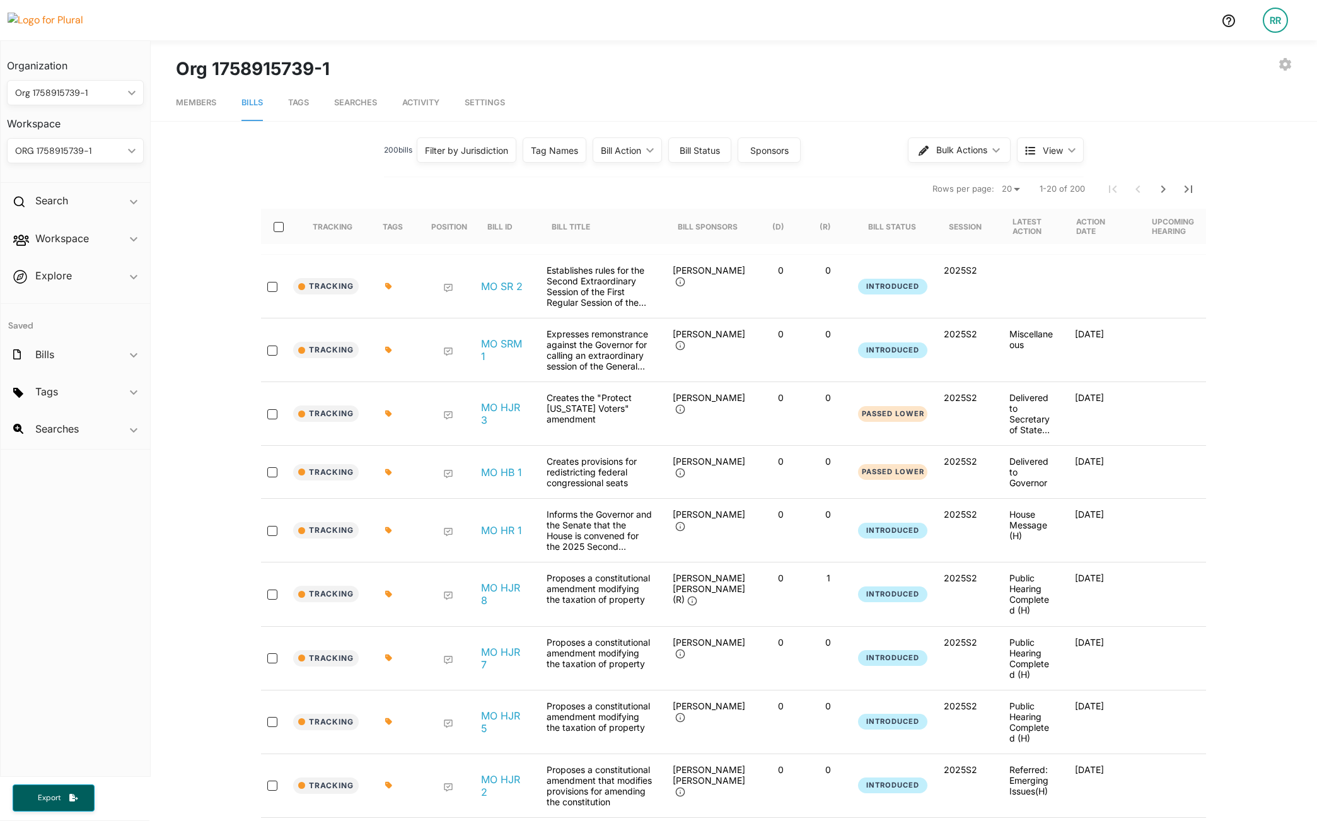
click at [540, 153] on div "Tag Names" at bounding box center [554, 150] width 47 height 13
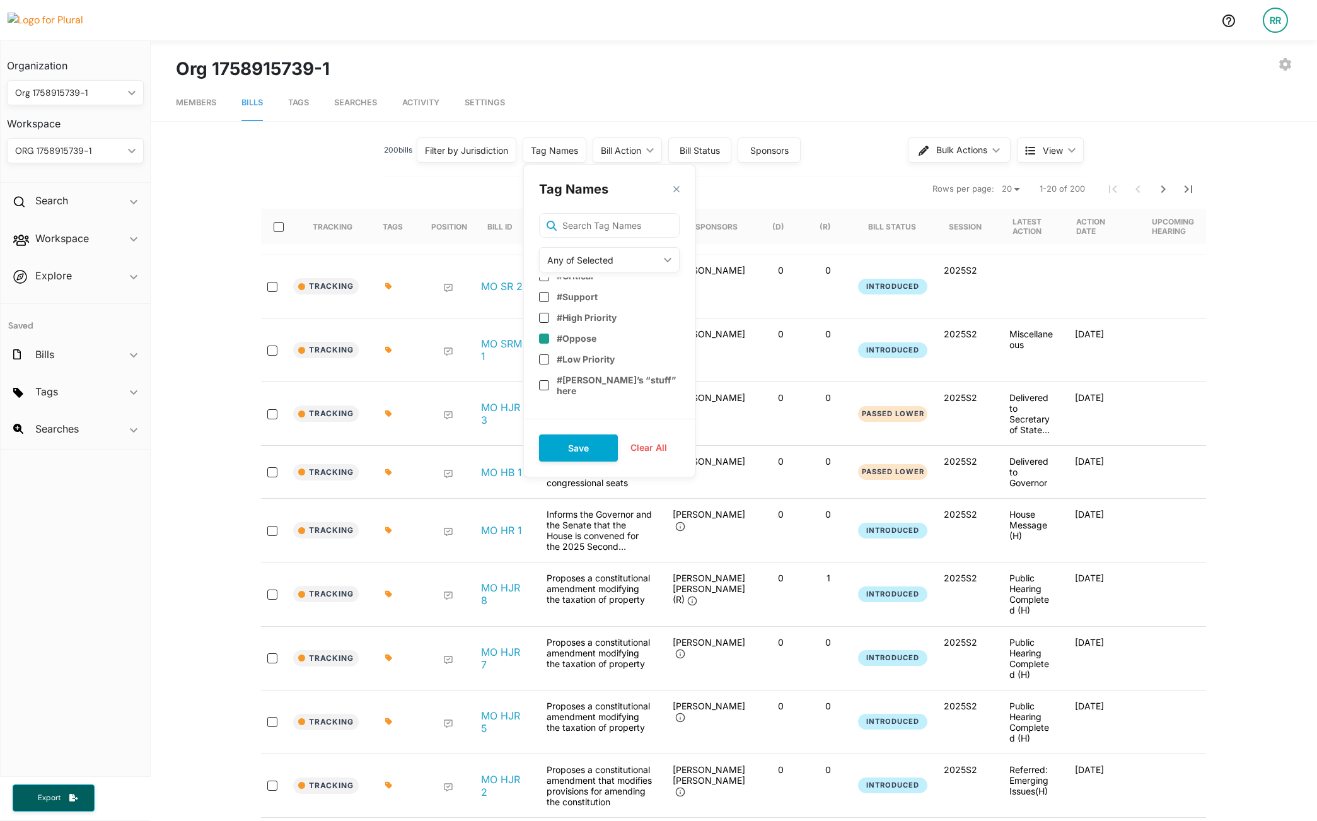
scroll to position [9, 0]
click at [547, 404] on input "checkbox" at bounding box center [544, 409] width 10 height 10
click at [584, 453] on button "Save" at bounding box center [578, 447] width 79 height 27
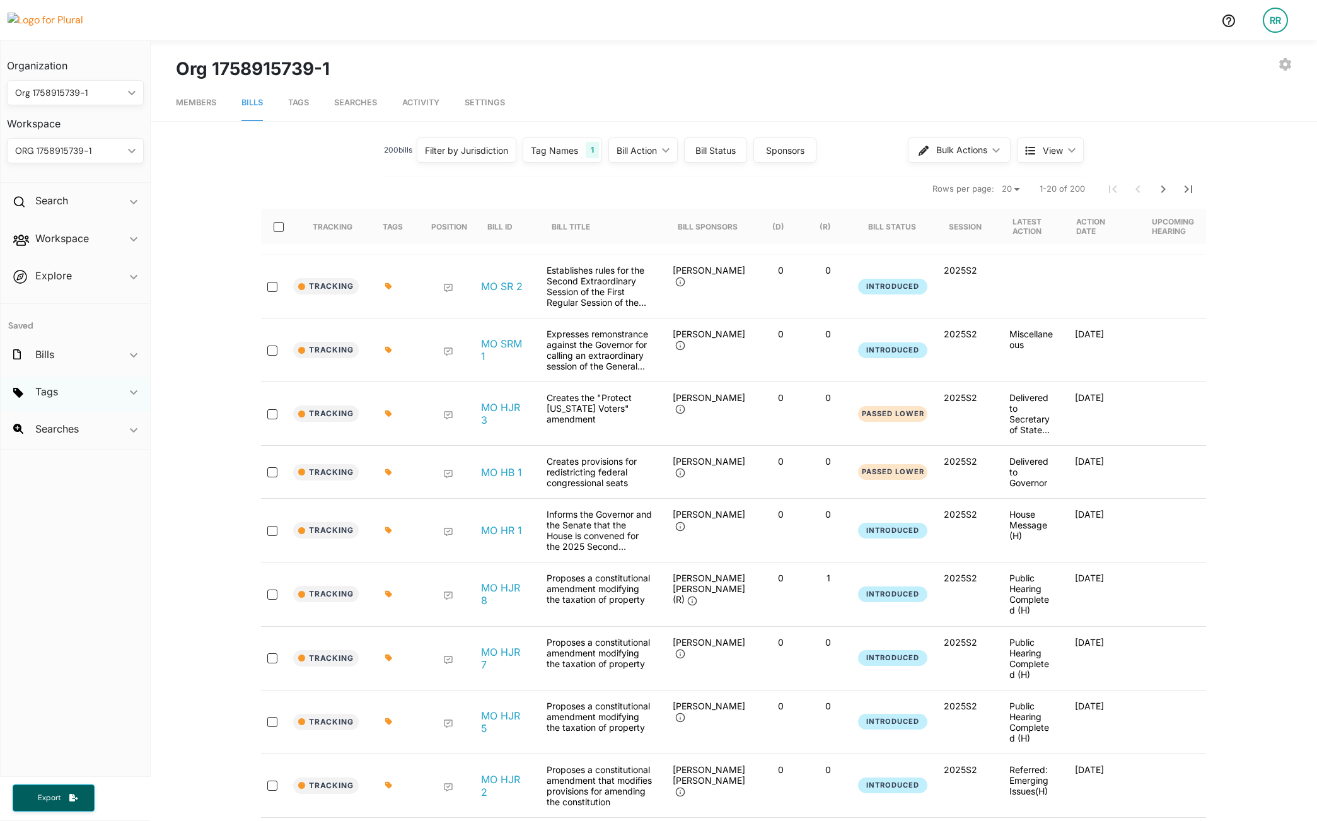
click at [81, 393] on div "Tags ic_keyboard_arrow_down" at bounding box center [75, 394] width 149 height 34
click at [55, 421] on span "big-tag" at bounding box center [50, 421] width 31 height 11
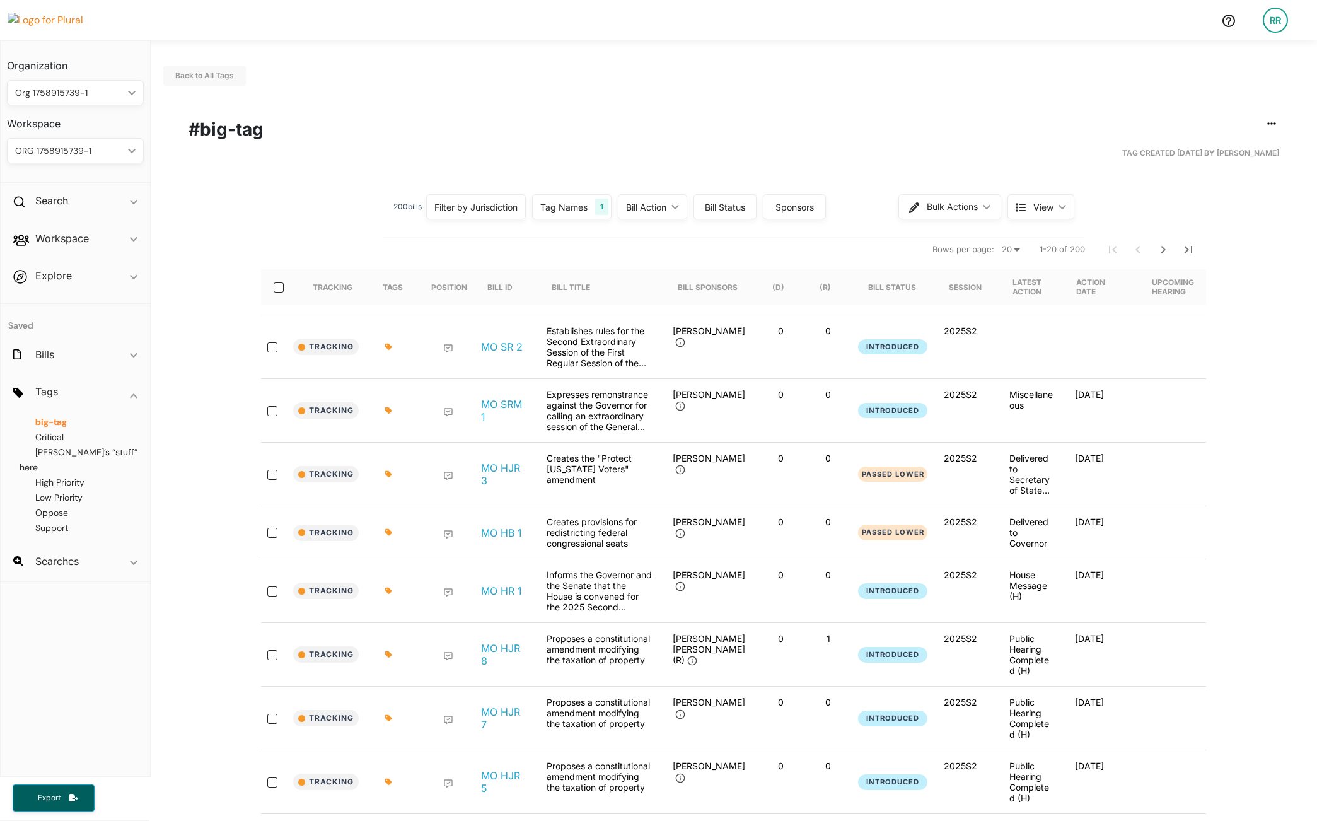
click at [595, 212] on div "1" at bounding box center [601, 207] width 13 height 16
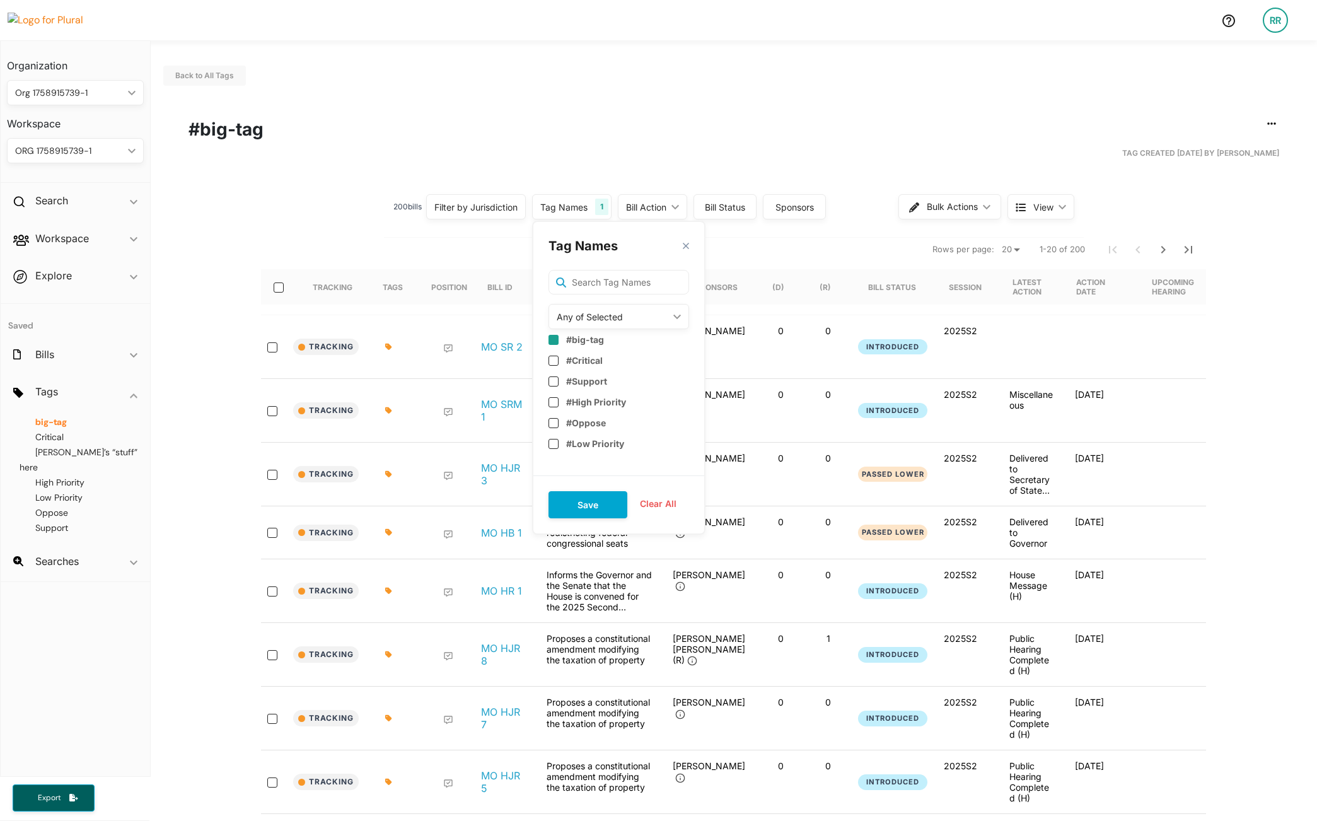
click at [579, 92] on div "Back to All Tags Edit/Share Tag Delete Tag ic_group_add Created with Sketch. Pu…" at bounding box center [734, 766] width 1166 height 1453
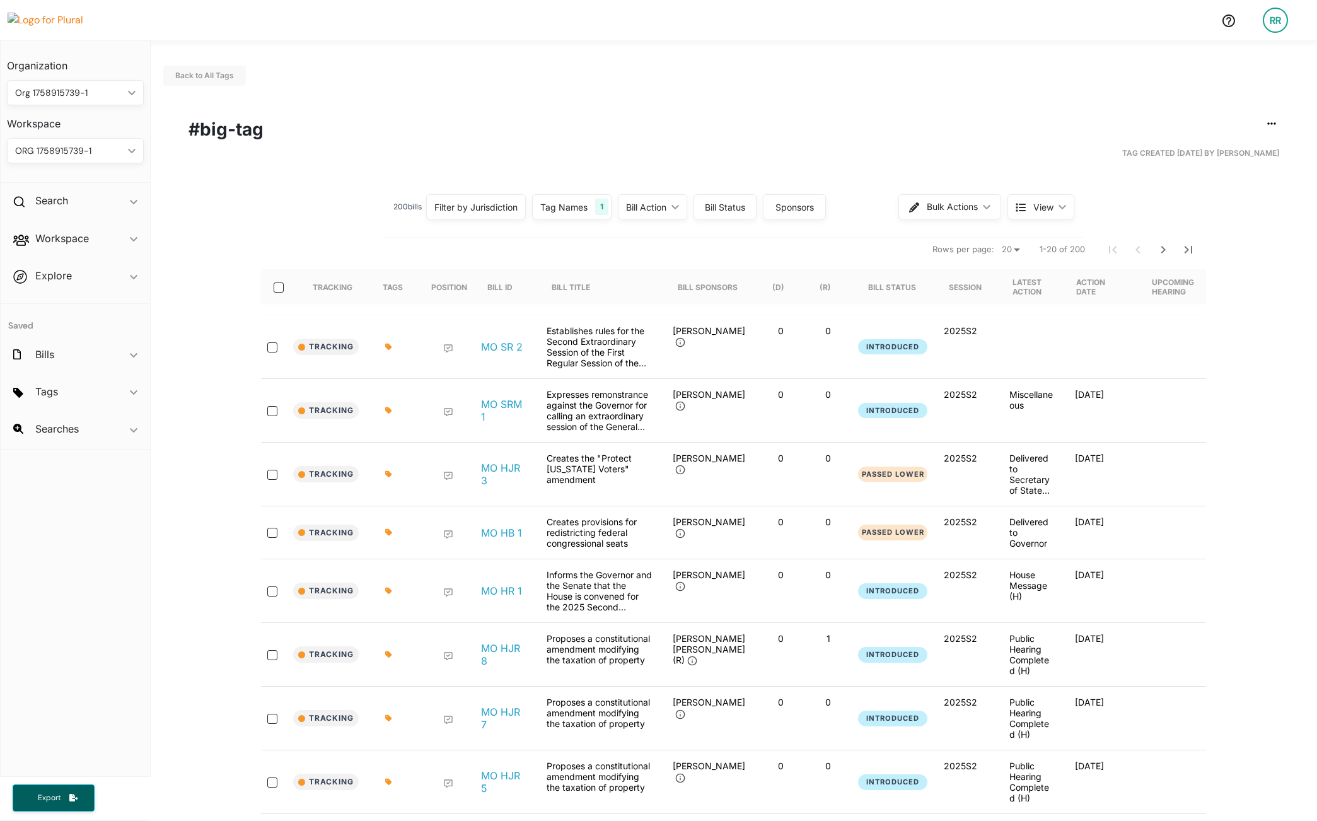
click at [573, 213] on div "Tag Names 1" at bounding box center [571, 206] width 79 height 25
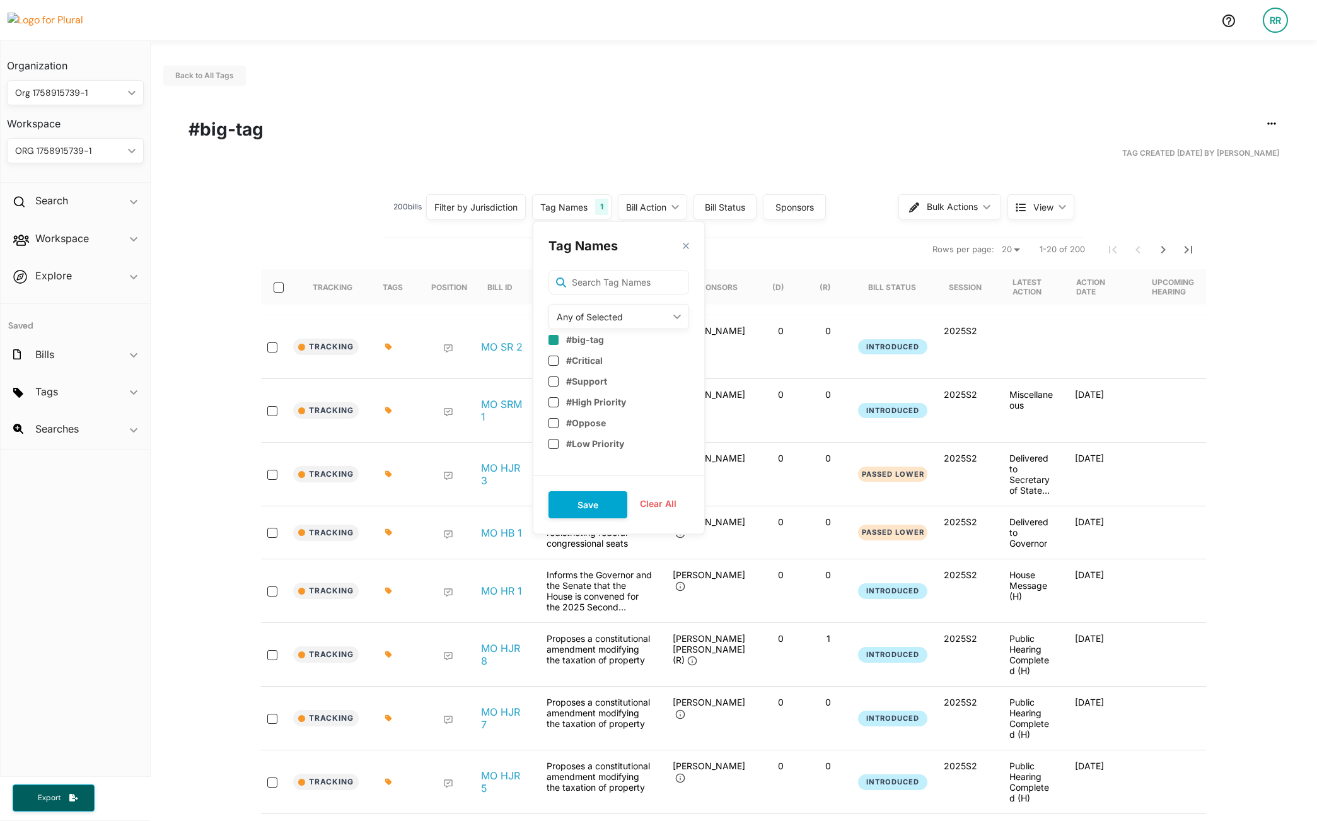
click at [613, 145] on div "Tag Created 09/26/25 by Ryan Ricard" at bounding box center [734, 152] width 1091 height 21
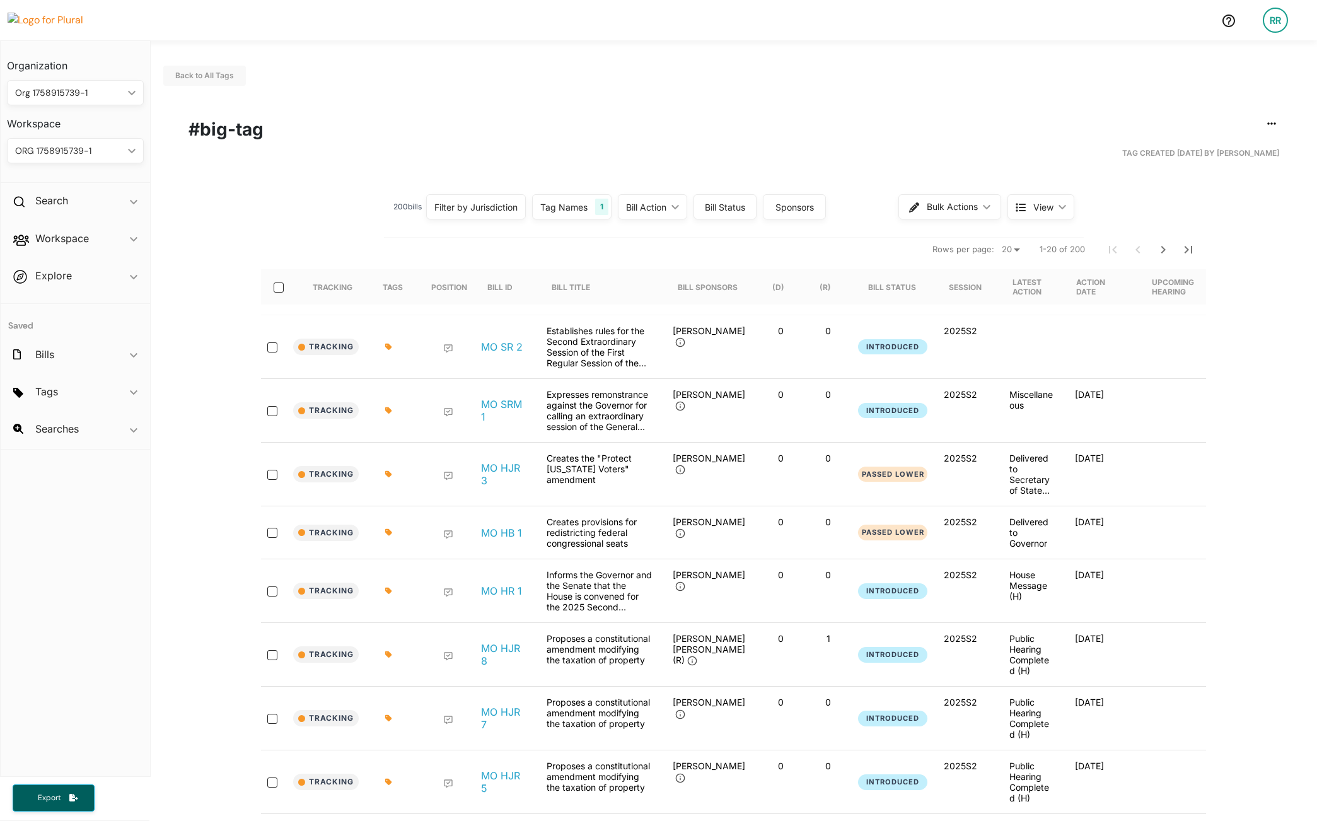
click at [583, 218] on div "Tag Names 1" at bounding box center [571, 206] width 79 height 25
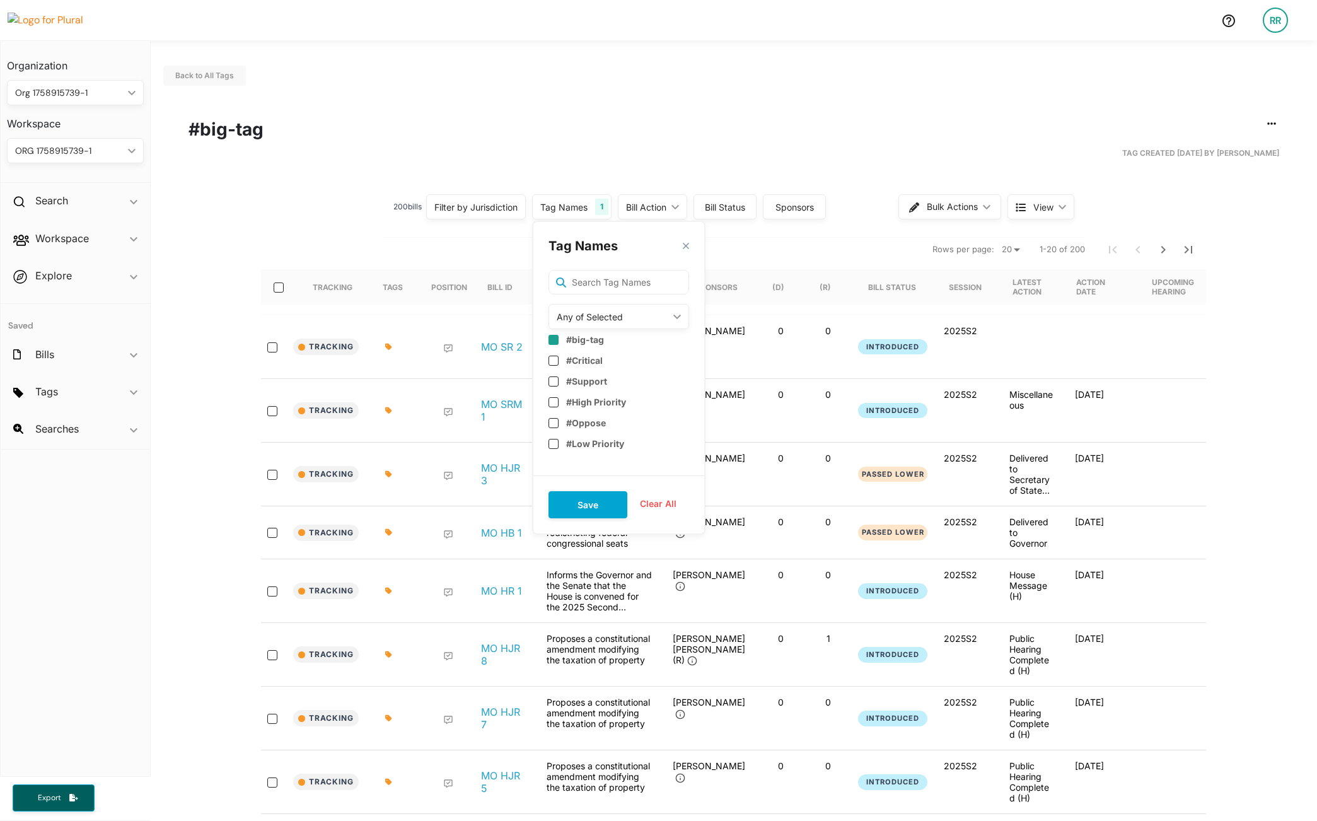
click at [629, 96] on div "Back to All Tags Edit/Share Tag Delete Tag ic_group_add Created with Sketch. Pu…" at bounding box center [734, 766] width 1166 height 1453
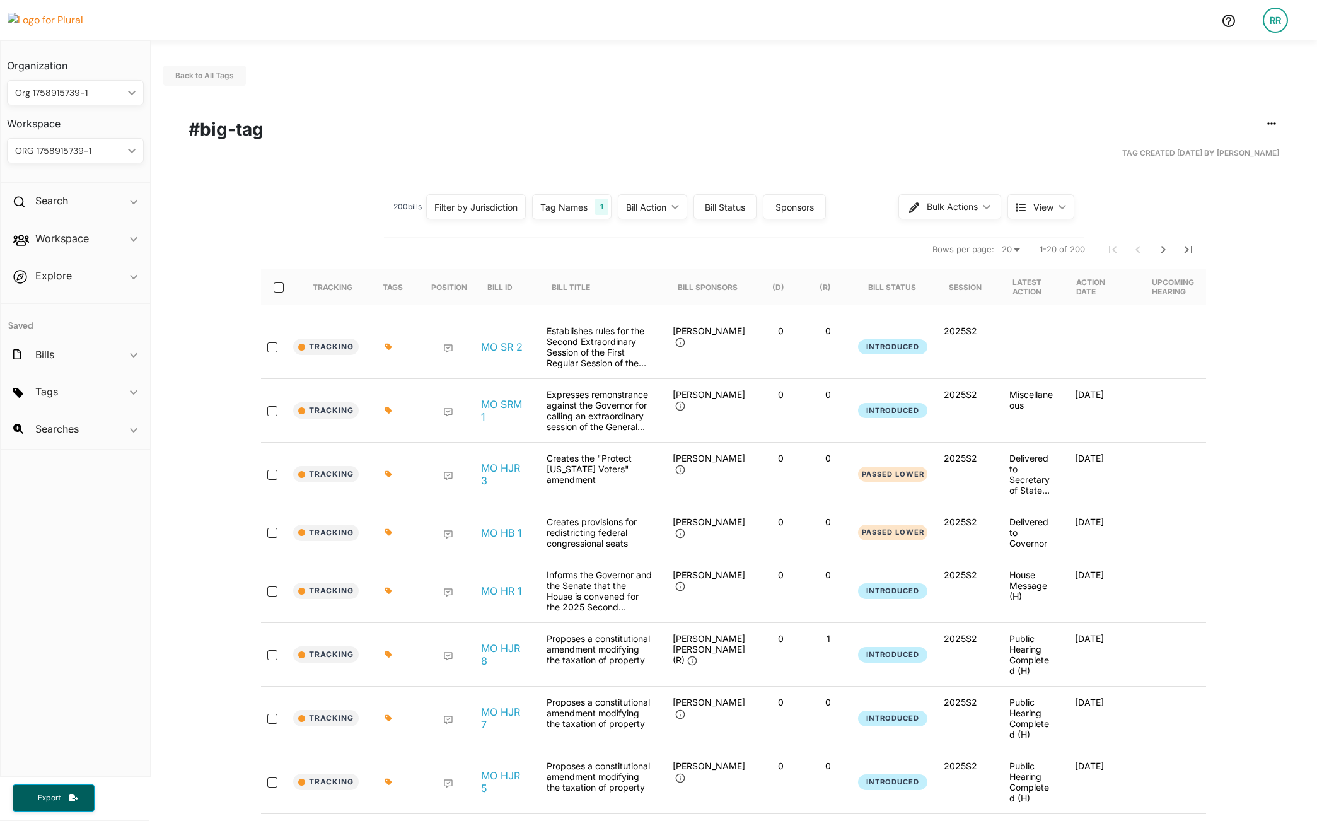
click at [558, 205] on div "Tag Names" at bounding box center [563, 207] width 47 height 13
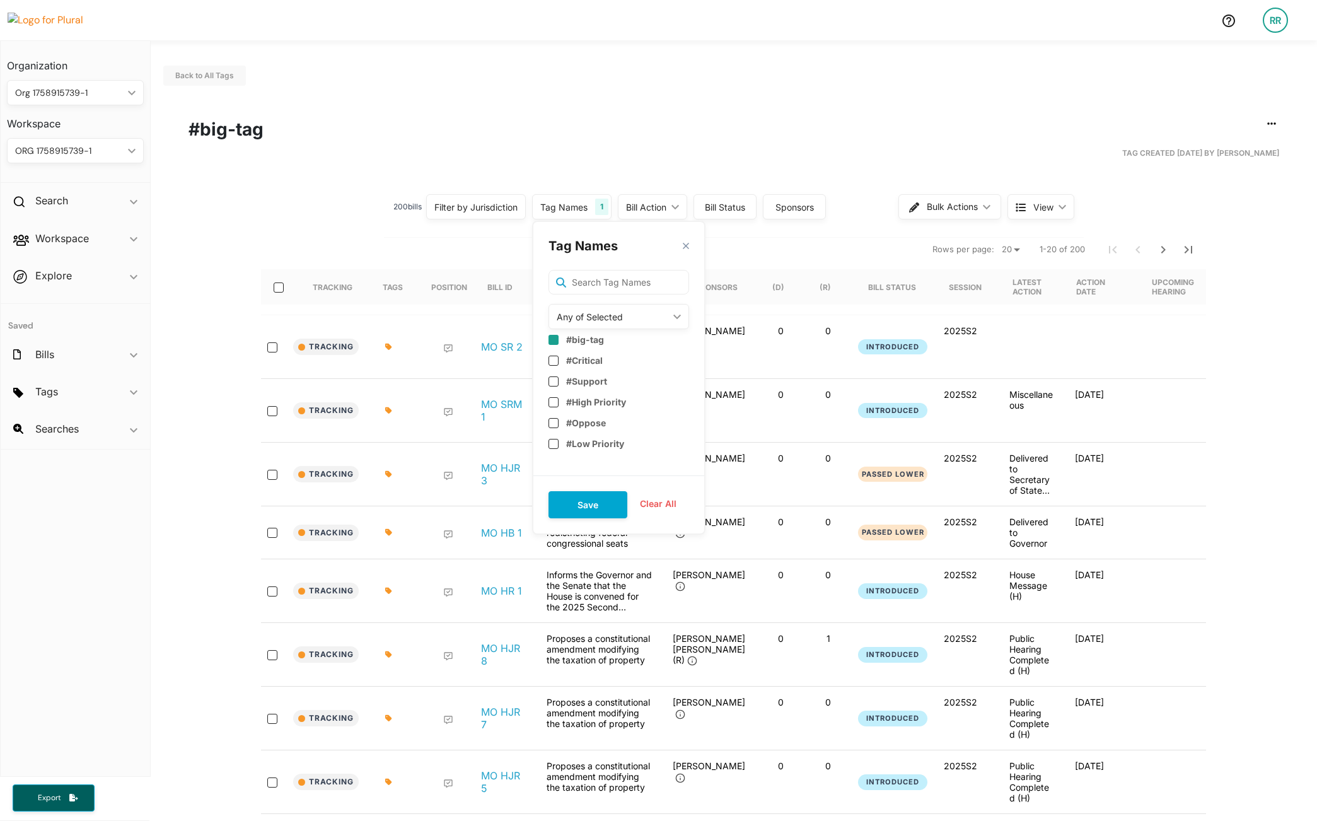
click at [573, 318] on div "Any of Selected" at bounding box center [613, 316] width 112 height 13
click at [584, 377] on div "All of Selected" at bounding box center [605, 375] width 93 height 11
click at [553, 455] on input "checkbox" at bounding box center [554, 460] width 10 height 10
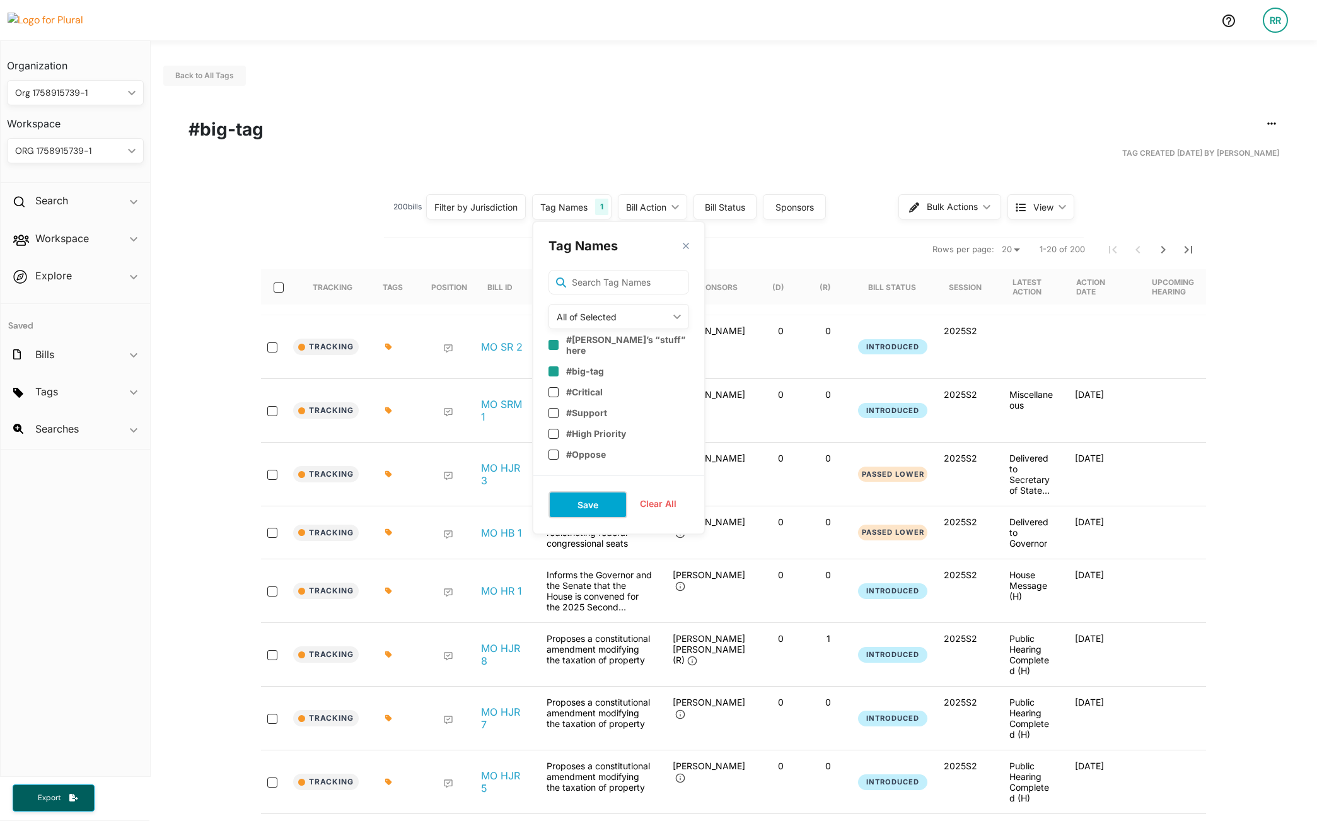
drag, startPoint x: 577, startPoint y: 505, endPoint x: 590, endPoint y: 460, distance: 47.3
click at [577, 505] on button "Save" at bounding box center [588, 504] width 79 height 27
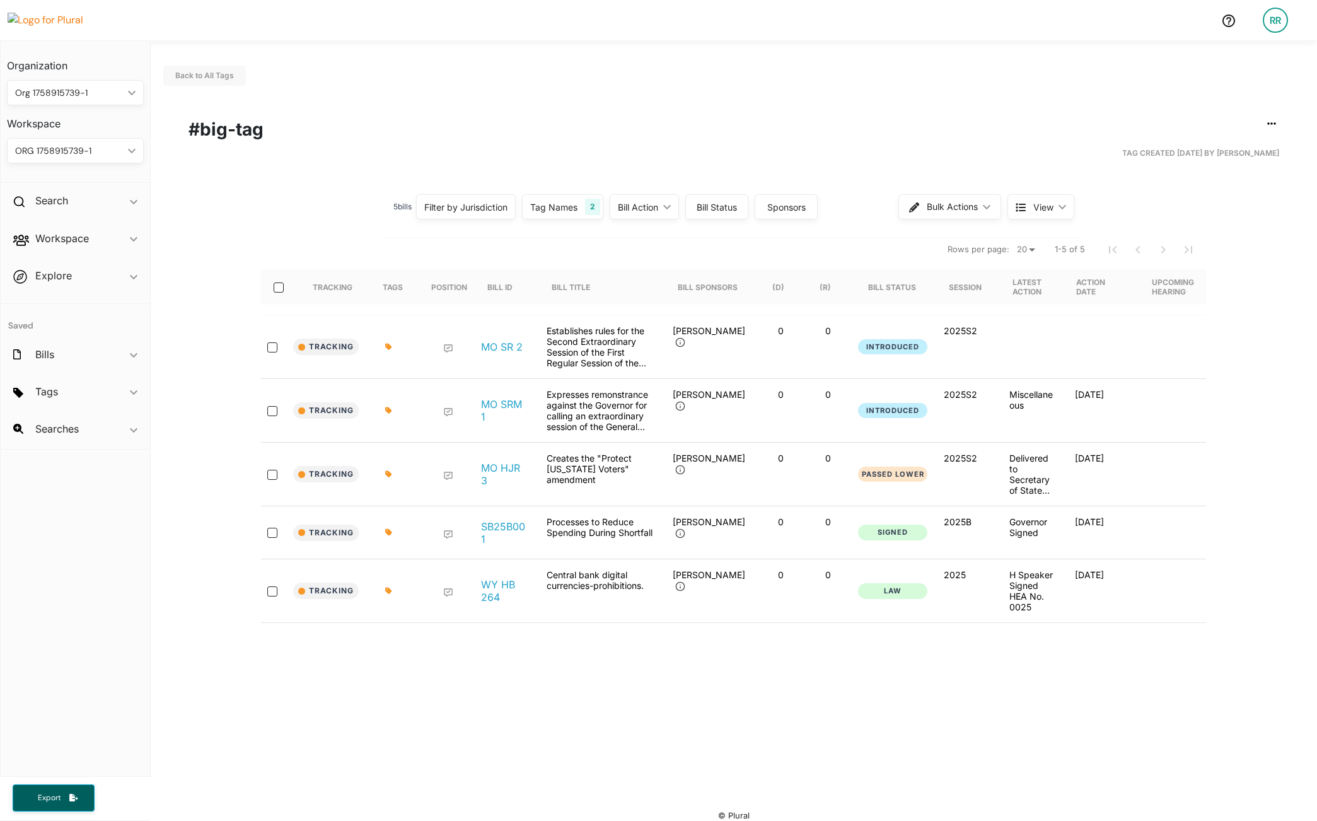
click at [539, 207] on div "Tag Names" at bounding box center [553, 207] width 47 height 13
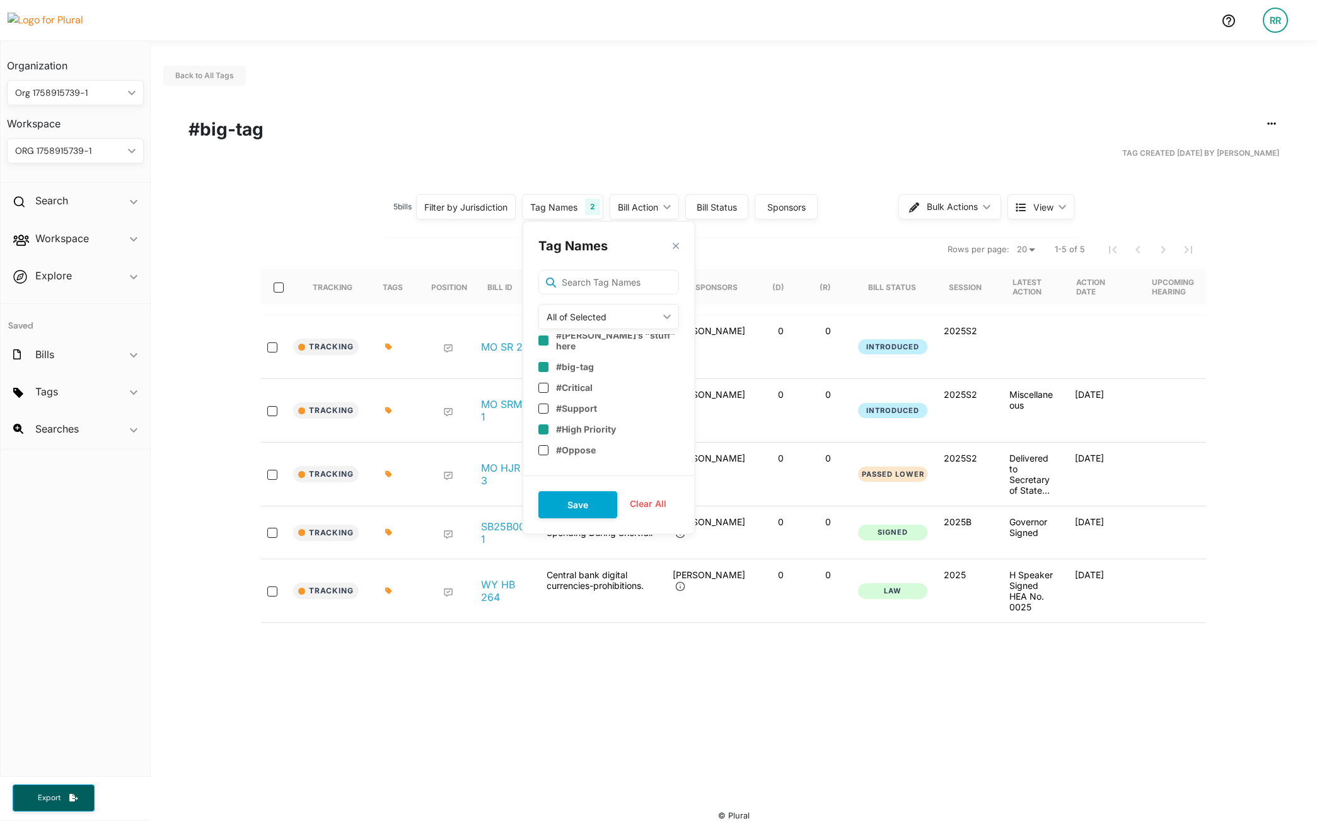
scroll to position [9, 0]
click at [587, 305] on div "All of Selected ic_keyboard_arrow_down" at bounding box center [608, 316] width 141 height 25
click at [585, 343] on div "Any of Selected" at bounding box center [595, 346] width 93 height 11
click at [587, 503] on button "Save" at bounding box center [577, 504] width 79 height 27
